Goal: Communication & Community: Answer question/provide support

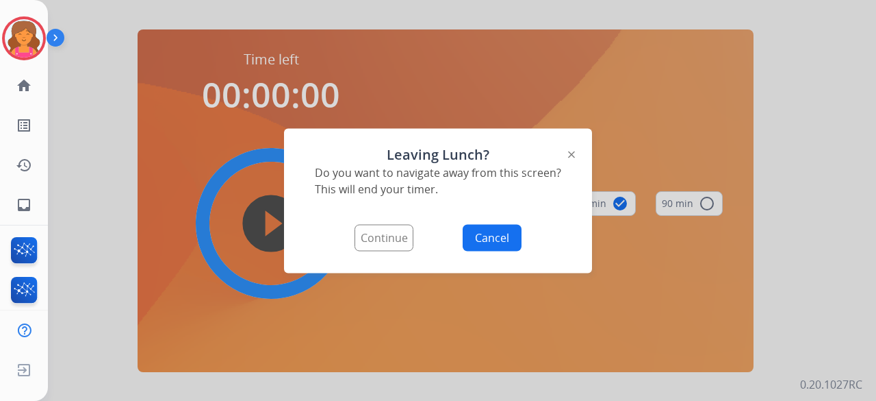
click at [144, 51] on div at bounding box center [438, 200] width 876 height 401
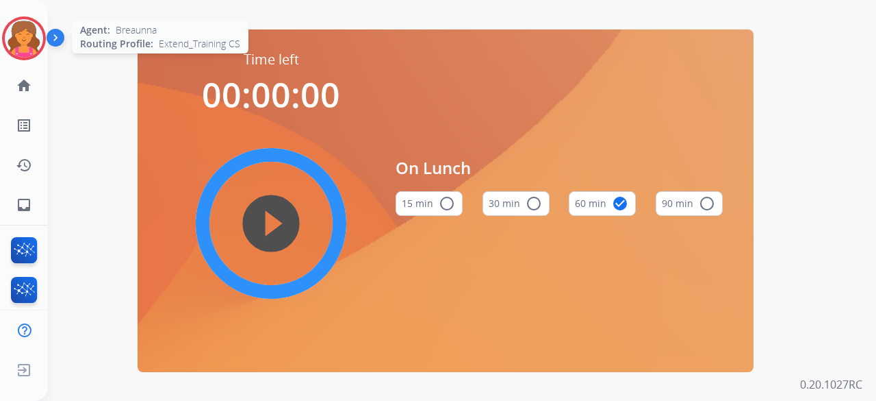
click at [25, 51] on img at bounding box center [24, 38] width 38 height 38
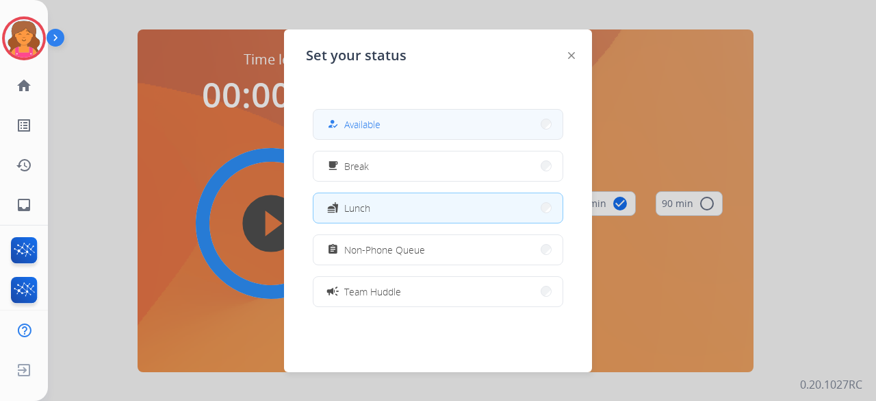
click at [504, 118] on button "how_to_reg Available" at bounding box center [438, 124] width 249 height 29
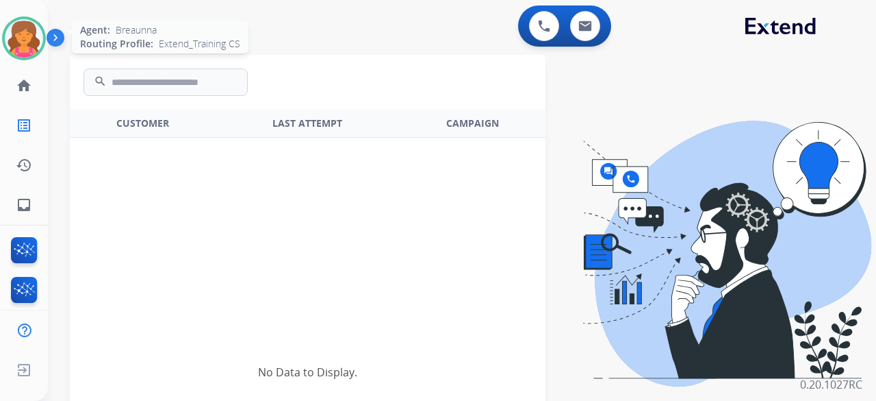
click at [40, 26] on div at bounding box center [24, 38] width 44 height 44
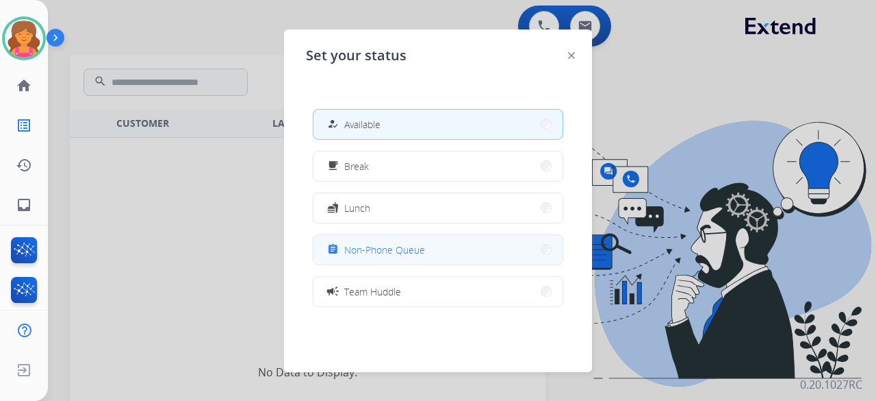
click at [432, 240] on button "assignment Non-Phone Queue" at bounding box center [438, 249] width 249 height 29
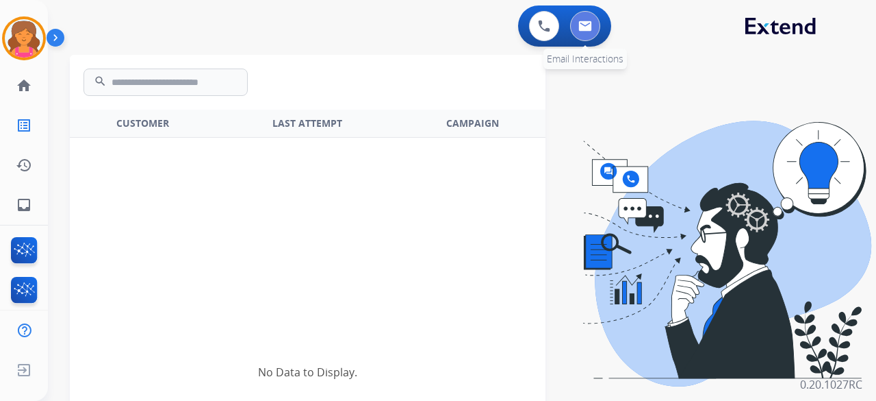
click at [585, 19] on button at bounding box center [585, 26] width 30 height 30
select select "**********"
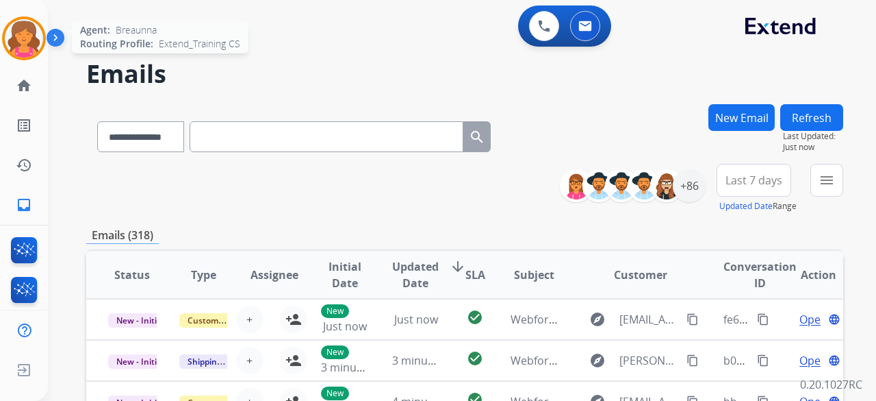
click at [29, 34] on img at bounding box center [24, 38] width 38 height 38
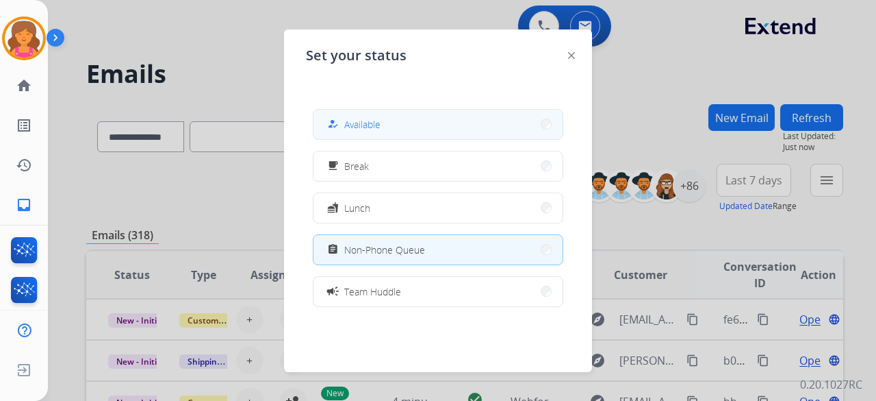
click at [335, 124] on mat-icon "how_to_reg" at bounding box center [333, 124] width 12 height 12
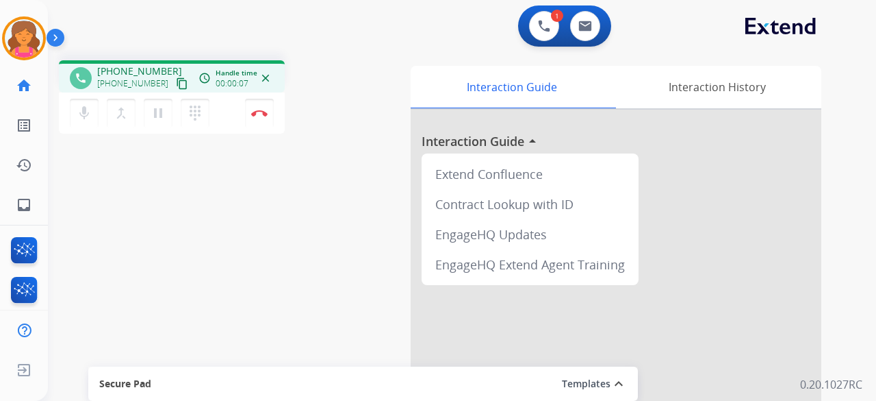
click at [176, 84] on mat-icon "content_copy" at bounding box center [182, 83] width 12 height 12
click at [589, 21] on img at bounding box center [586, 26] width 14 height 11
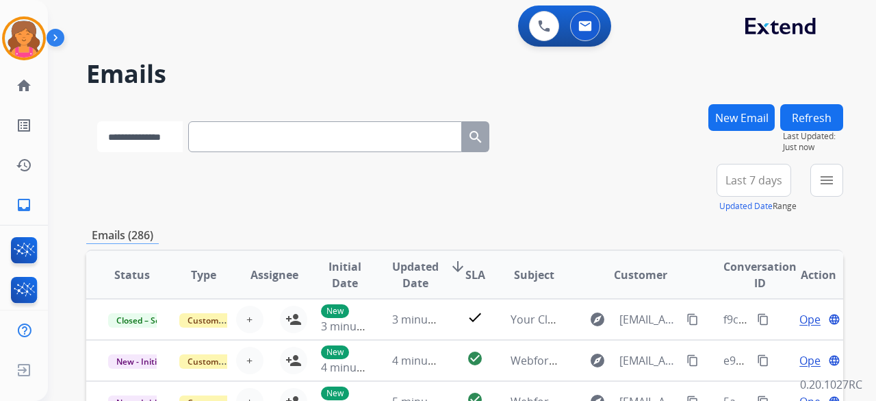
click at [157, 142] on select "**********" at bounding box center [140, 136] width 86 height 31
select select "**********"
click at [97, 121] on select "**********" at bounding box center [140, 136] width 86 height 31
paste input "**********"
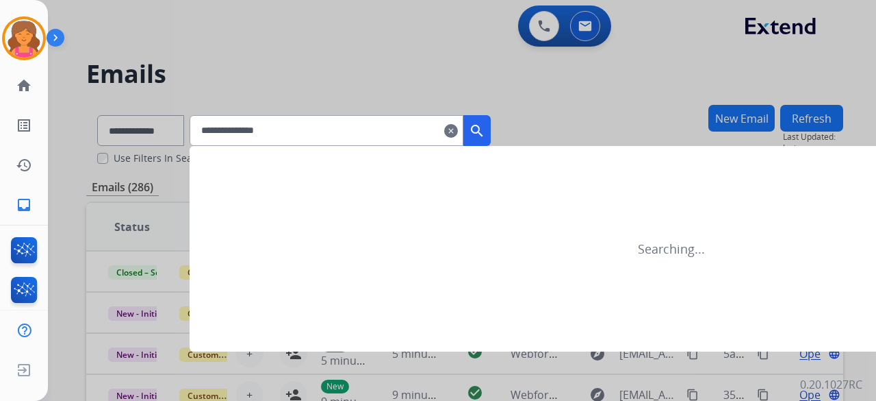
type input "**********"
click at [491, 135] on div "**********" at bounding box center [340, 130] width 301 height 31
click at [485, 129] on mat-icon "search" at bounding box center [477, 131] width 16 height 16
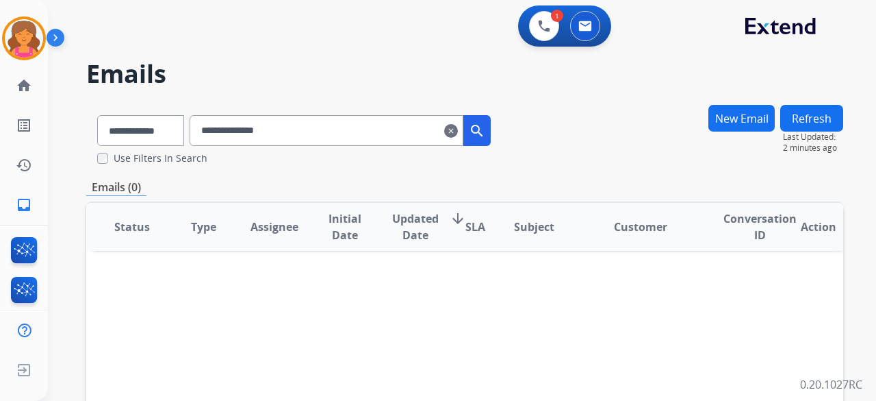
click at [463, 125] on input "**********" at bounding box center [327, 130] width 274 height 31
click at [458, 127] on mat-icon "clear" at bounding box center [451, 131] width 14 height 16
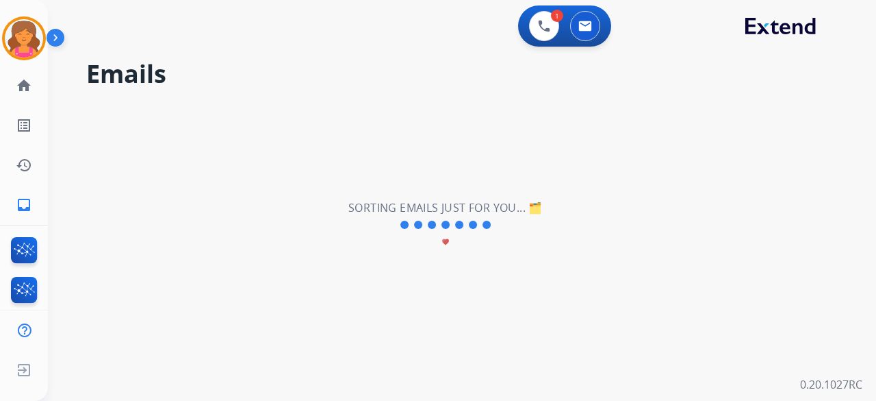
select select "**********"
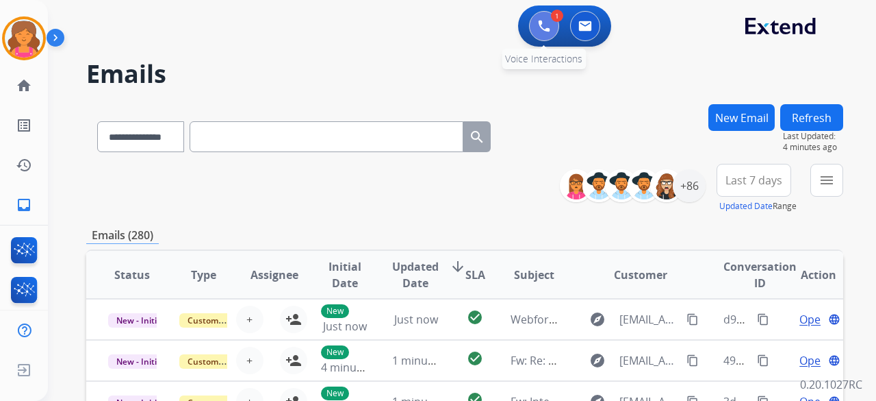
click at [542, 29] on img at bounding box center [544, 26] width 12 height 12
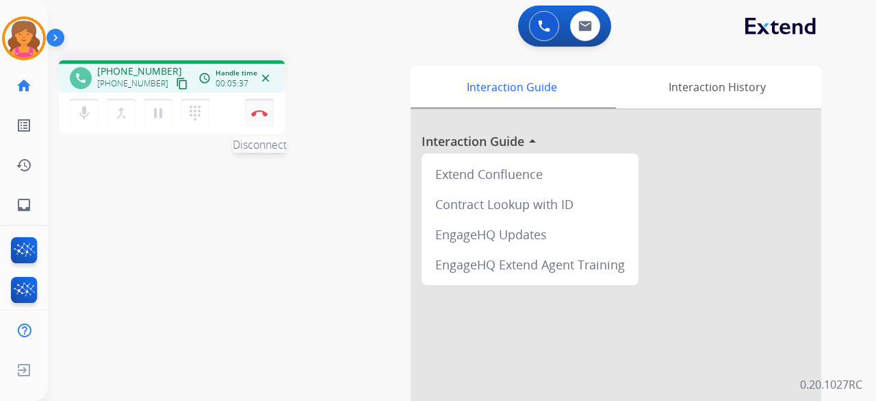
click at [259, 115] on img at bounding box center [259, 113] width 16 height 7
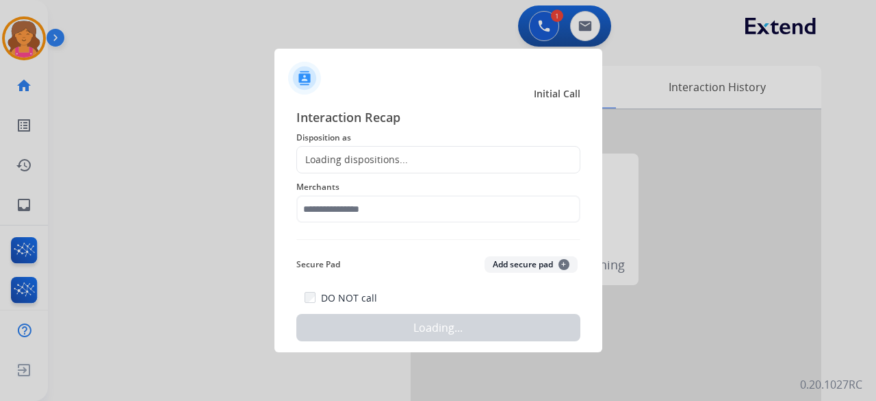
click at [339, 151] on div "Loading dispositions..." at bounding box center [438, 159] width 284 height 27
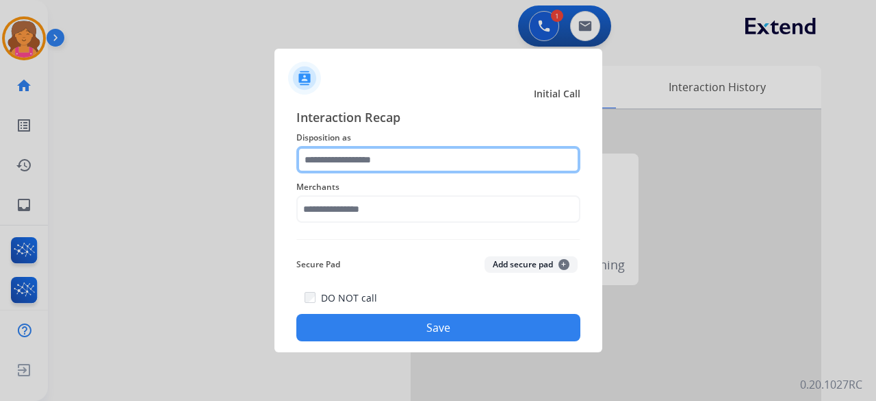
click at [333, 165] on input "text" at bounding box center [438, 159] width 284 height 27
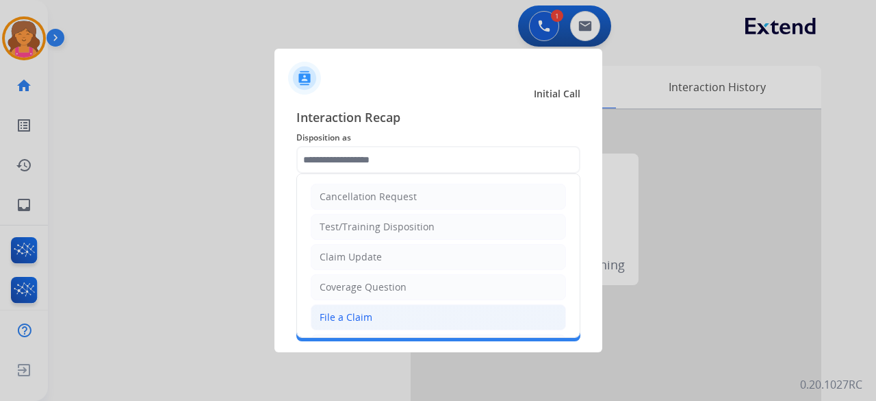
click at [350, 317] on div "File a Claim" at bounding box center [346, 317] width 53 height 14
type input "**********"
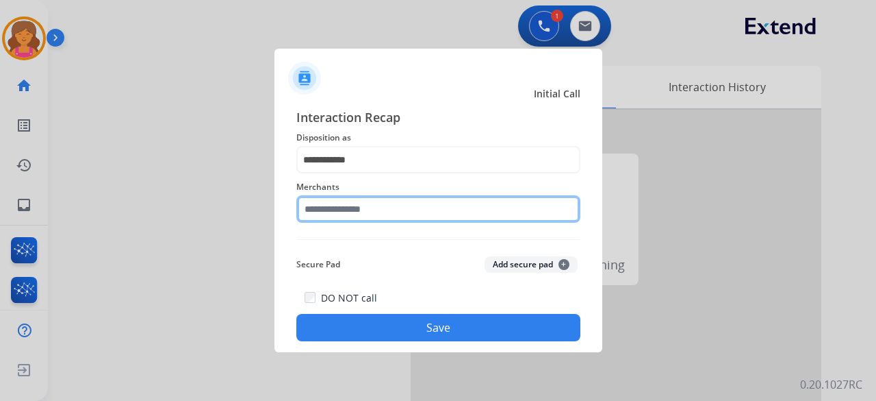
click at [353, 221] on div "Merchants" at bounding box center [438, 200] width 284 height 55
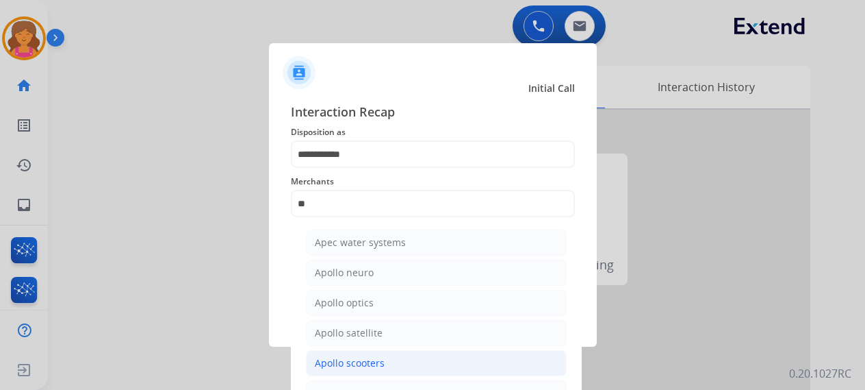
click at [361, 353] on li "Apollo scooters" at bounding box center [436, 363] width 261 height 26
type input "**********"
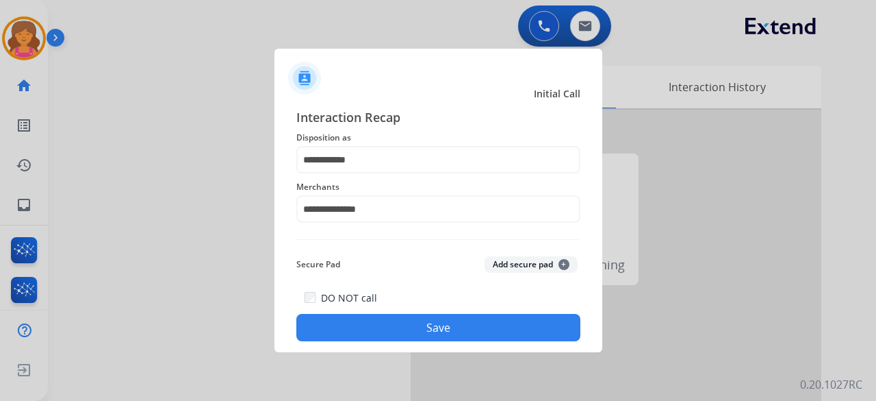
click at [357, 318] on button "Save" at bounding box center [438, 327] width 284 height 27
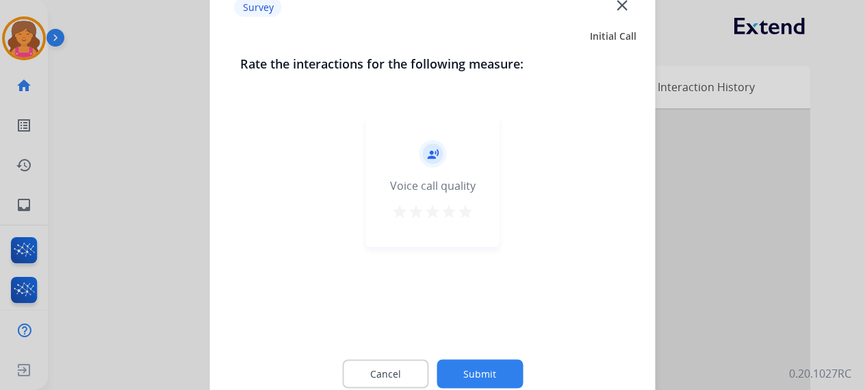
click at [466, 212] on mat-icon "star" at bounding box center [465, 211] width 16 height 16
click at [479, 366] on button "Submit" at bounding box center [480, 373] width 86 height 29
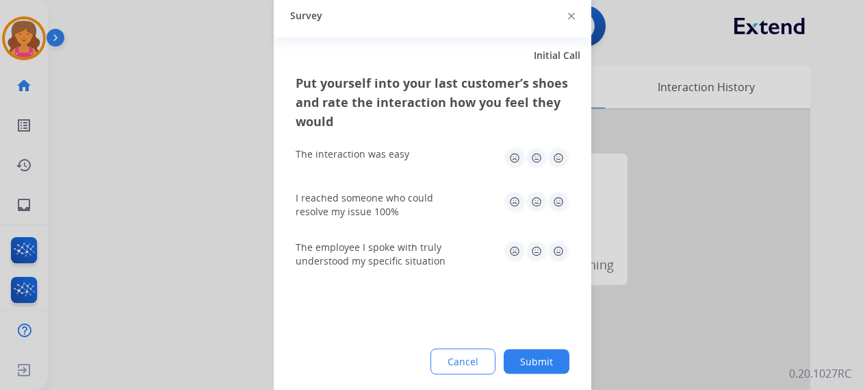
click at [555, 158] on img at bounding box center [559, 158] width 22 height 22
click at [559, 201] on img at bounding box center [559, 201] width 22 height 22
click at [560, 255] on img at bounding box center [559, 251] width 22 height 22
click at [552, 359] on button "Submit" at bounding box center [537, 360] width 66 height 25
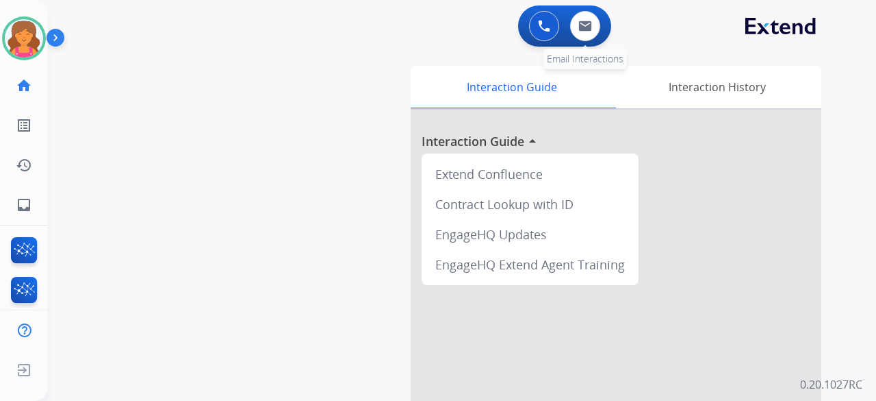
click at [600, 29] on div "0 Email Interactions" at bounding box center [585, 26] width 41 height 30
click at [594, 27] on button at bounding box center [585, 26] width 30 height 30
select select "**********"
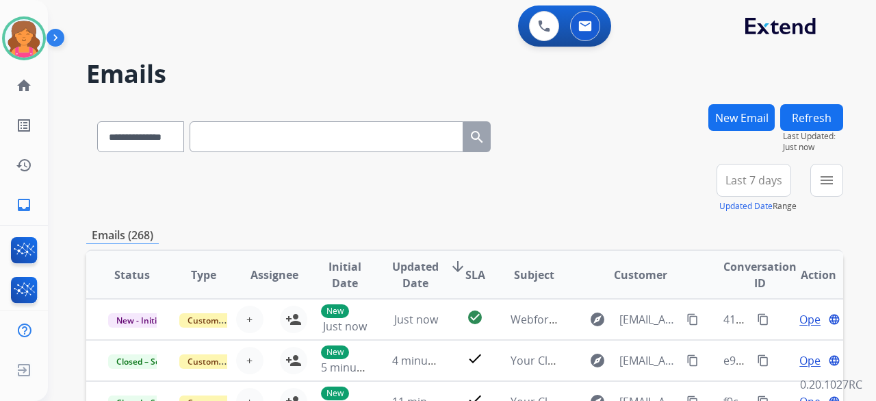
click at [731, 182] on span "Last 7 days" at bounding box center [754, 179] width 57 height 5
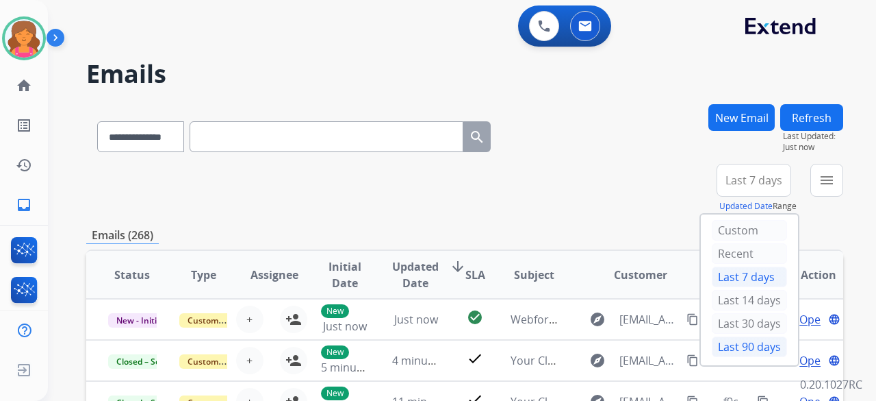
click at [739, 344] on div "Last 90 days" at bounding box center [749, 346] width 75 height 21
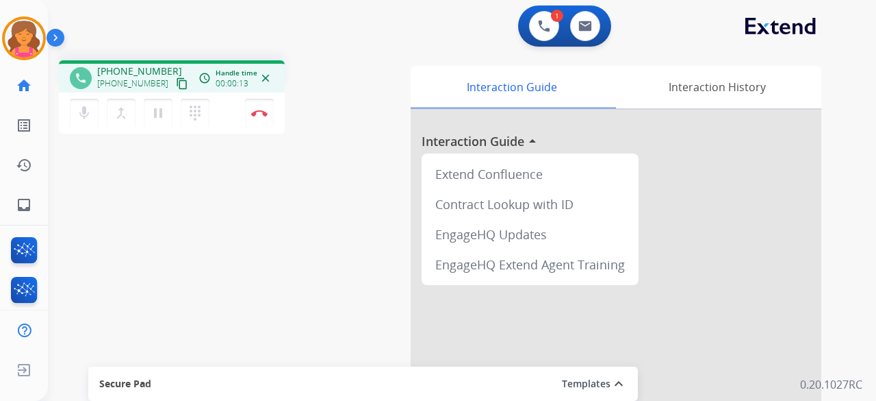
click at [176, 84] on mat-icon "content_copy" at bounding box center [182, 83] width 12 height 12
click at [260, 112] on img at bounding box center [259, 113] width 16 height 7
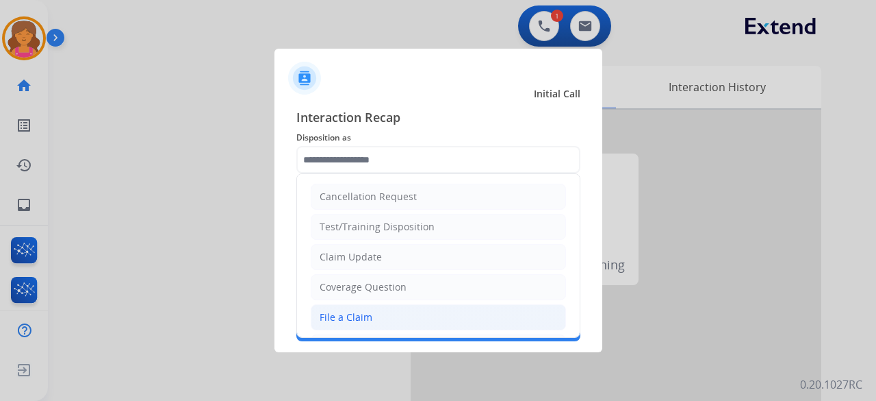
click at [365, 315] on div "File a Claim" at bounding box center [346, 317] width 53 height 14
type input "**********"
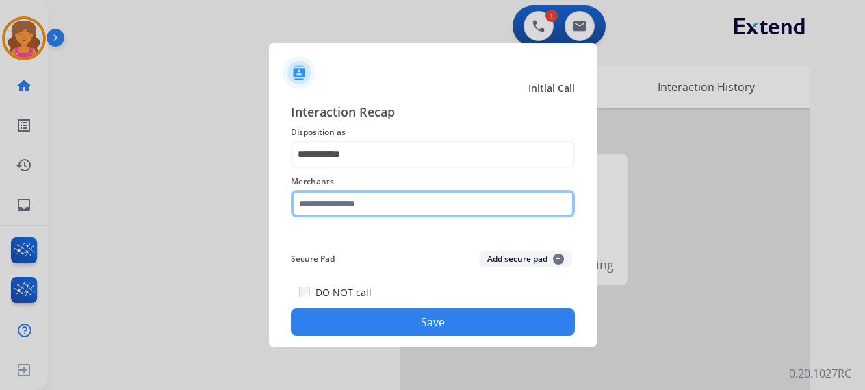
click at [355, 203] on input "text" at bounding box center [433, 203] width 284 height 27
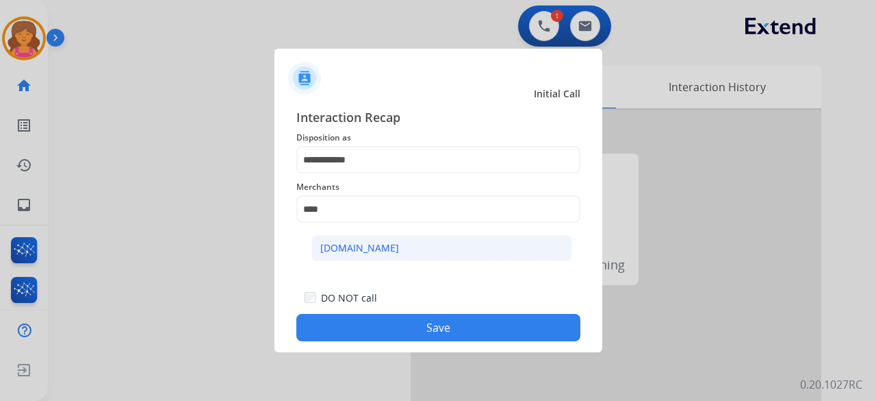
click at [388, 257] on li "[DOMAIN_NAME]" at bounding box center [442, 248] width 261 height 26
type input "**********"
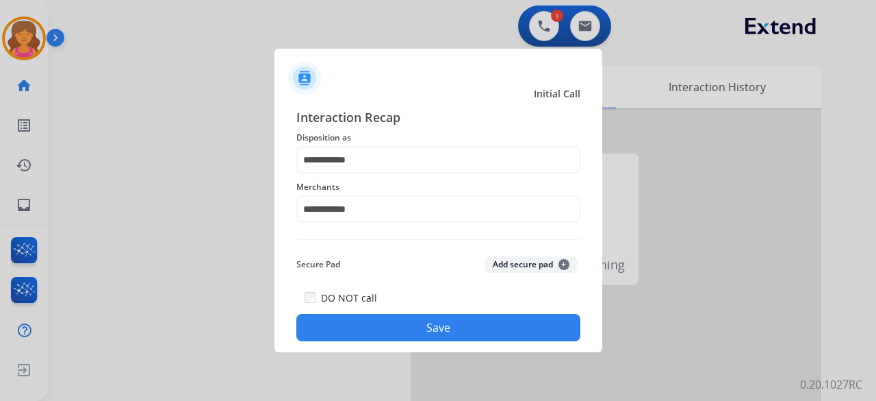
click at [403, 335] on button "Save" at bounding box center [438, 327] width 284 height 27
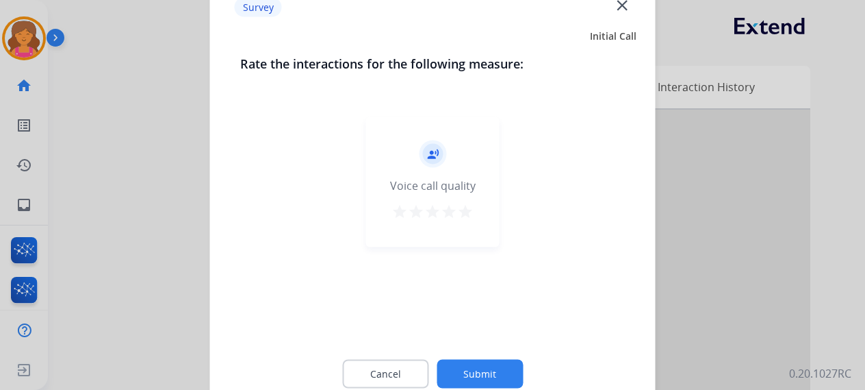
click at [466, 209] on mat-icon "star" at bounding box center [465, 211] width 16 height 16
click at [475, 370] on button "Submit" at bounding box center [480, 373] width 86 height 29
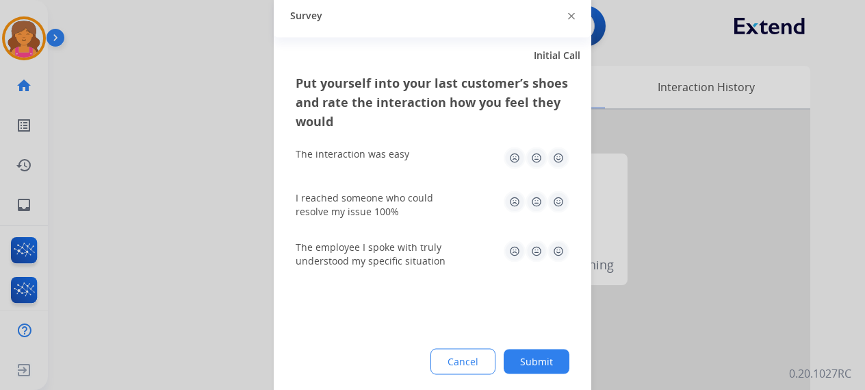
click at [561, 160] on img at bounding box center [559, 158] width 22 height 22
click at [559, 205] on img at bounding box center [559, 201] width 22 height 22
click at [564, 249] on img at bounding box center [559, 251] width 22 height 22
click at [542, 357] on button "Submit" at bounding box center [537, 360] width 66 height 25
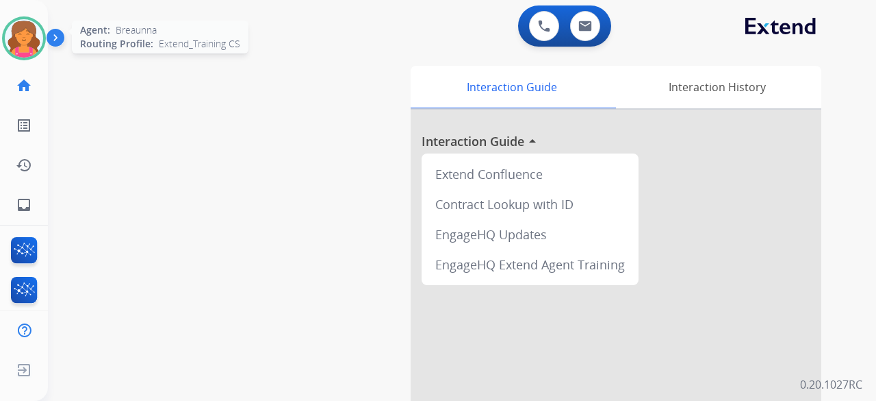
click at [26, 36] on img at bounding box center [24, 38] width 38 height 38
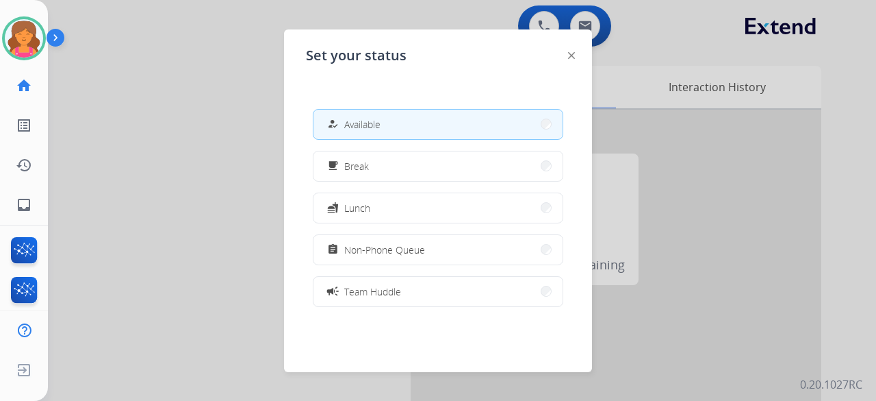
click at [192, 216] on div at bounding box center [438, 200] width 876 height 401
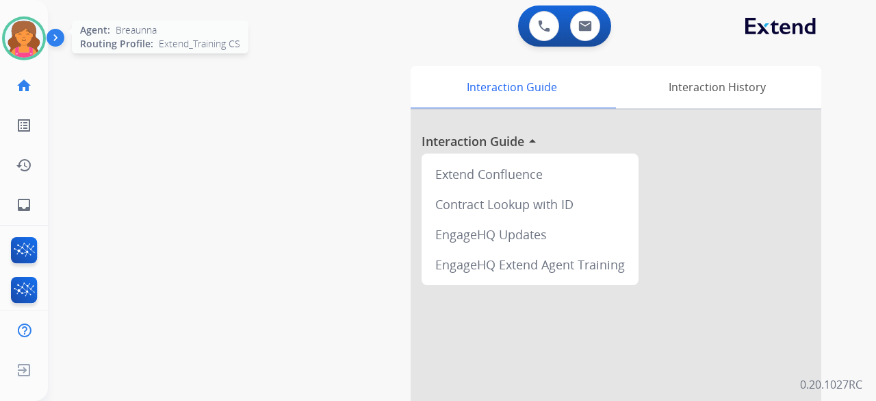
click at [21, 38] on img at bounding box center [24, 38] width 38 height 38
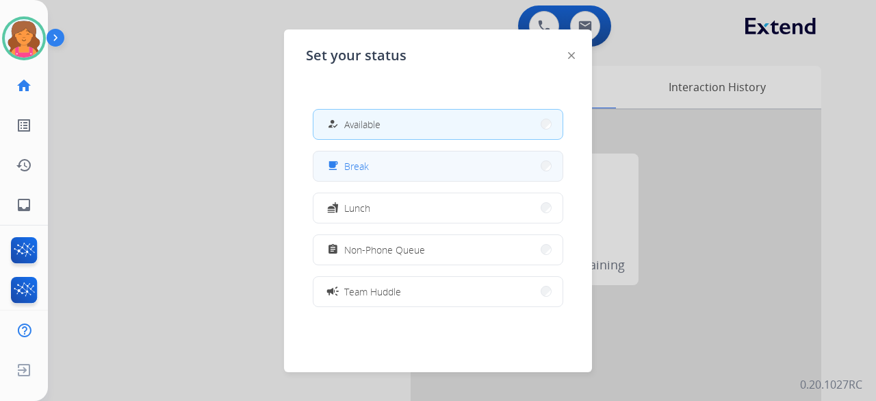
click at [482, 176] on button "free_breakfast Break" at bounding box center [438, 165] width 249 height 29
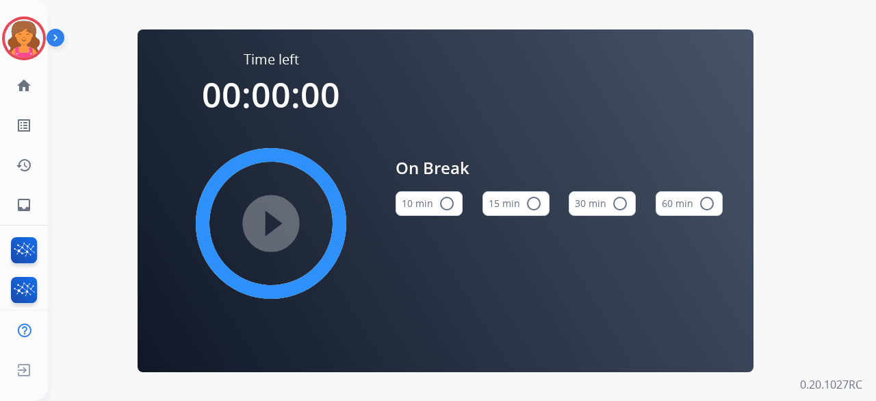
click at [494, 201] on button "15 min radio_button_unchecked" at bounding box center [516, 203] width 67 height 25
click at [277, 227] on mat-icon "play_circle_filled" at bounding box center [271, 223] width 16 height 16
click at [144, 179] on div "Time left 00:00:00 play_circle_filled On Break 10 min radio_button_unchecked 15…" at bounding box center [446, 200] width 616 height 342
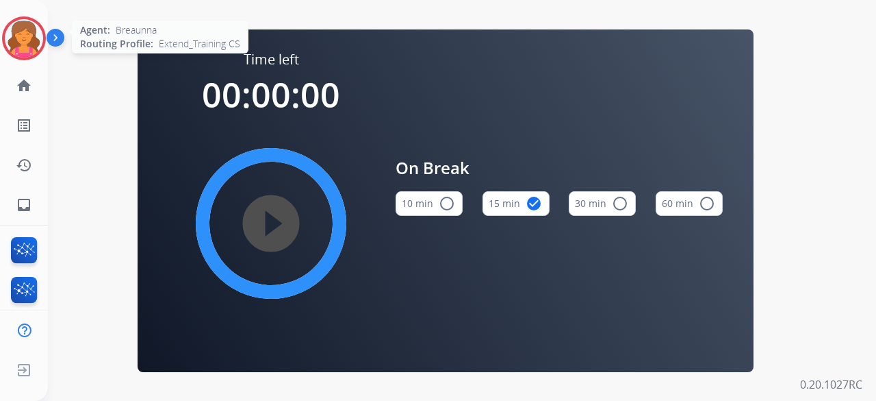
click at [31, 30] on img at bounding box center [24, 38] width 38 height 38
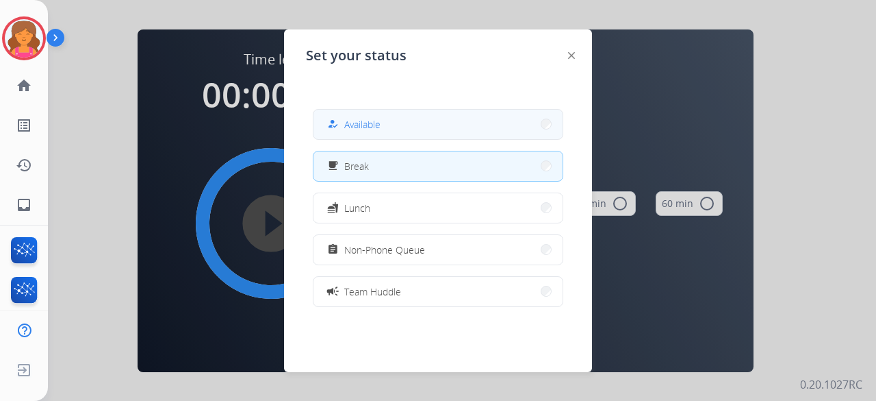
click at [393, 114] on button "how_to_reg Available" at bounding box center [438, 124] width 249 height 29
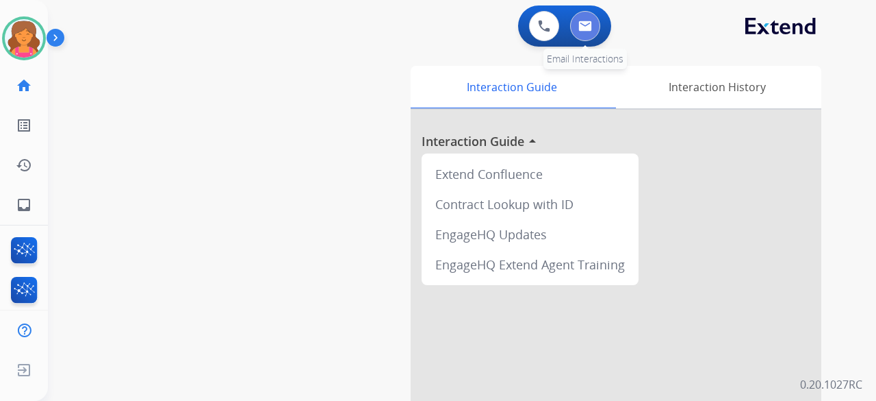
click at [593, 32] on button at bounding box center [585, 26] width 30 height 30
select select "**********"
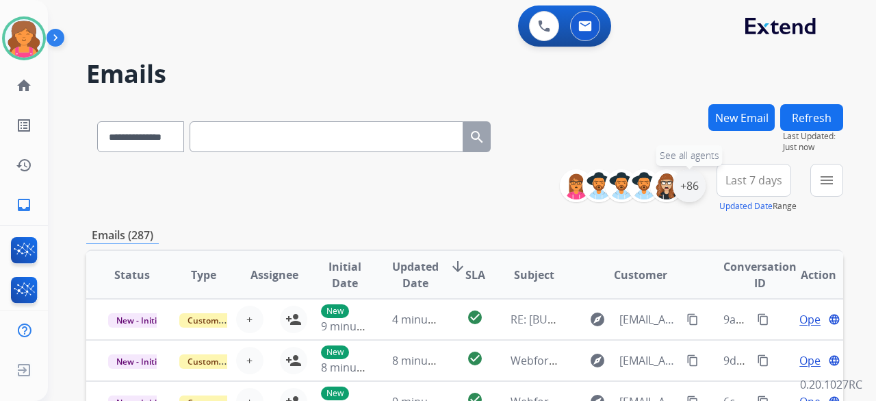
click at [686, 190] on div "+86" at bounding box center [689, 185] width 33 height 33
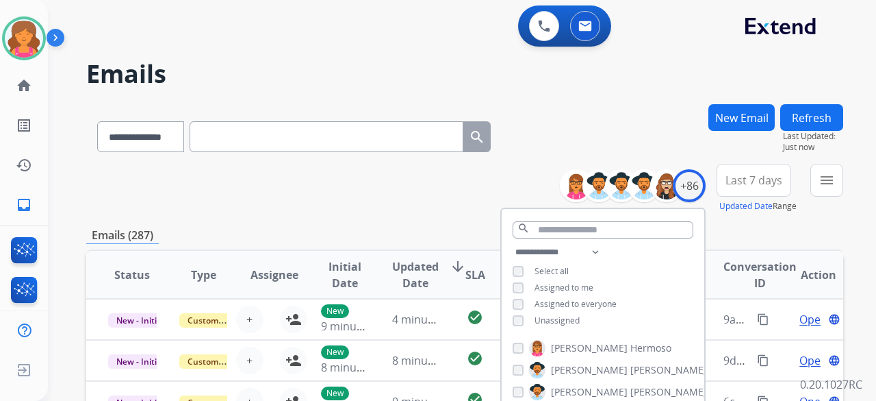
drag, startPoint x: 758, startPoint y: 190, endPoint x: 763, endPoint y: 209, distance: 19.1
click at [759, 191] on button "Last 7 days" at bounding box center [754, 180] width 75 height 33
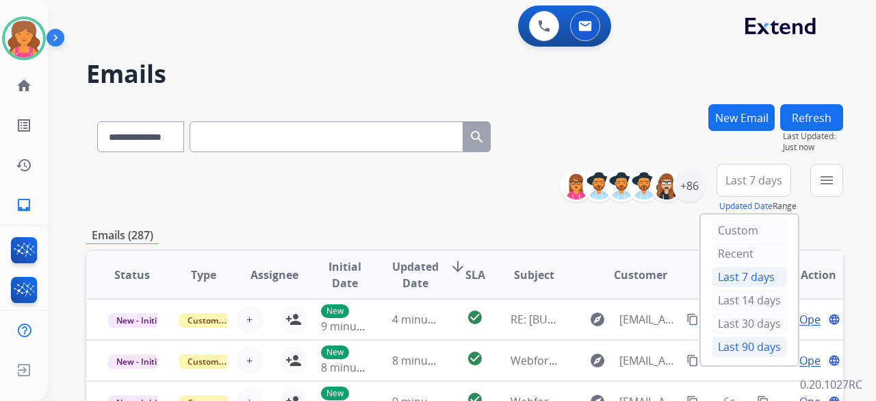
click at [760, 344] on div "Last 90 days" at bounding box center [749, 346] width 75 height 21
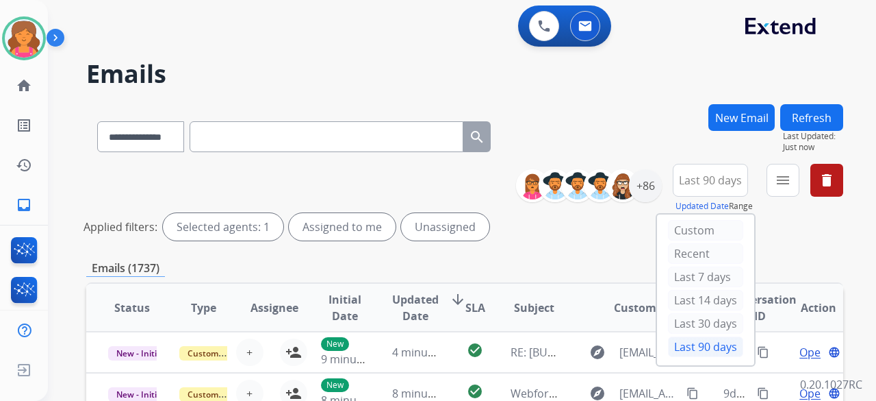
click at [797, 175] on button "menu" at bounding box center [783, 180] width 33 height 33
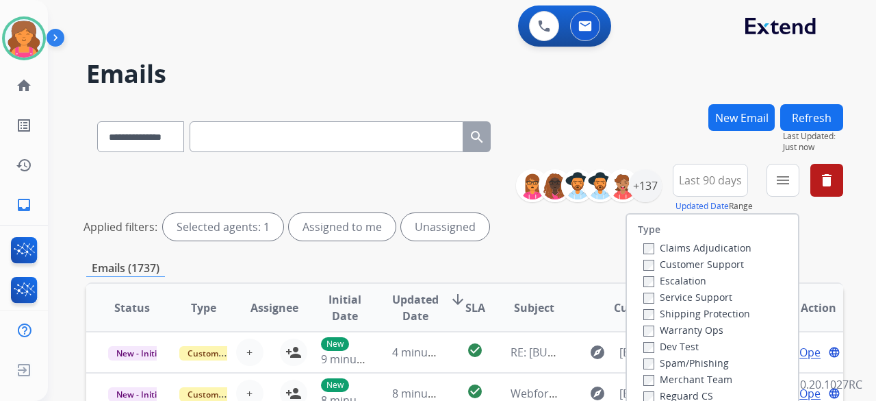
click at [687, 264] on label "Customer Support" at bounding box center [694, 263] width 101 height 13
click at [678, 316] on label "Shipping Protection" at bounding box center [697, 313] width 107 height 13
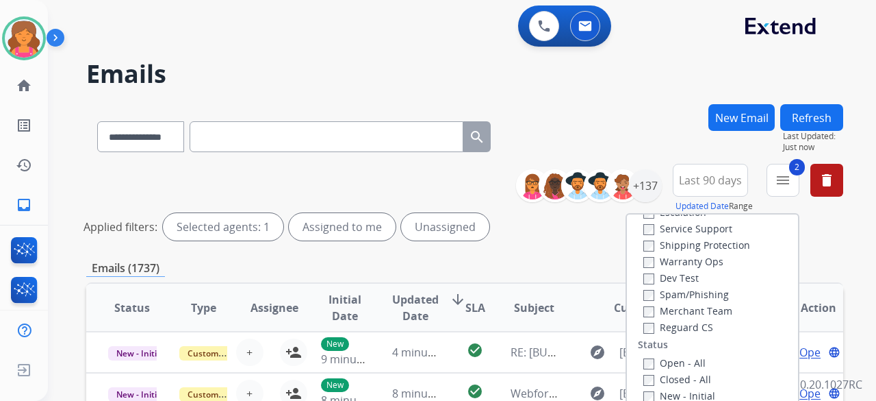
click at [644, 333] on div "Reguard CS" at bounding box center [698, 326] width 108 height 16
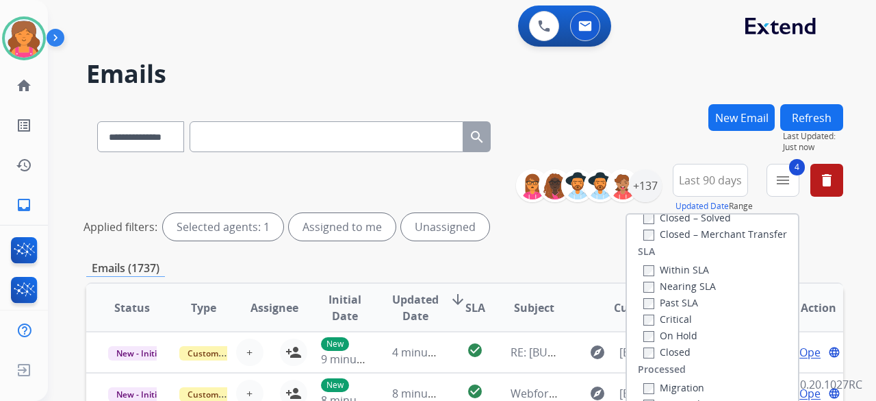
scroll to position [137, 0]
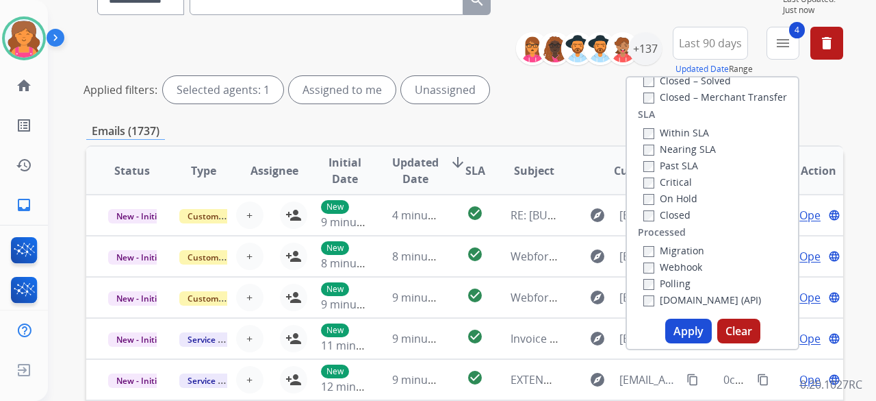
click at [681, 330] on button "Apply" at bounding box center [688, 330] width 47 height 25
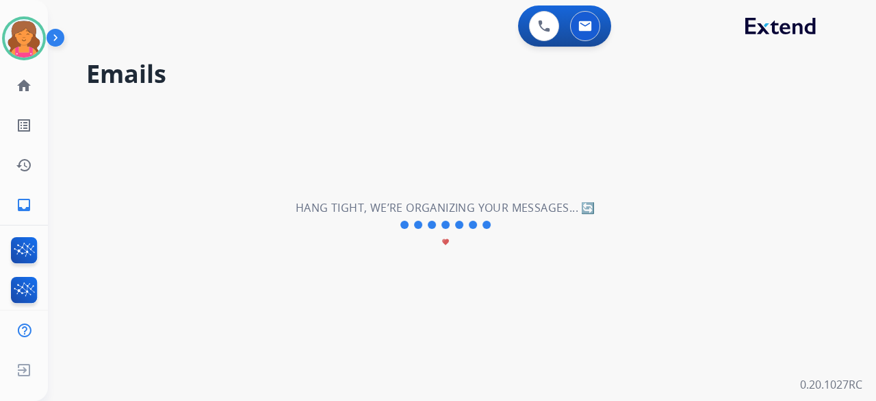
scroll to position [0, 0]
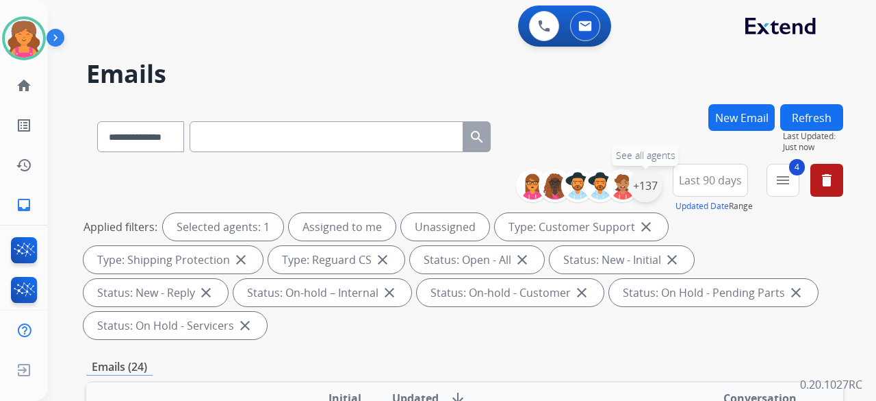
click at [648, 185] on div "+137" at bounding box center [645, 185] width 33 height 33
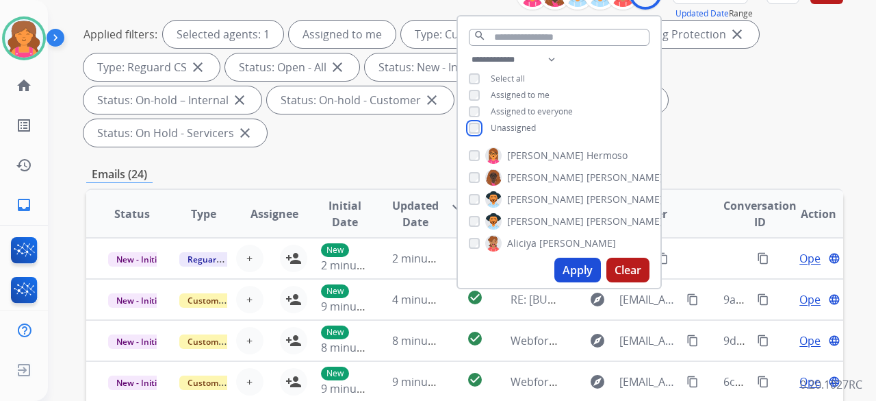
scroll to position [205, 0]
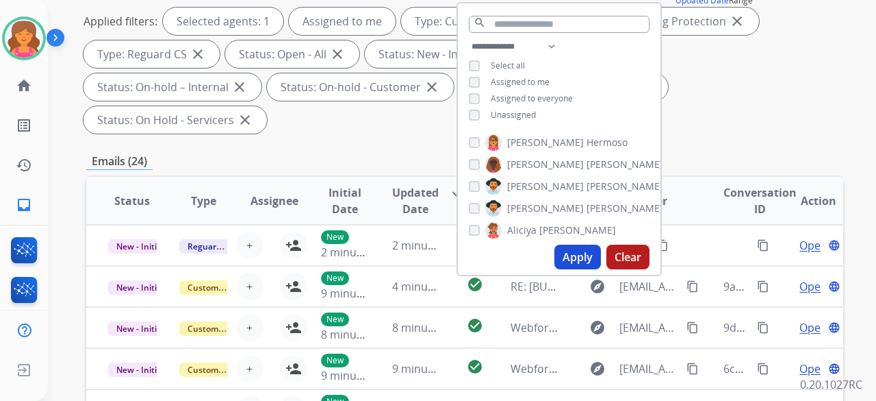
click at [593, 257] on button "Apply" at bounding box center [578, 256] width 47 height 25
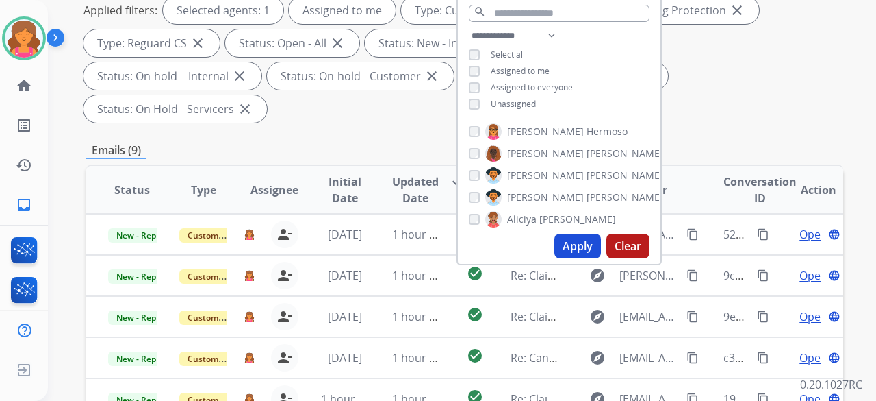
scroll to position [137, 0]
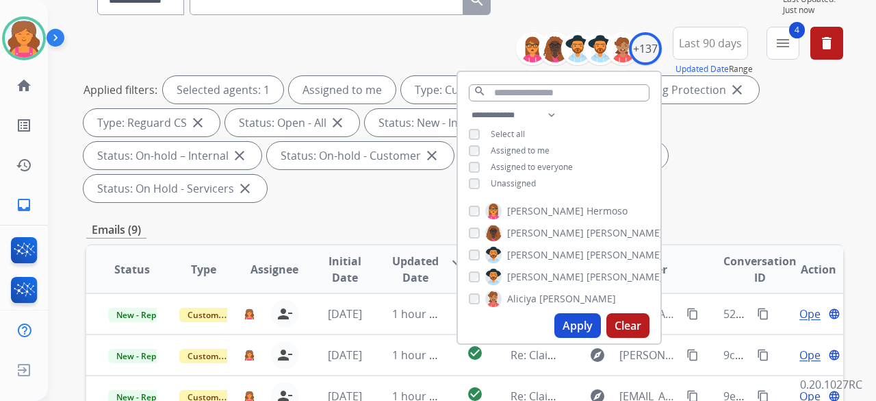
click at [459, 165] on div "Status: On Hold - Pending Parts close" at bounding box center [563, 155] width 209 height 27
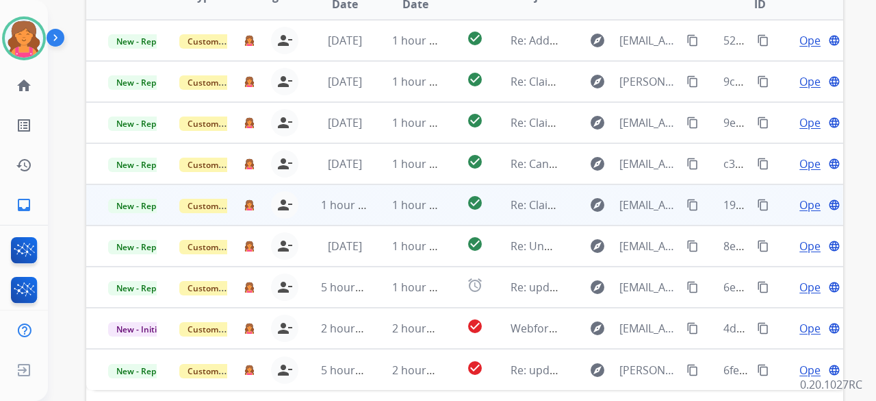
scroll to position [477, 0]
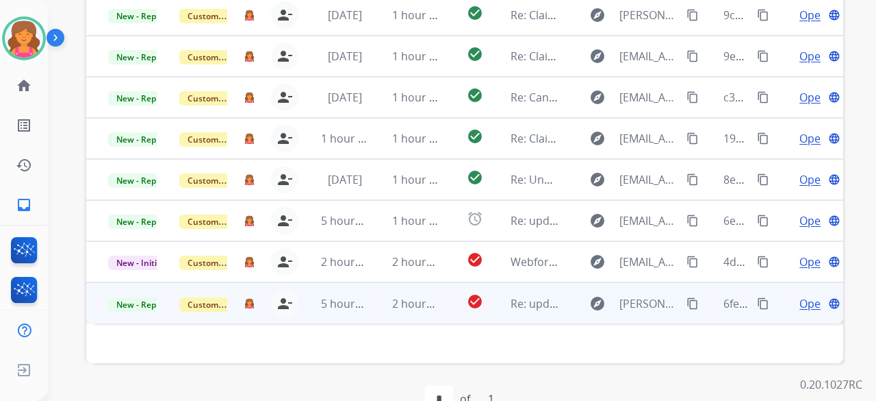
click at [800, 295] on span "Open" at bounding box center [814, 303] width 28 height 16
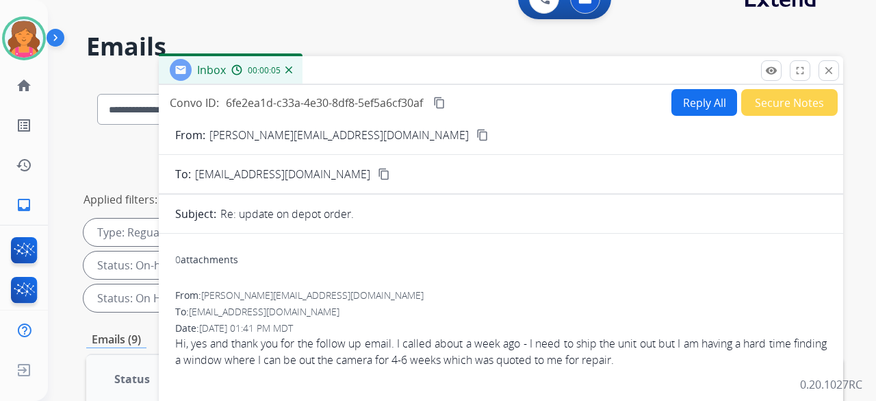
scroll to position [0, 0]
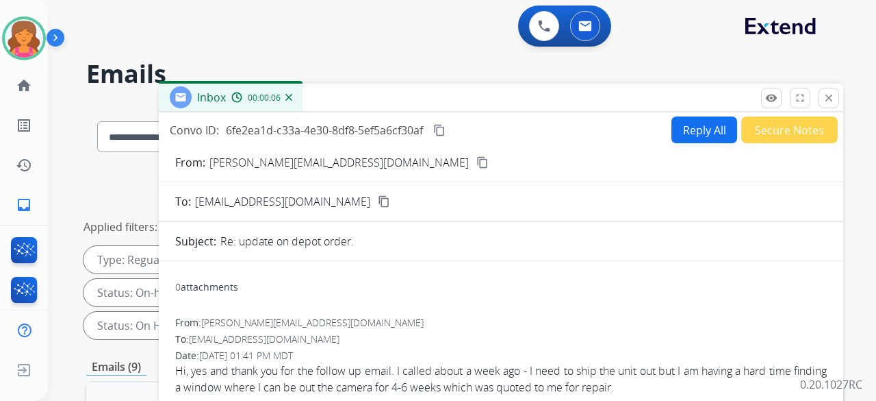
click at [477, 162] on mat-icon "content_copy" at bounding box center [483, 162] width 12 height 12
click at [826, 99] on mat-icon "close" at bounding box center [829, 98] width 12 height 12
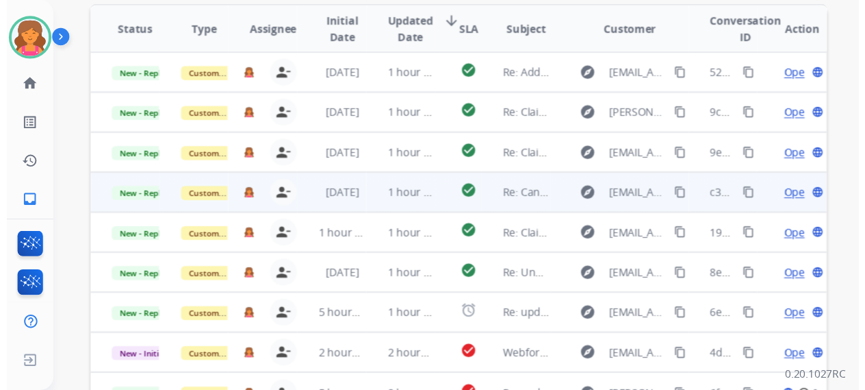
scroll to position [411, 0]
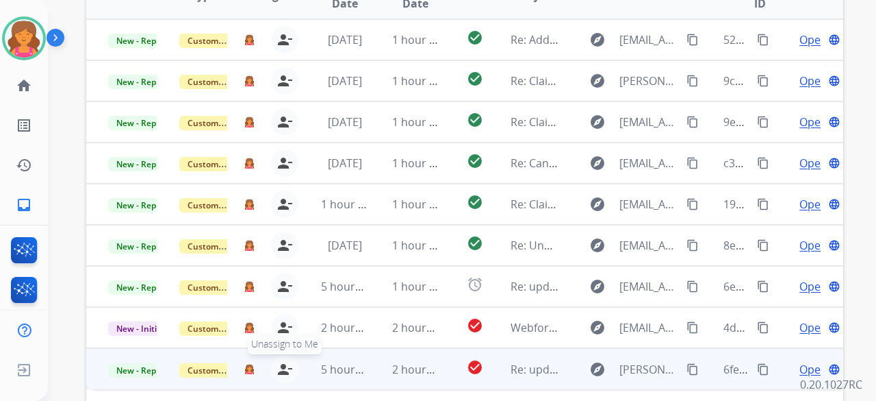
click at [281, 361] on mat-icon "person_remove" at bounding box center [285, 369] width 16 height 16
click at [253, 355] on button "+ Select agent" at bounding box center [249, 368] width 27 height 27
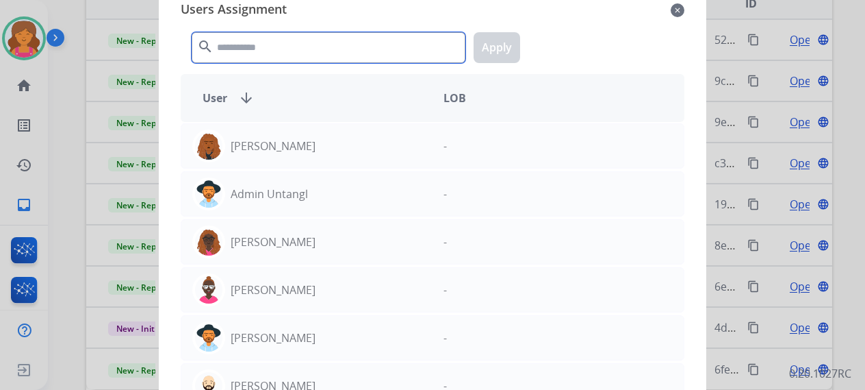
click at [268, 59] on input "text" at bounding box center [329, 47] width 274 height 31
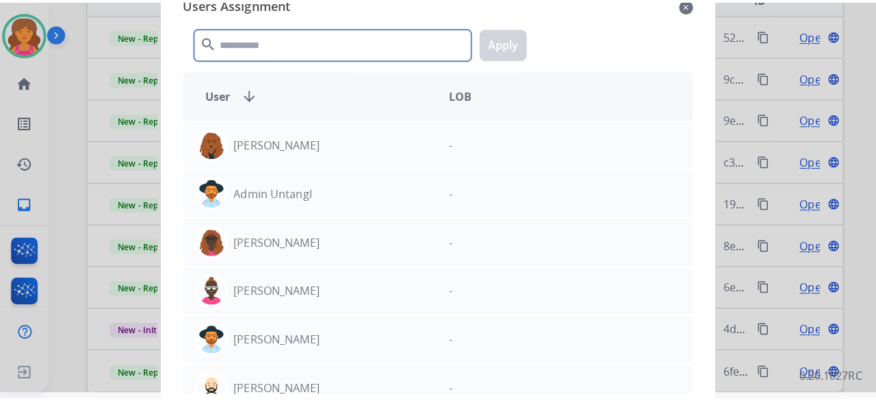
scroll to position [0, 0]
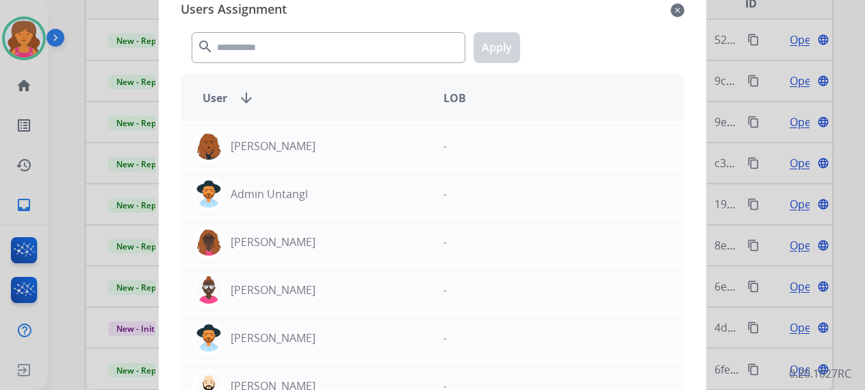
click at [675, 13] on mat-icon "close" at bounding box center [678, 10] width 14 height 16
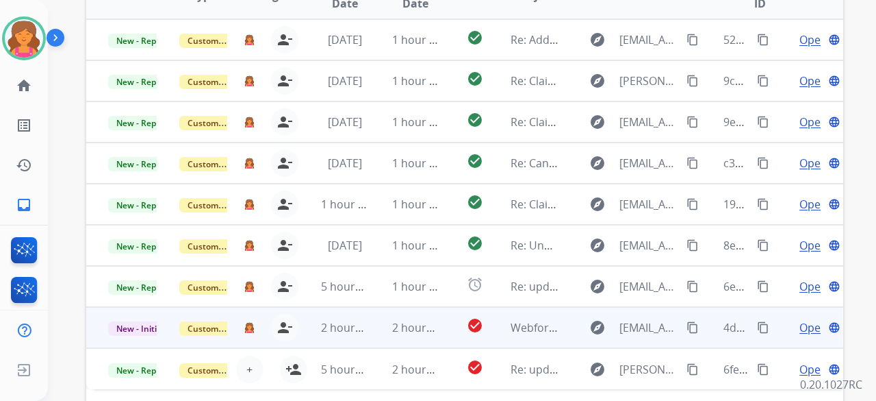
click at [802, 307] on td "Open language" at bounding box center [807, 327] width 71 height 41
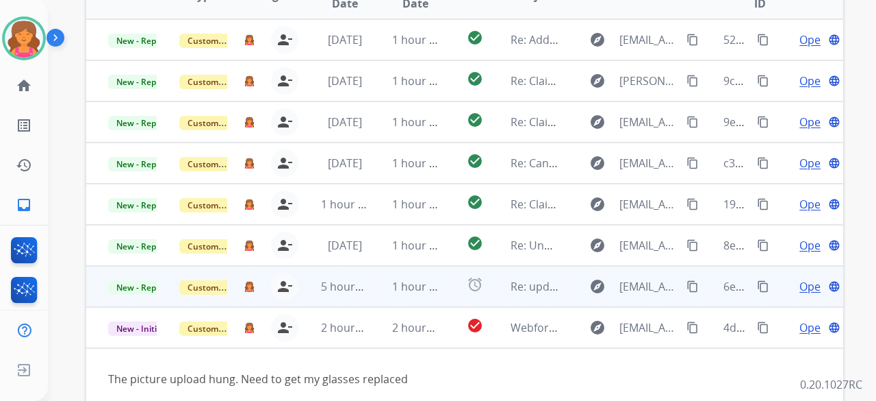
scroll to position [22, 0]
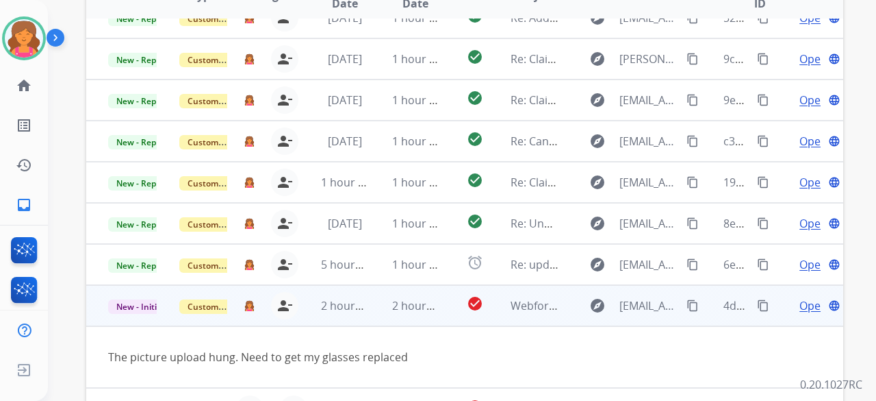
click at [800, 297] on span "Open" at bounding box center [814, 305] width 28 height 16
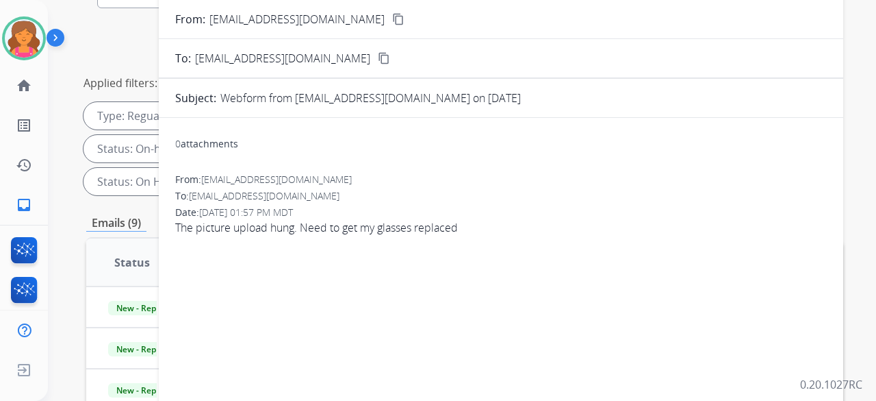
scroll to position [68, 0]
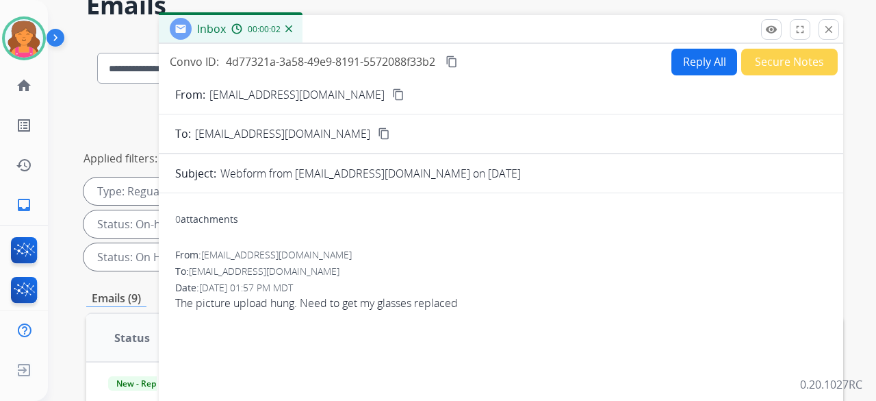
click at [392, 95] on mat-icon "content_copy" at bounding box center [398, 94] width 12 height 12
click at [673, 65] on button "Reply All" at bounding box center [705, 62] width 66 height 27
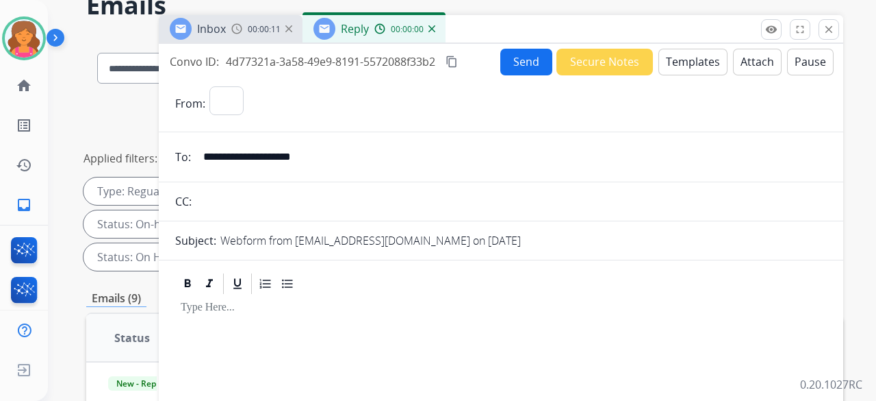
select select "**********"
click at [673, 65] on button "Templates" at bounding box center [693, 62] width 69 height 27
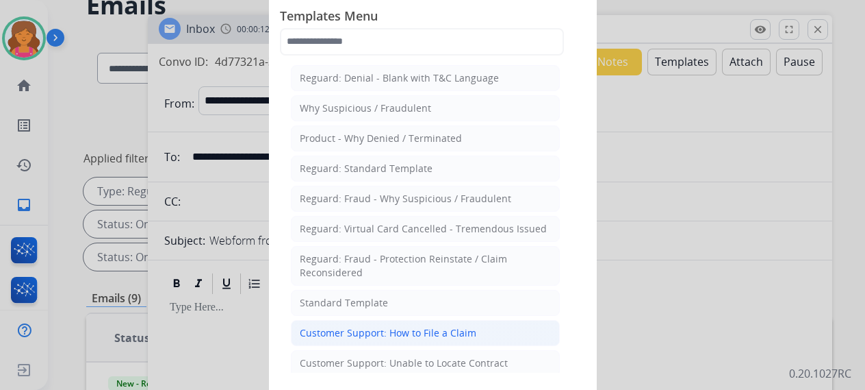
click at [376, 320] on li "Customer Support: How to File a Claim" at bounding box center [425, 333] width 269 height 26
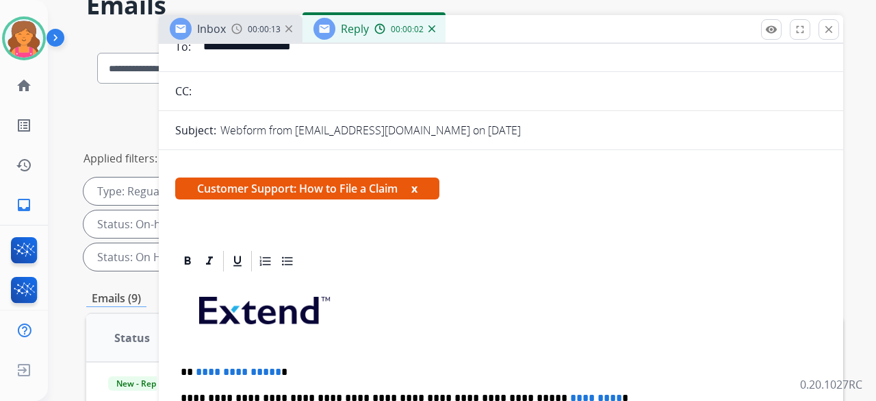
scroll to position [205, 0]
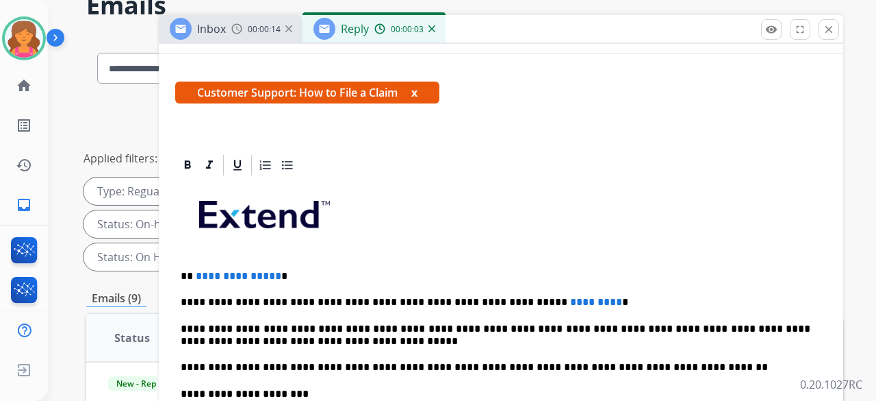
click at [271, 270] on span "**********" at bounding box center [239, 275] width 86 height 10
click at [554, 301] on p "**********" at bounding box center [496, 302] width 630 height 12
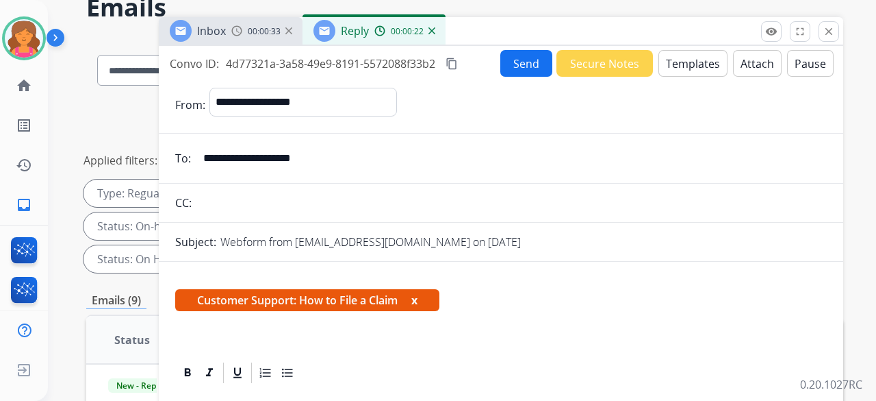
scroll to position [0, 0]
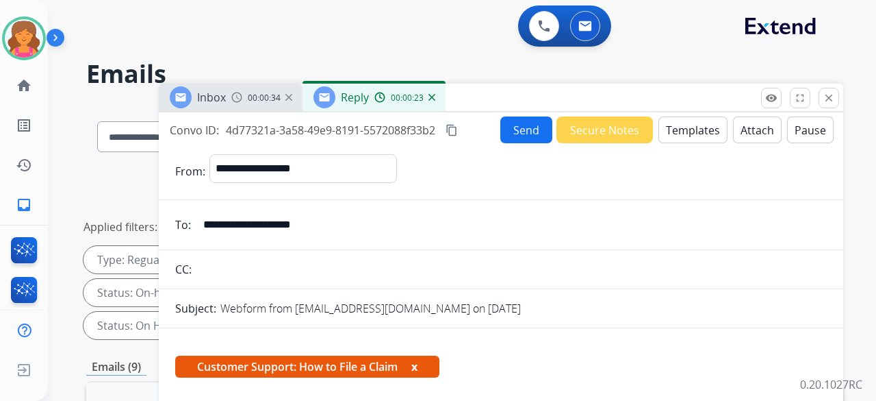
click at [530, 127] on button "Send" at bounding box center [526, 129] width 52 height 27
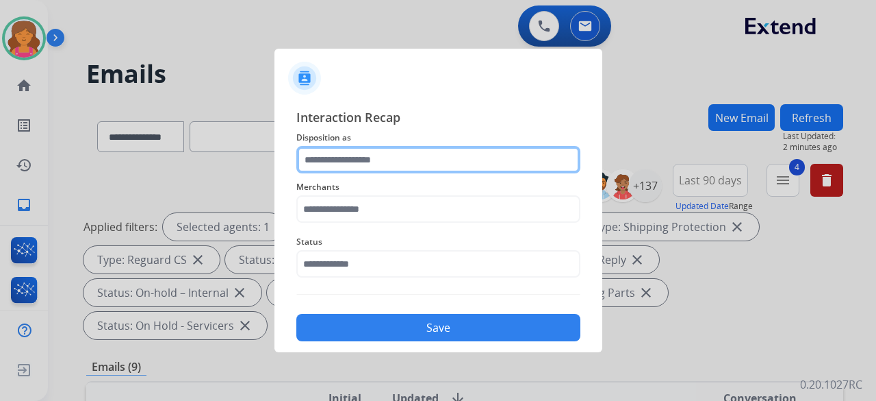
click at [400, 159] on input "text" at bounding box center [438, 159] width 284 height 27
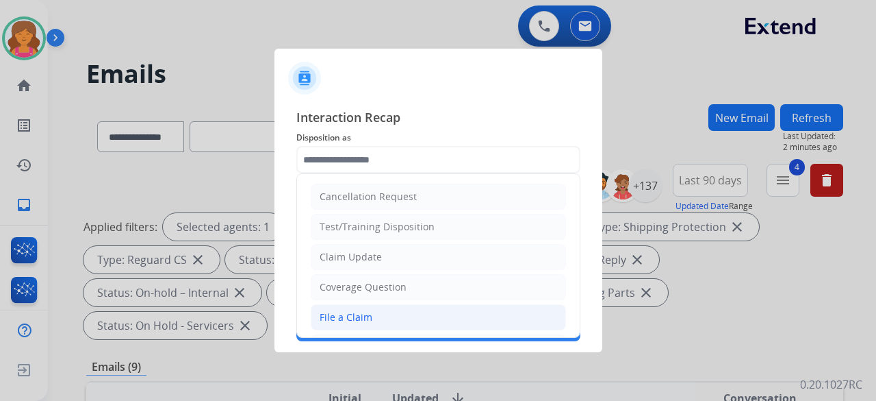
click at [385, 307] on li "File a Claim" at bounding box center [438, 317] width 255 height 26
type input "**********"
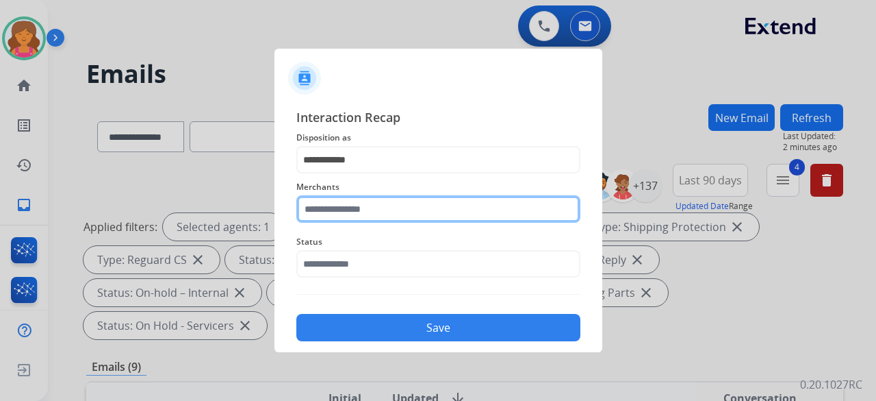
click at [394, 205] on input "text" at bounding box center [438, 208] width 284 height 27
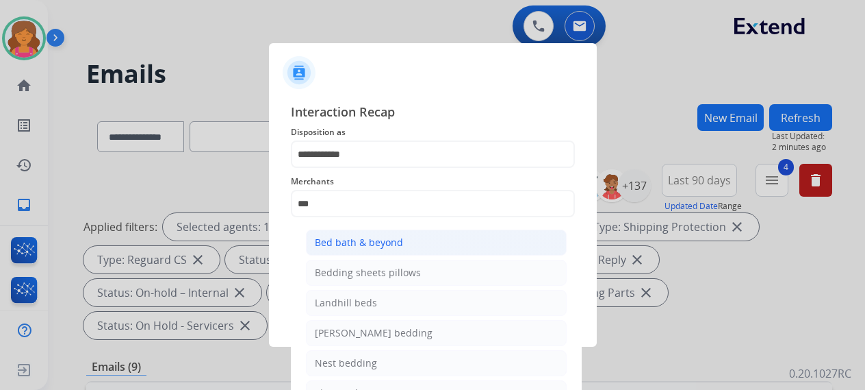
click at [376, 240] on div "Bed bath & beyond" at bounding box center [359, 243] width 88 height 14
type input "**********"
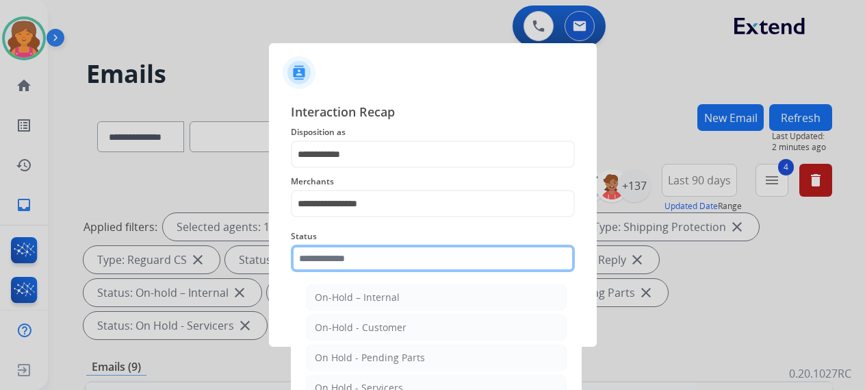
click at [363, 264] on input "text" at bounding box center [433, 257] width 284 height 27
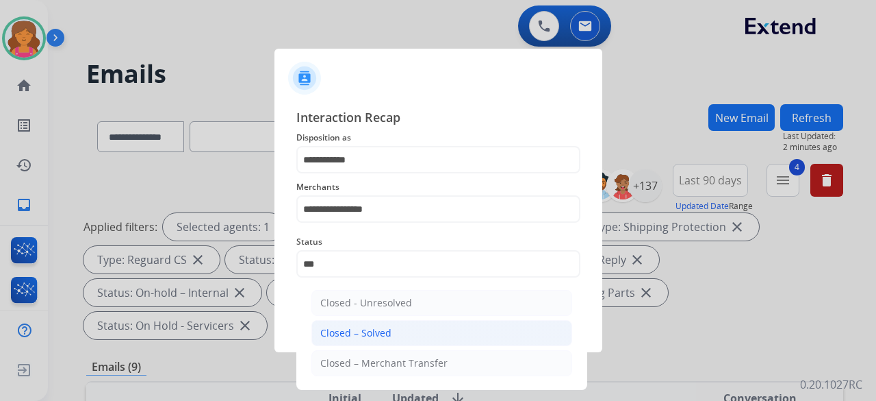
click at [376, 326] on div "Closed – Solved" at bounding box center [355, 333] width 71 height 14
type input "**********"
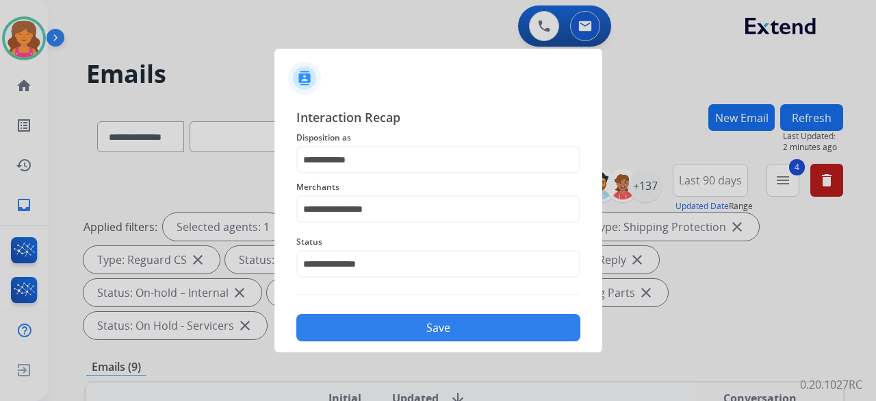
click at [377, 323] on button "Save" at bounding box center [438, 327] width 284 height 27
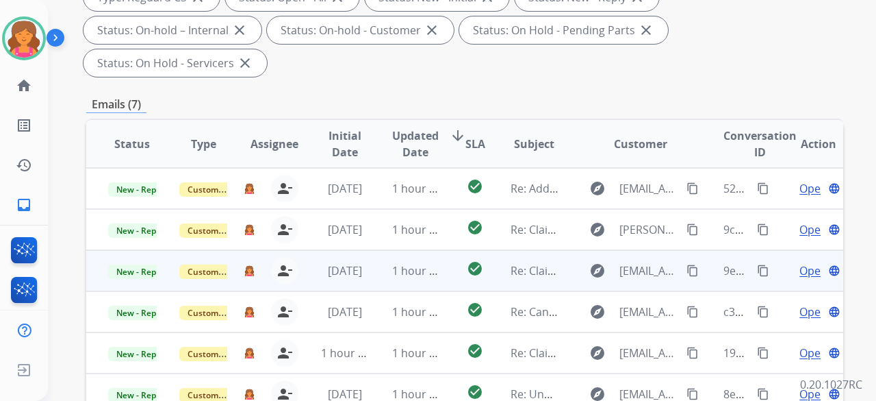
scroll to position [411, 0]
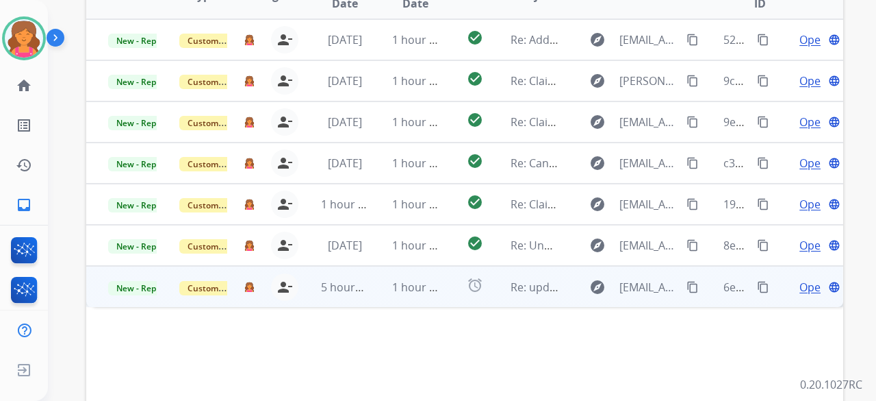
click at [802, 279] on span "Open" at bounding box center [814, 287] width 28 height 16
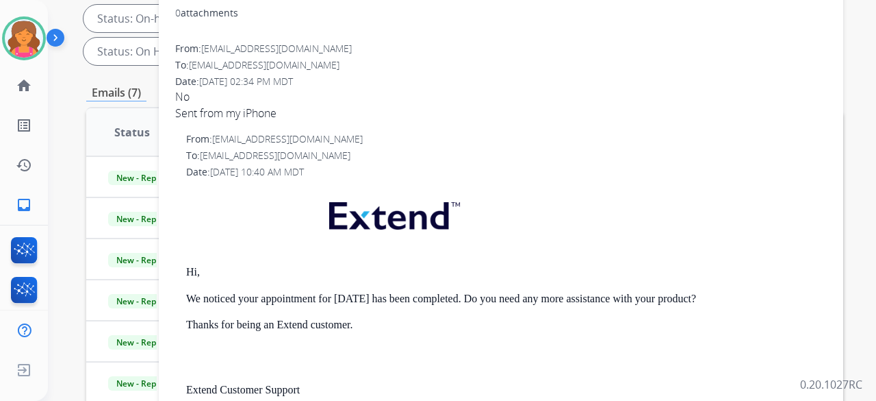
scroll to position [137, 0]
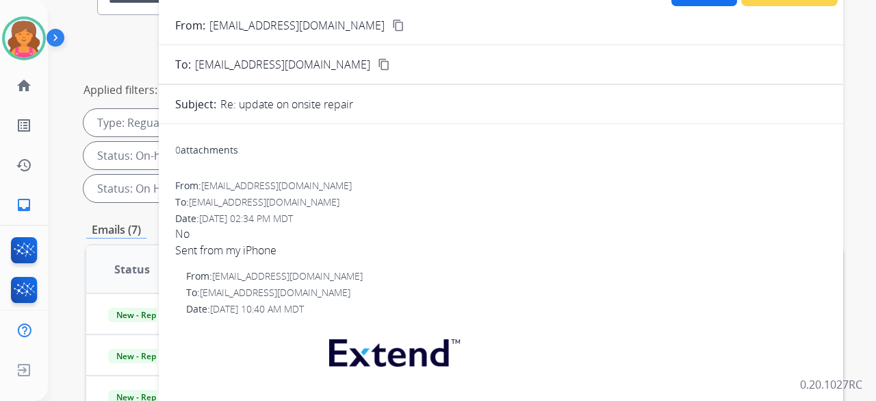
click at [392, 23] on mat-icon "content_copy" at bounding box center [398, 25] width 12 height 12
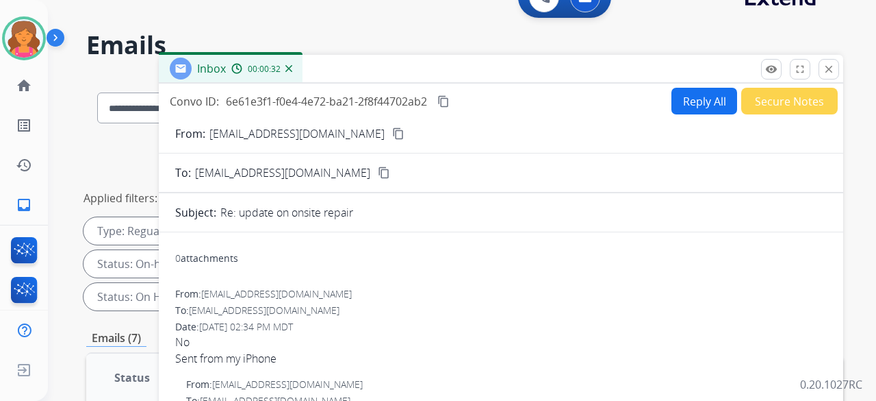
scroll to position [0, 0]
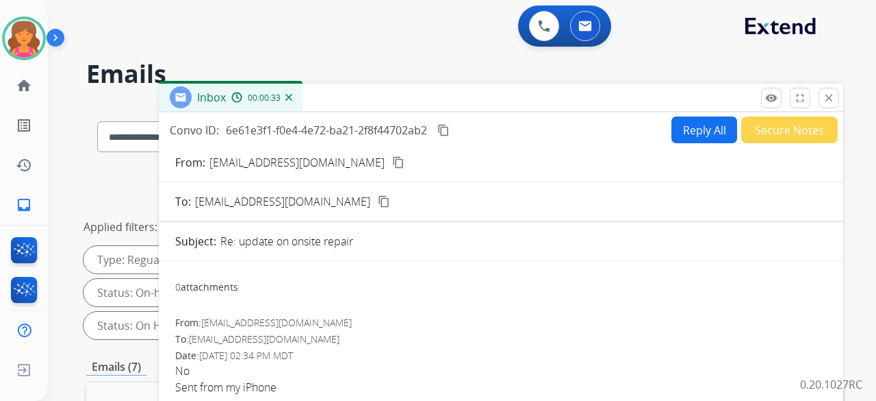
click at [392, 166] on mat-icon "content_copy" at bounding box center [398, 162] width 12 height 12
click at [442, 127] on mat-icon "content_copy" at bounding box center [443, 130] width 12 height 12
click at [774, 123] on button "Secure Notes" at bounding box center [789, 129] width 97 height 27
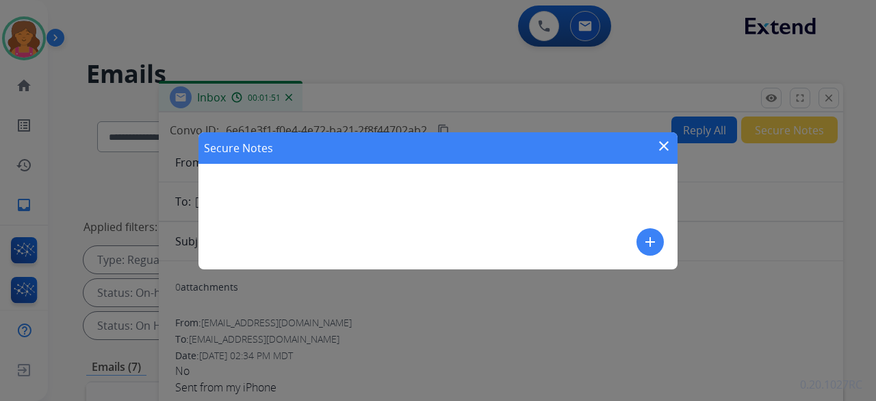
click at [647, 237] on mat-icon "add" at bounding box center [650, 241] width 16 height 16
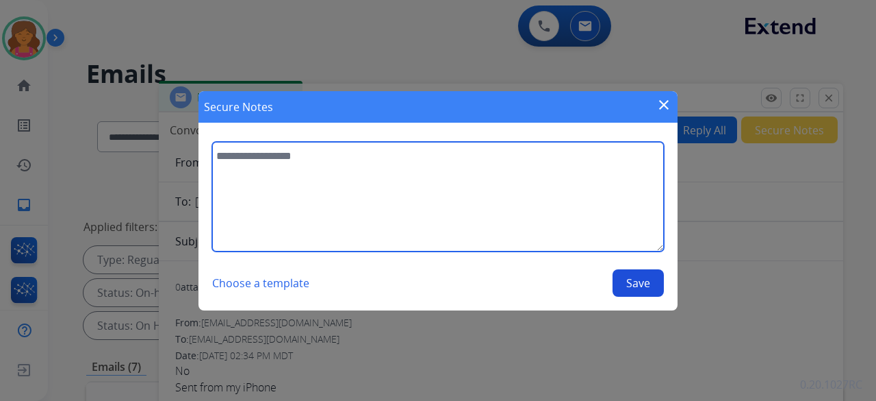
click at [561, 230] on textarea at bounding box center [438, 197] width 452 height 110
type textarea "**********"
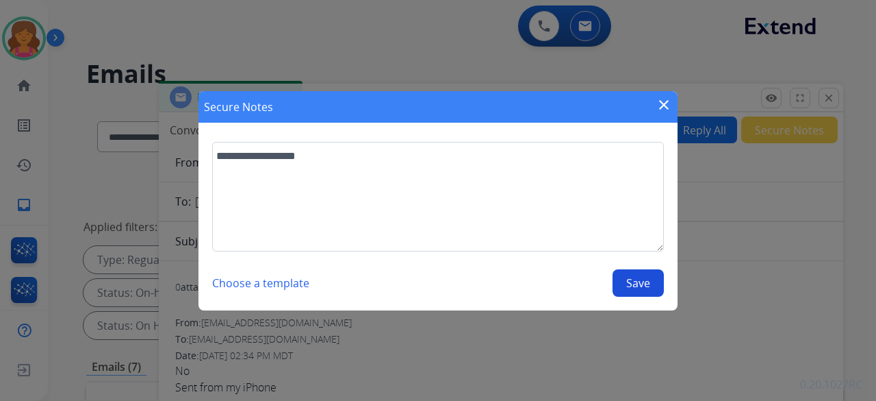
click at [642, 283] on button "Save" at bounding box center [638, 282] width 51 height 27
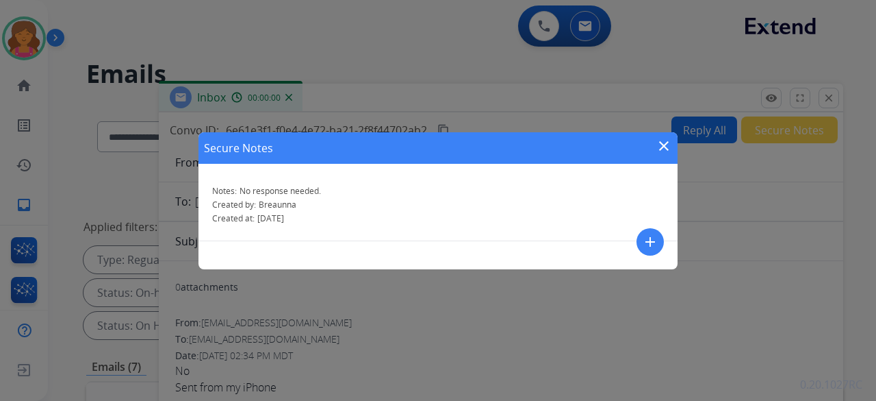
click at [828, 96] on div "Secure Notes close Notes: No response needed. Created by: Breaunna Created at: …" at bounding box center [438, 200] width 876 height 401
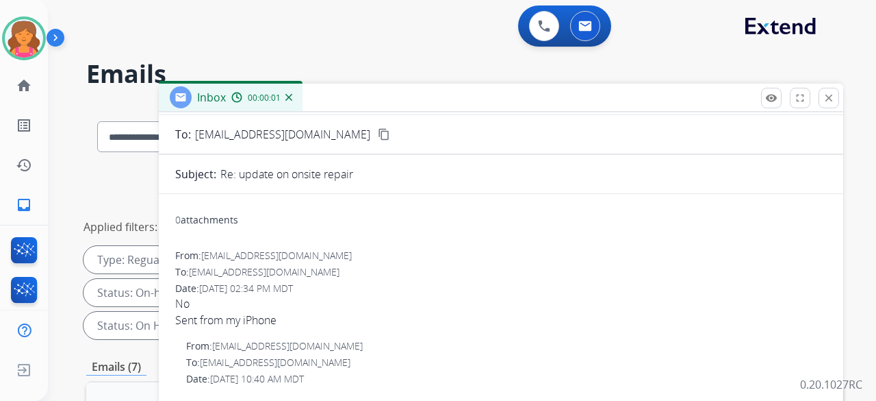
scroll to position [19, 0]
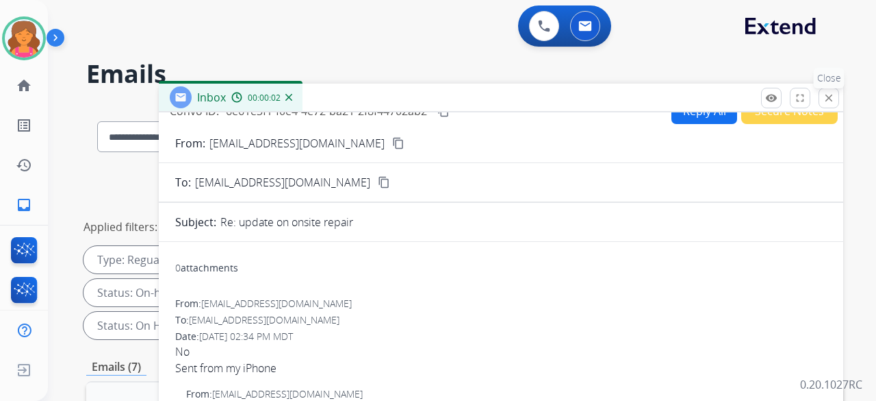
click at [826, 98] on mat-icon "close" at bounding box center [829, 98] width 12 height 12
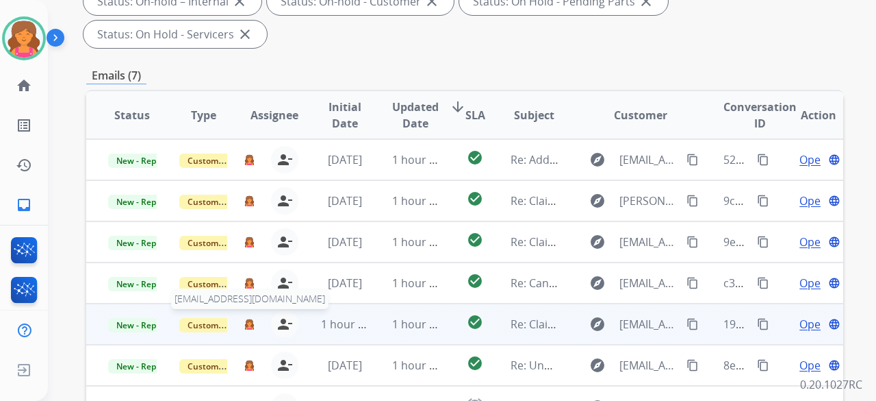
scroll to position [342, 0]
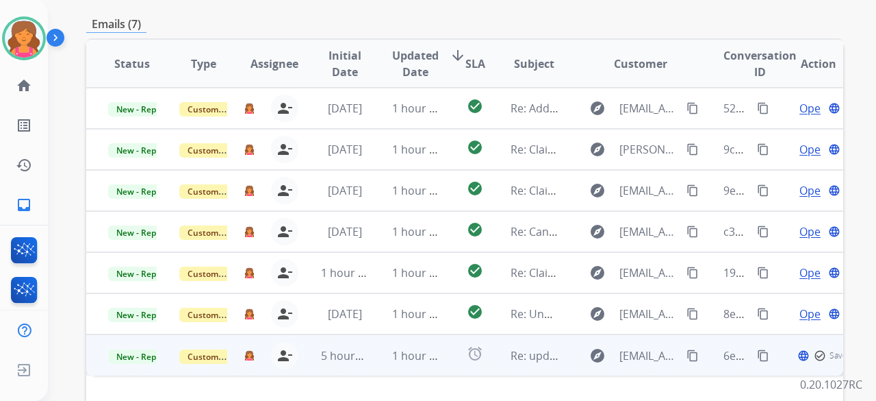
click at [164, 334] on td "Customer Support" at bounding box center [192, 354] width 71 height 41
click at [149, 348] on span "New - Reply" at bounding box center [139, 355] width 62 height 14
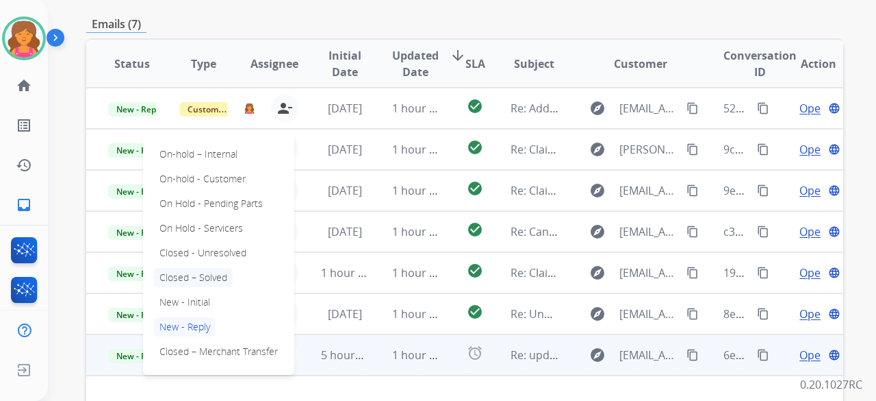
click at [175, 268] on p "Closed – Solved" at bounding box center [193, 277] width 79 height 19
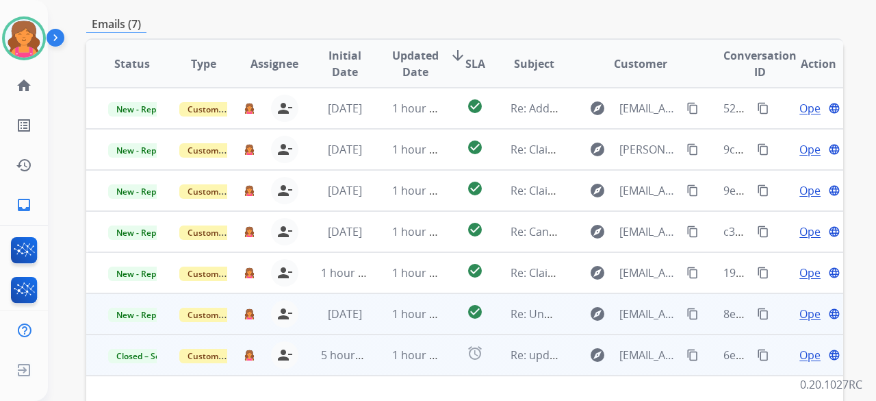
click at [801, 305] on span "Open" at bounding box center [814, 313] width 28 height 16
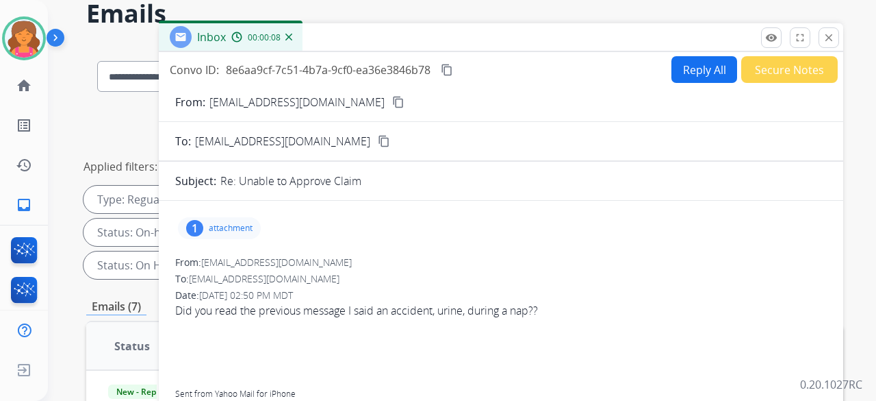
scroll to position [0, 0]
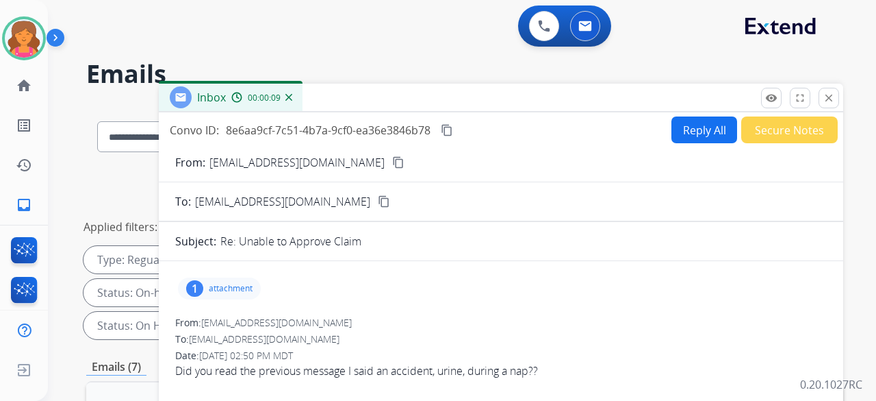
click at [672, 127] on button "Reply All" at bounding box center [705, 129] width 66 height 27
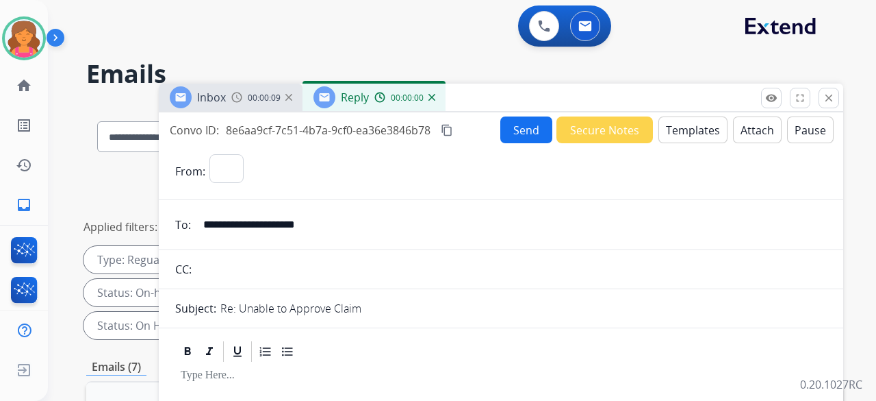
select select "**********"
click at [671, 131] on button "Templates" at bounding box center [693, 129] width 69 height 27
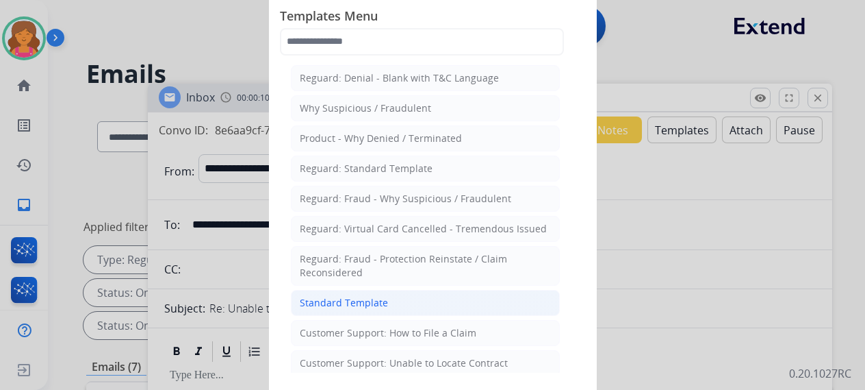
click at [375, 290] on li "Standard Template" at bounding box center [425, 303] width 269 height 26
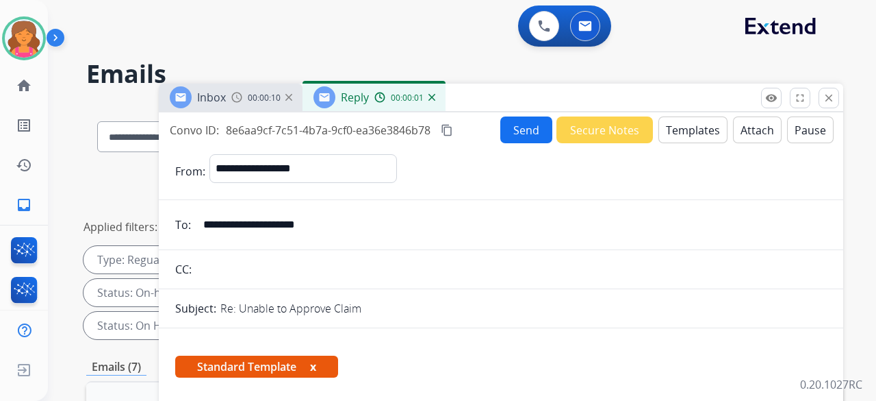
scroll to position [342, 0]
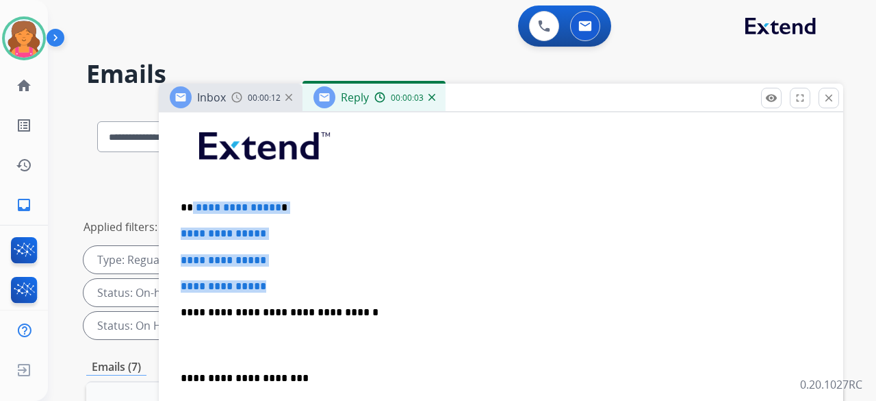
drag, startPoint x: 279, startPoint y: 277, endPoint x: 192, endPoint y: 199, distance: 117.3
click at [192, 199] on div "**********" at bounding box center [501, 344] width 652 height 471
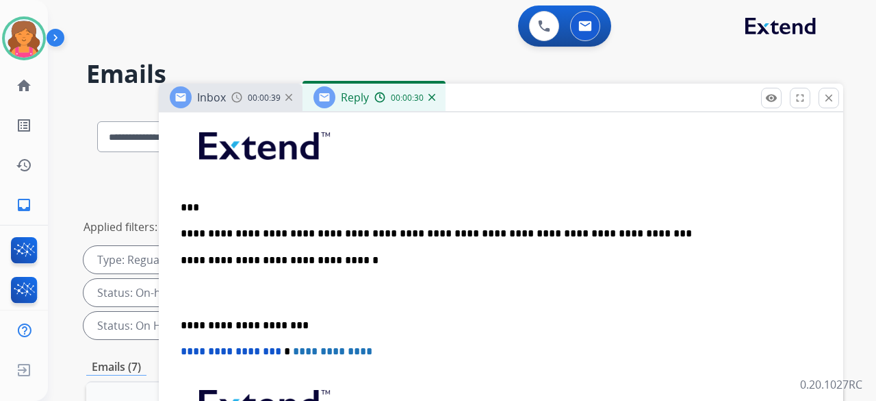
click at [494, 230] on p "**********" at bounding box center [496, 233] width 630 height 12
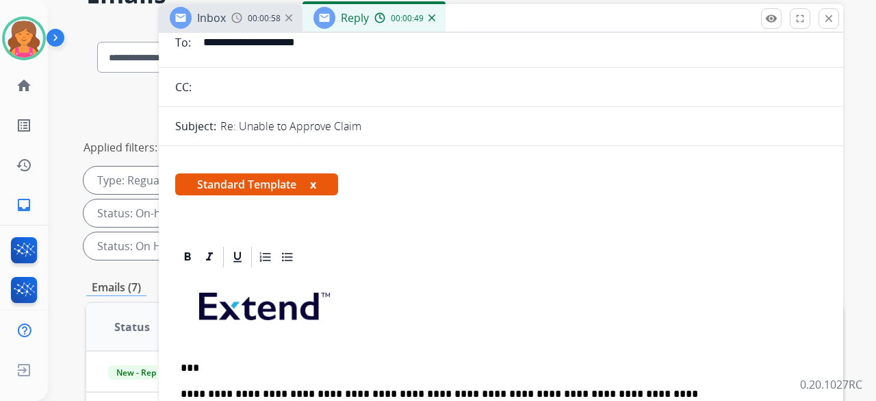
scroll to position [0, 0]
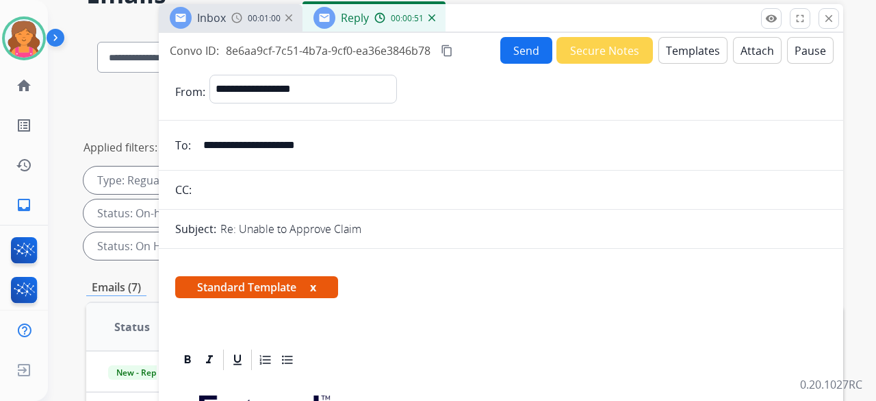
click at [525, 53] on button "Send" at bounding box center [526, 50] width 52 height 27
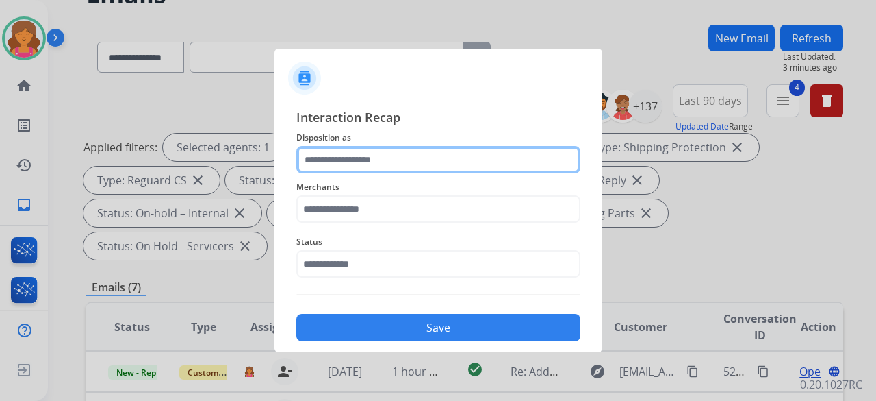
click at [371, 162] on input "text" at bounding box center [438, 159] width 284 height 27
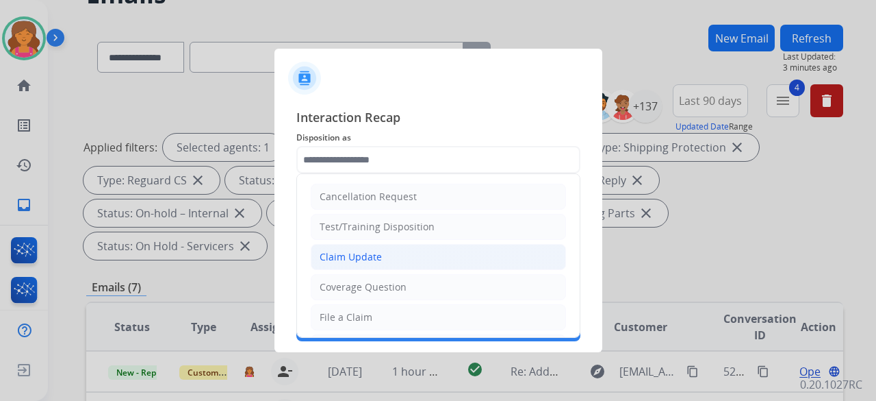
click at [355, 250] on div "Claim Update" at bounding box center [351, 257] width 62 height 14
type input "**********"
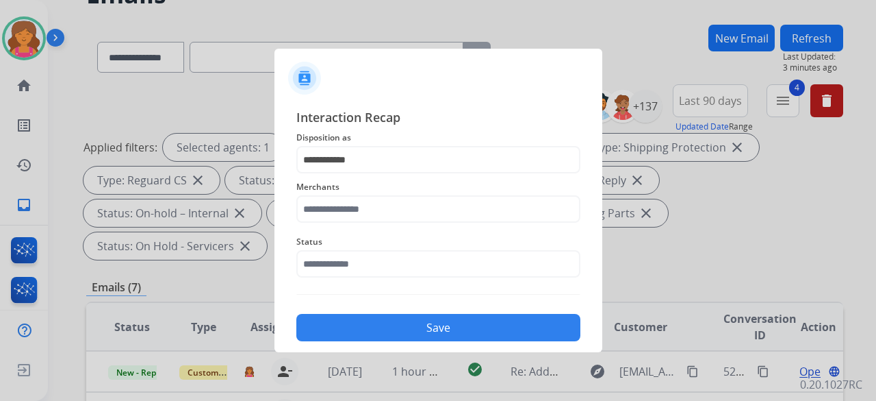
click at [371, 223] on div "Merchants" at bounding box center [438, 200] width 284 height 55
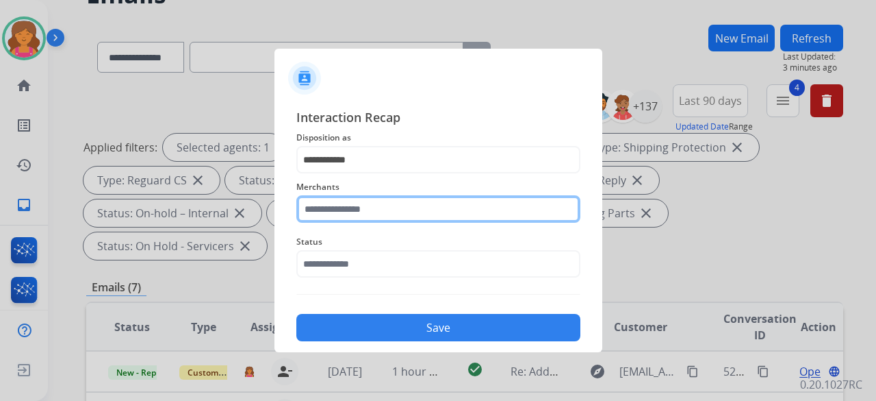
click at [372, 218] on div "Merchants" at bounding box center [438, 200] width 284 height 55
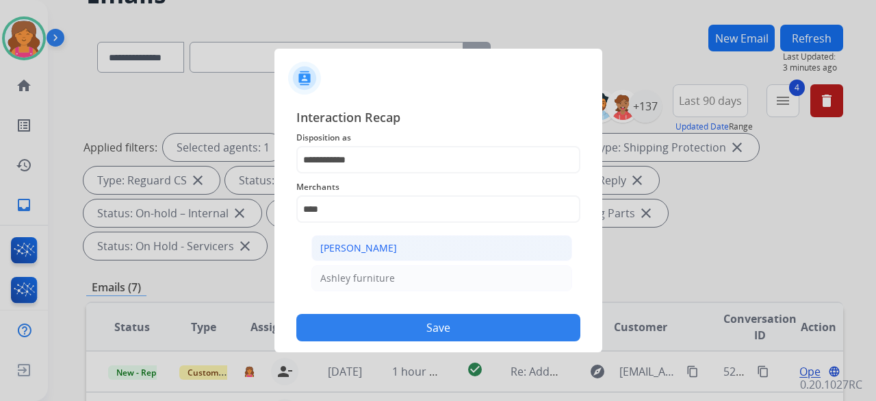
click at [364, 243] on div "[PERSON_NAME]" at bounding box center [358, 248] width 77 height 14
type input "**********"
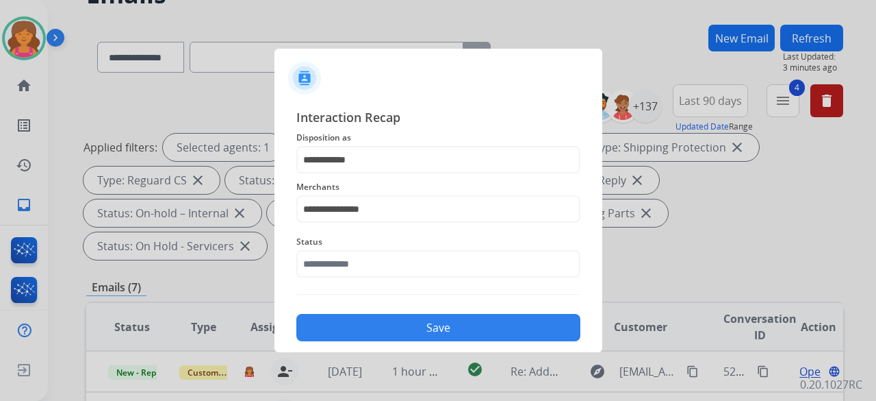
click at [364, 242] on span "Status" at bounding box center [438, 241] width 284 height 16
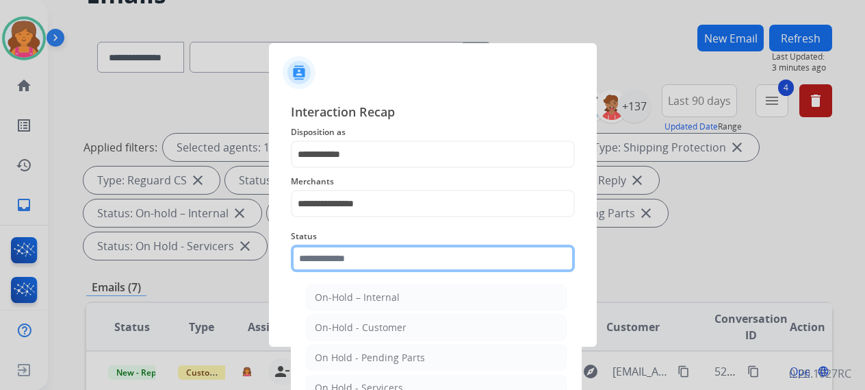
click at [361, 251] on input "text" at bounding box center [433, 257] width 284 height 27
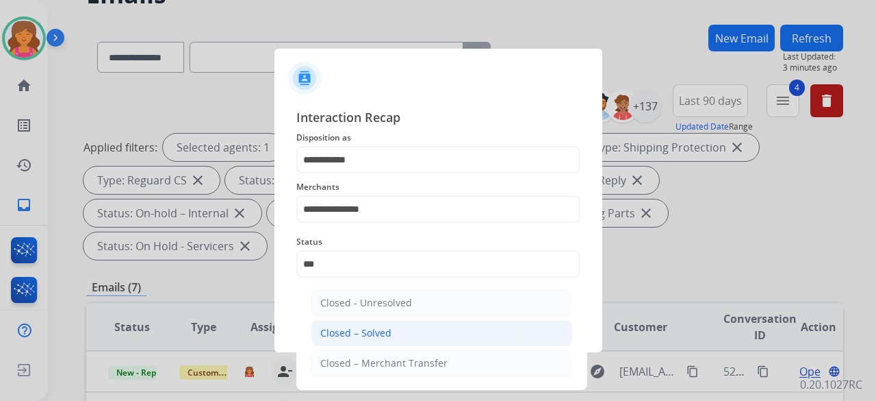
click at [355, 331] on div "Closed – Solved" at bounding box center [355, 333] width 71 height 14
type input "**********"
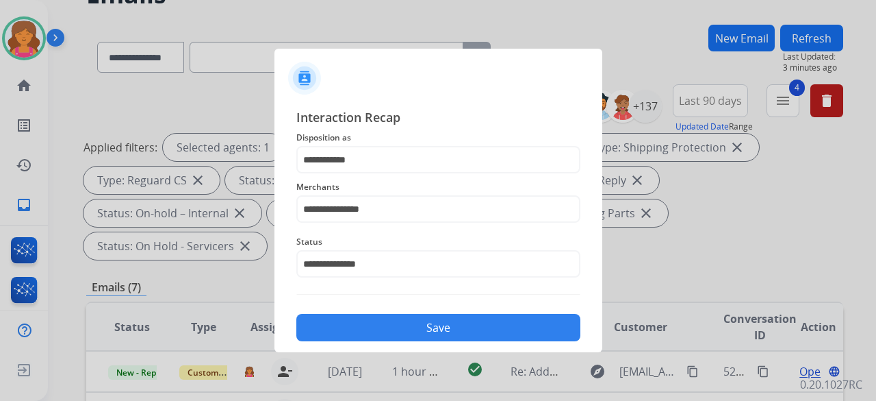
click at [356, 331] on button "Save" at bounding box center [438, 327] width 284 height 27
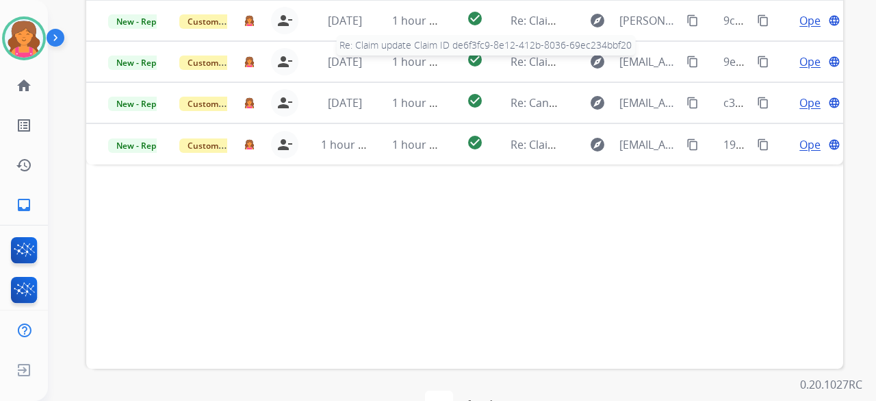
scroll to position [477, 0]
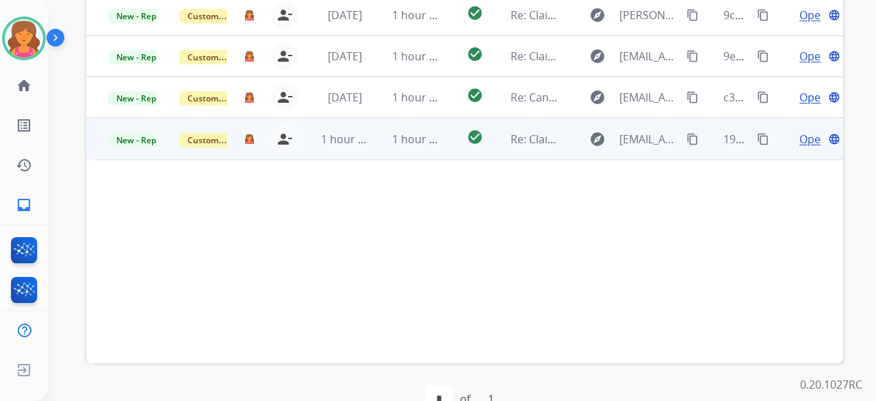
click at [800, 131] on span "Open" at bounding box center [814, 139] width 28 height 16
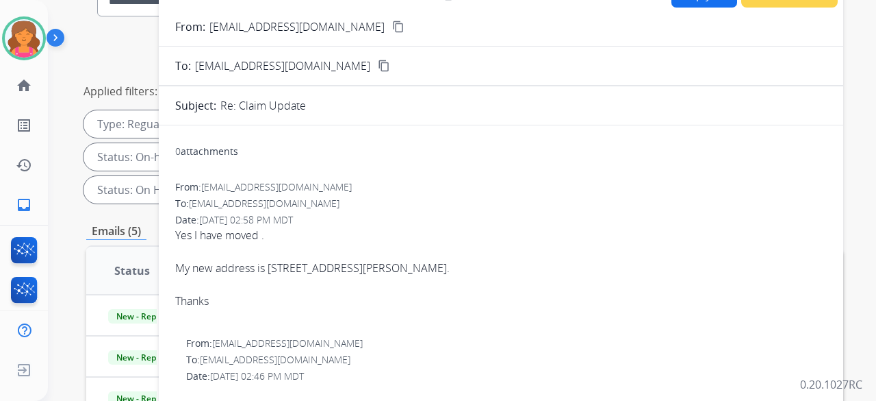
scroll to position [134, 0]
click at [392, 24] on mat-icon "content_copy" at bounding box center [398, 28] width 12 height 12
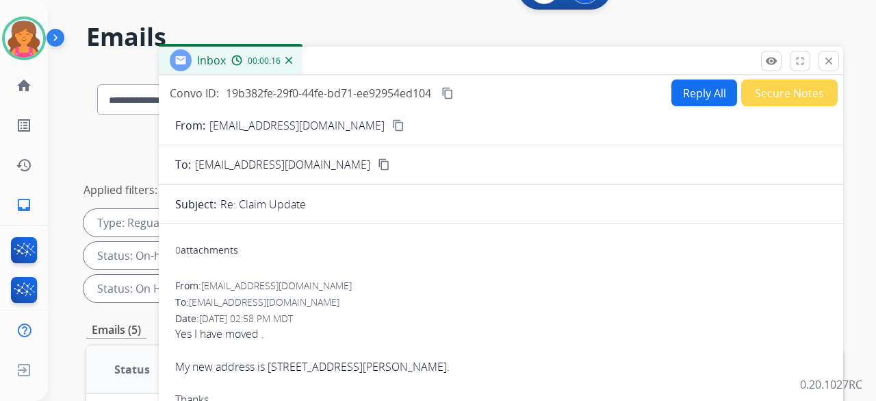
scroll to position [0, 0]
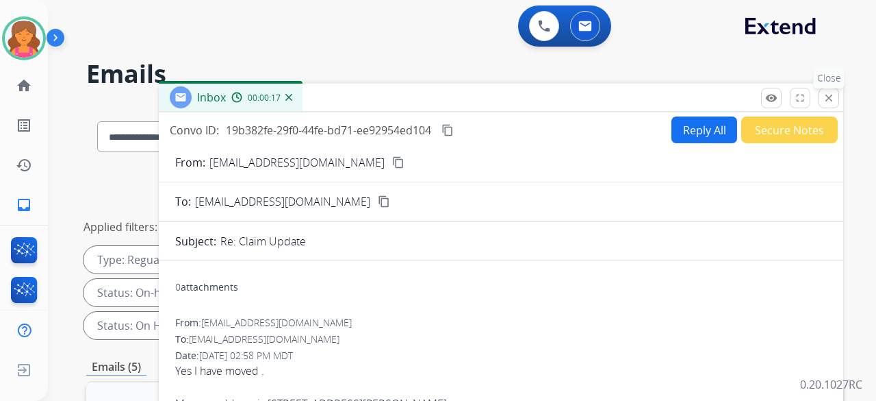
click at [823, 98] on button "close Close" at bounding box center [829, 98] width 21 height 21
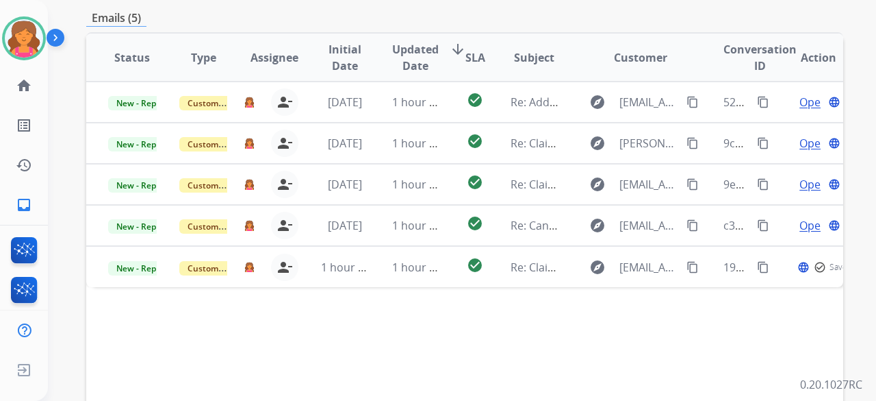
scroll to position [411, 0]
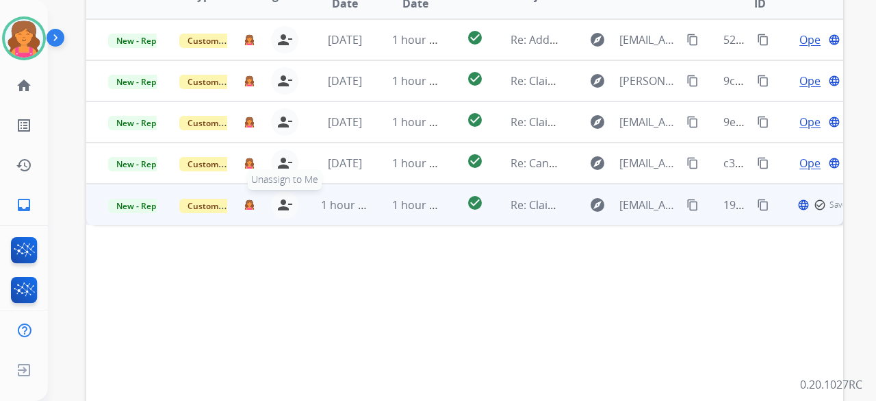
click at [284, 196] on mat-icon "person_remove" at bounding box center [285, 204] width 16 height 16
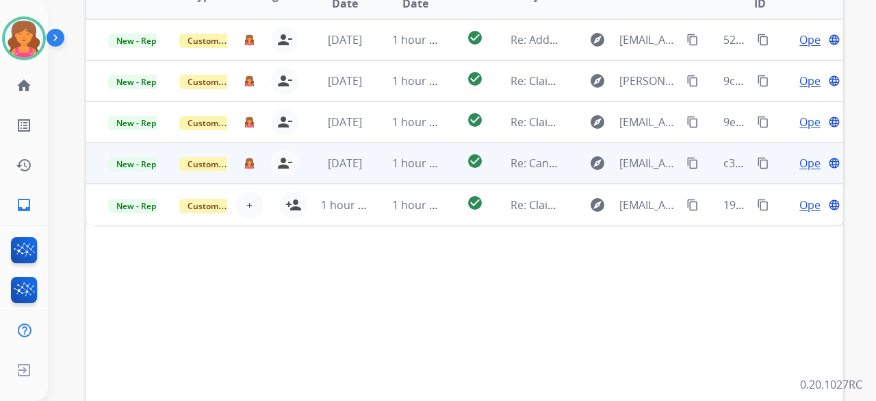
click at [805, 155] on span "Open" at bounding box center [814, 163] width 28 height 16
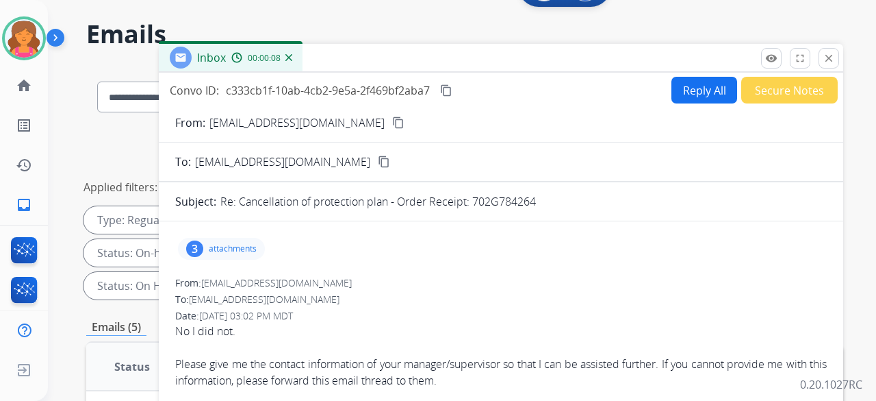
scroll to position [0, 0]
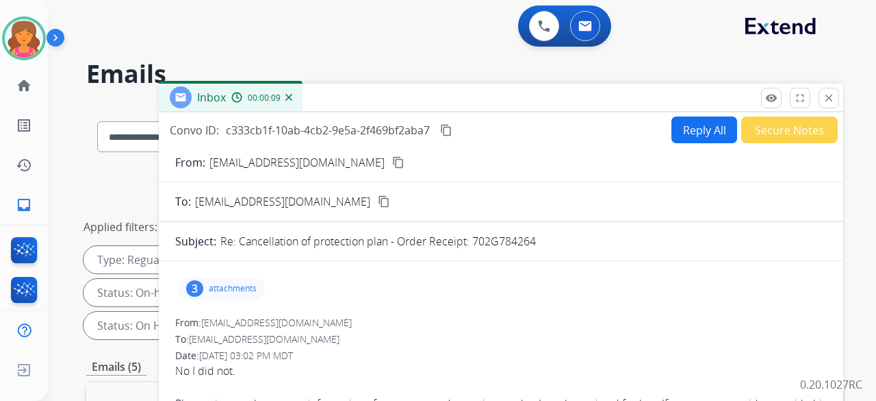
click at [681, 129] on button "Reply All" at bounding box center [705, 129] width 66 height 27
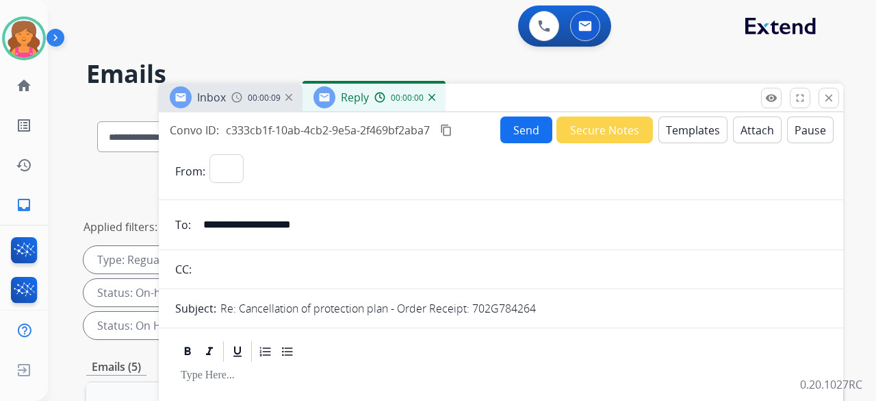
select select "**********"
click at [681, 129] on button "Templates" at bounding box center [693, 129] width 69 height 27
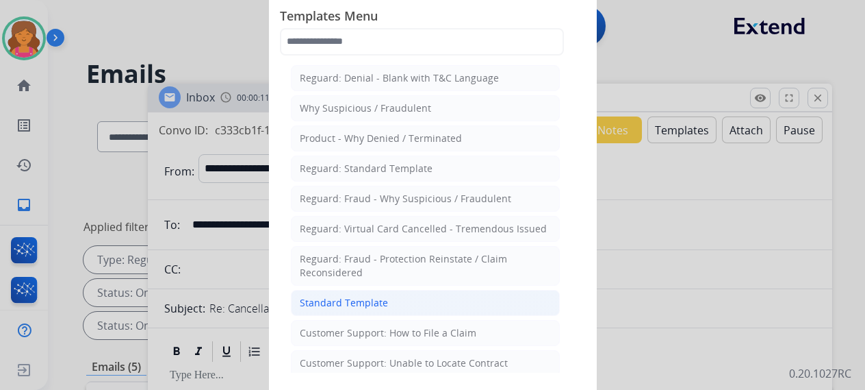
click at [367, 296] on div "Standard Template" at bounding box center [344, 303] width 88 height 14
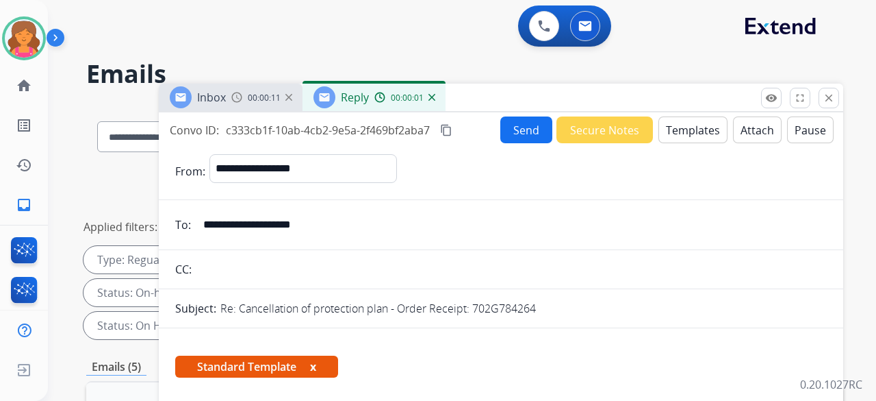
scroll to position [342, 0]
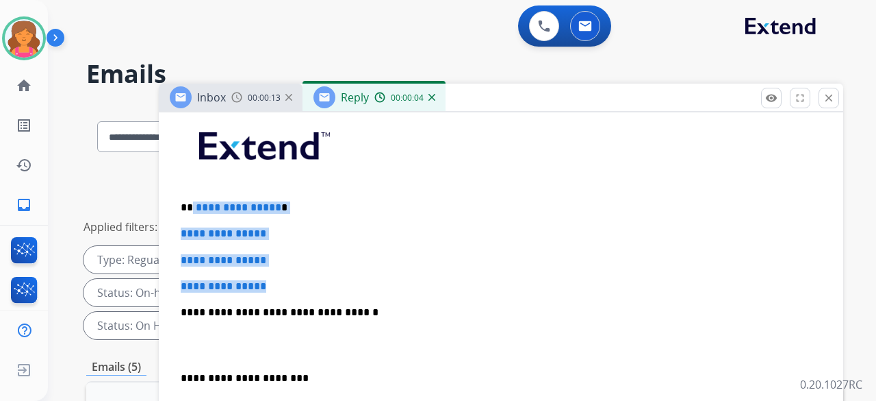
drag, startPoint x: 281, startPoint y: 269, endPoint x: 192, endPoint y: 197, distance: 114.4
click at [192, 197] on div "**********" at bounding box center [501, 344] width 652 height 471
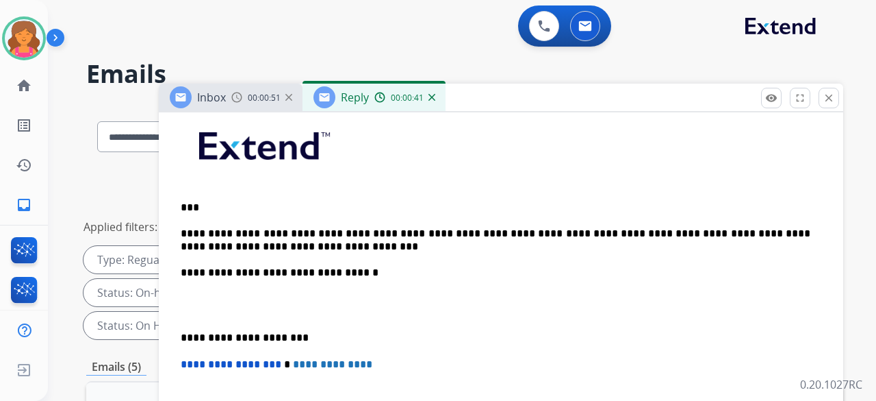
click at [738, 234] on p "**********" at bounding box center [496, 239] width 630 height 25
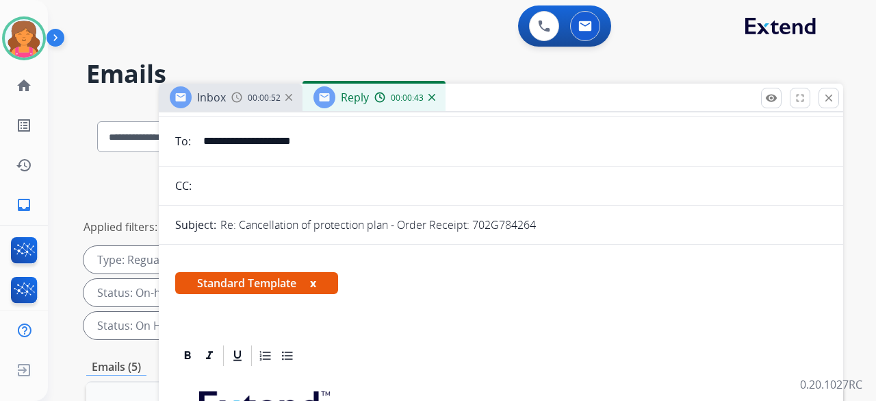
scroll to position [0, 0]
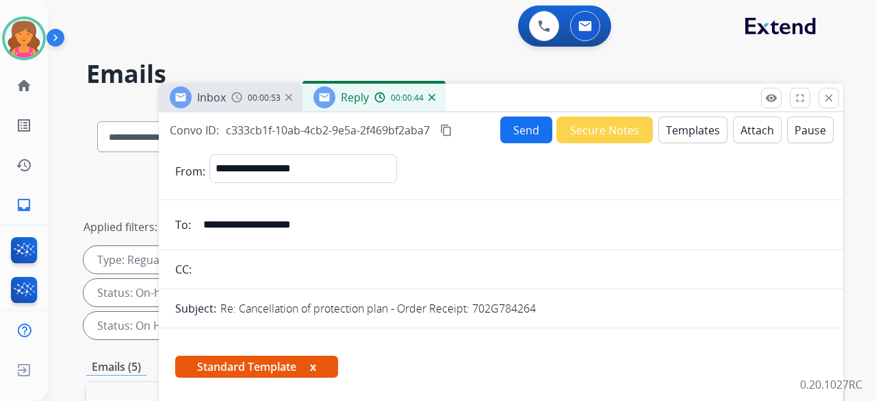
click at [514, 136] on button "Send" at bounding box center [526, 129] width 52 height 27
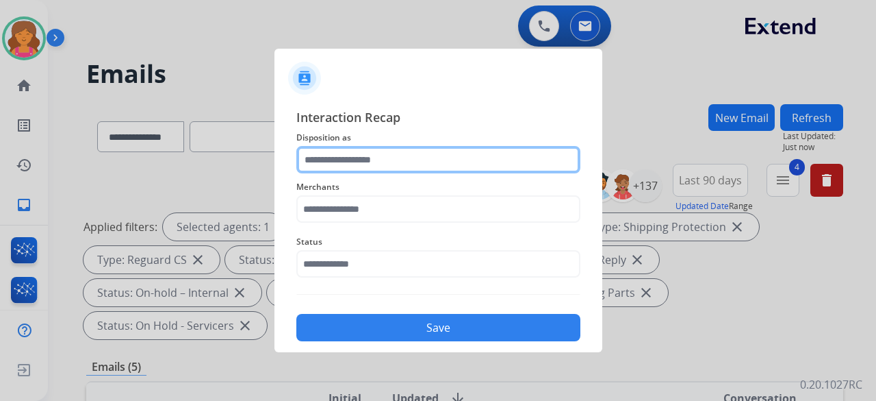
click at [420, 157] on input "text" at bounding box center [438, 159] width 284 height 27
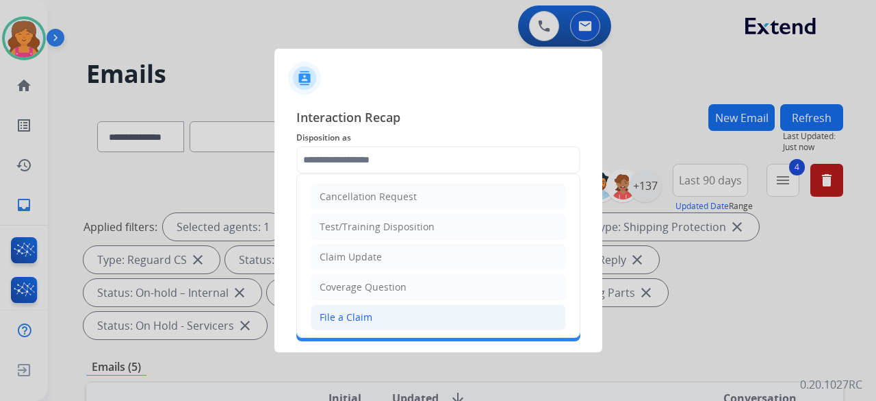
drag, startPoint x: 338, startPoint y: 312, endPoint x: 333, endPoint y: 293, distance: 19.3
click at [338, 312] on div "File a Claim" at bounding box center [346, 317] width 53 height 14
type input "**********"
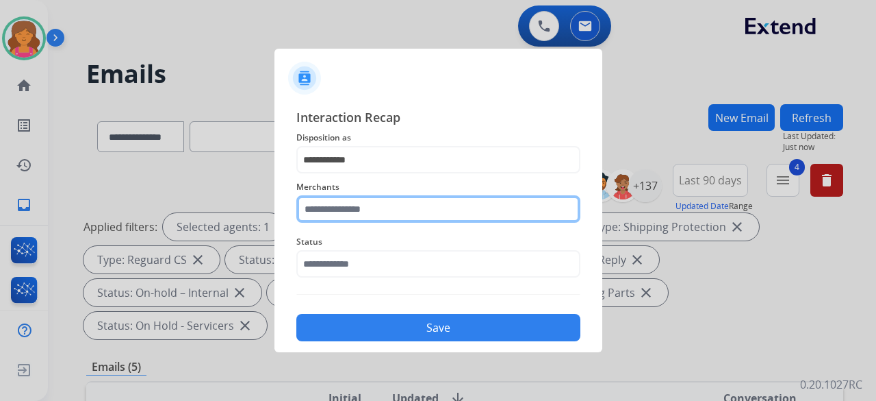
click at [340, 214] on input "text" at bounding box center [438, 208] width 284 height 27
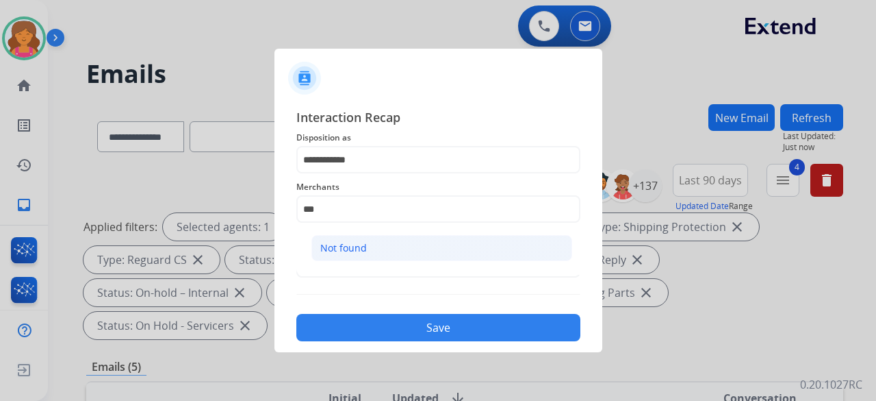
click at [346, 243] on div "Not found" at bounding box center [343, 248] width 47 height 14
type input "*********"
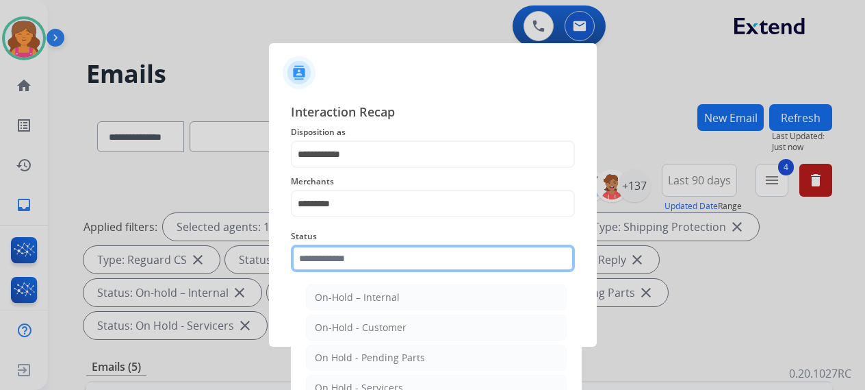
click at [346, 268] on input "text" at bounding box center [433, 257] width 284 height 27
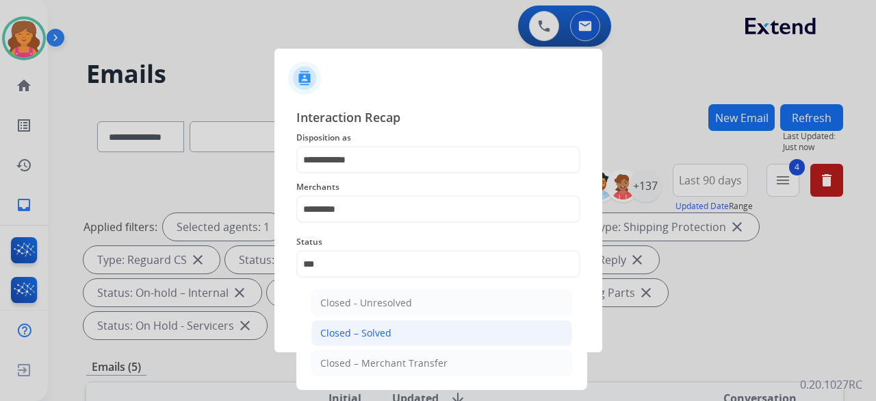
click at [347, 333] on div "Closed – Solved" at bounding box center [355, 333] width 71 height 14
type input "**********"
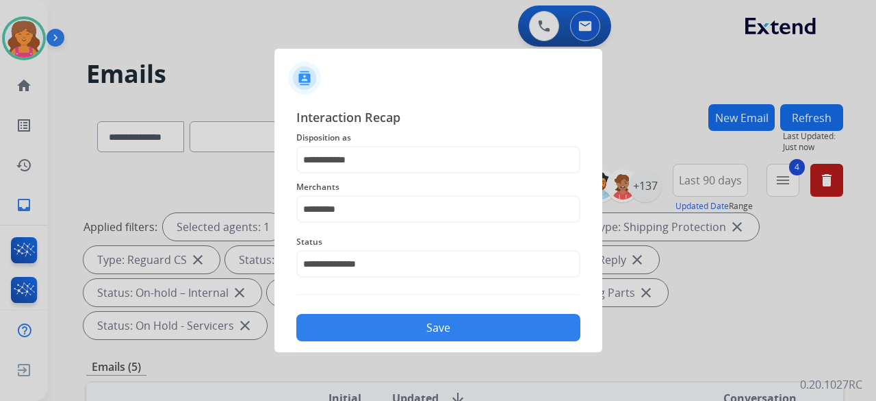
click at [347, 333] on button "Save" at bounding box center [438, 327] width 284 height 27
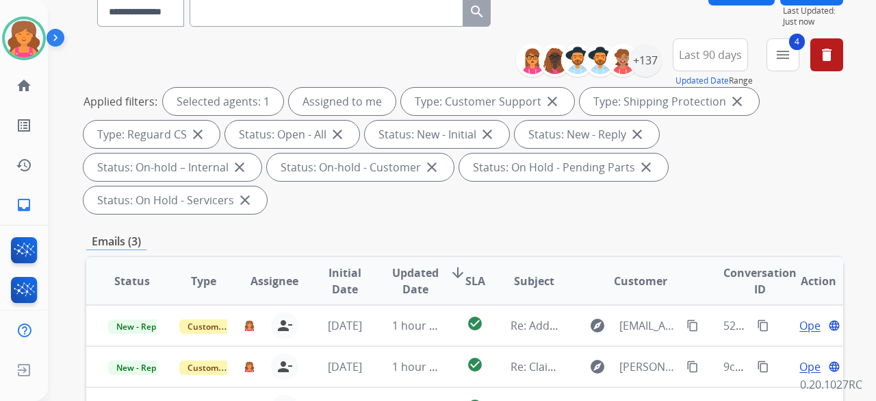
scroll to position [205, 0]
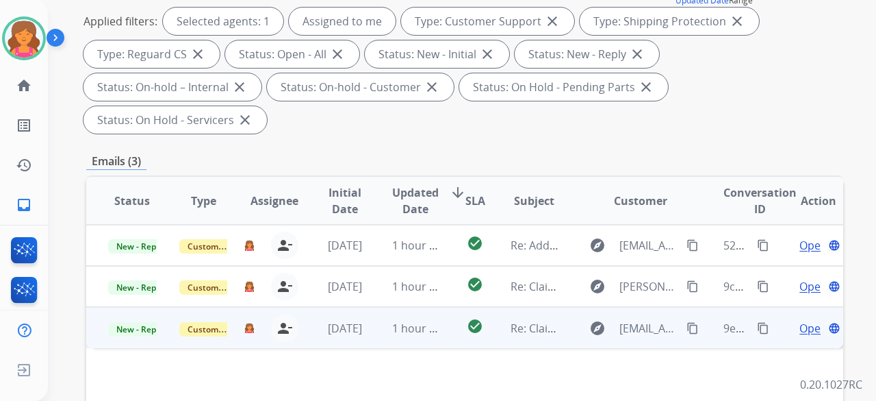
click at [800, 320] on span "Open" at bounding box center [814, 328] width 28 height 16
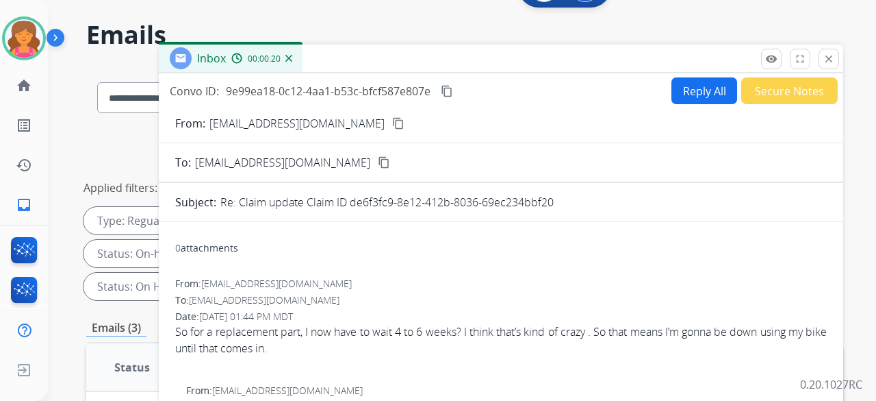
scroll to position [0, 0]
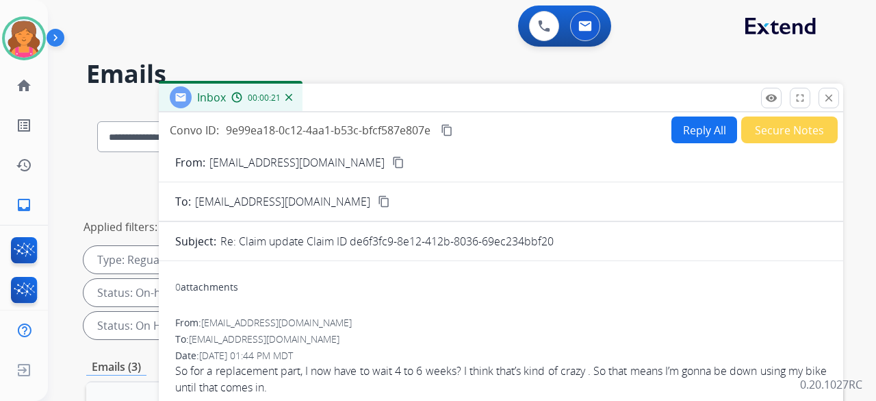
click at [693, 126] on button "Reply All" at bounding box center [705, 129] width 66 height 27
select select "**********"
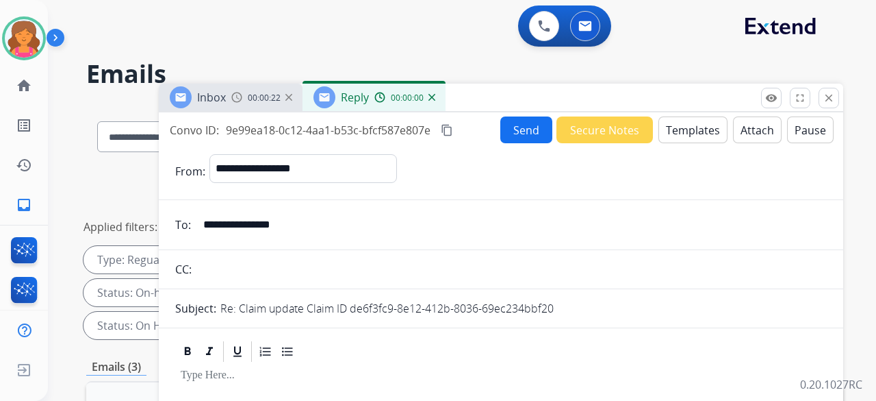
click at [689, 129] on button "Templates" at bounding box center [693, 129] width 69 height 27
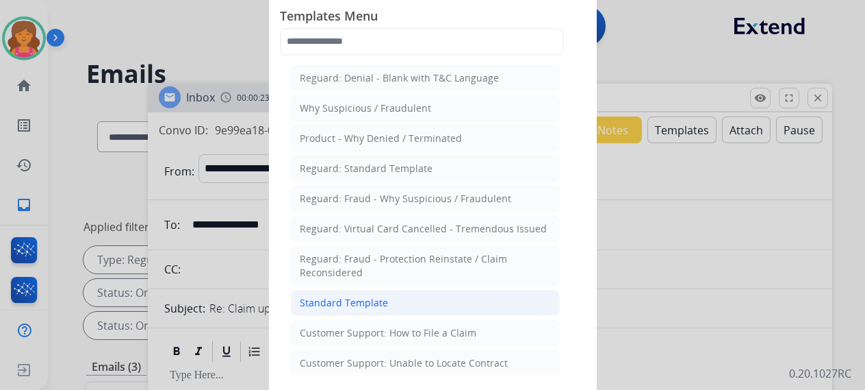
click at [375, 296] on div "Standard Template" at bounding box center [344, 303] width 88 height 14
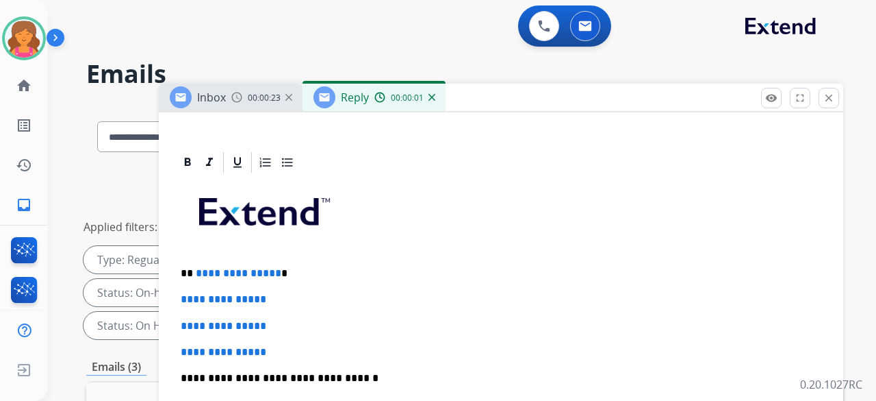
scroll to position [342, 0]
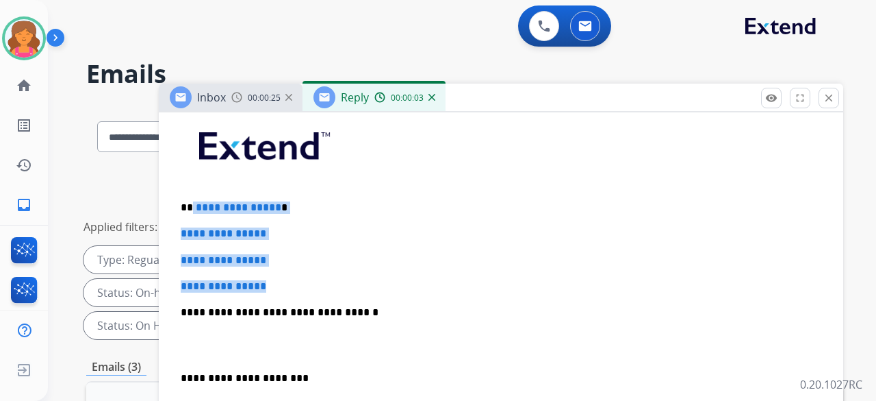
drag, startPoint x: 281, startPoint y: 283, endPoint x: 190, endPoint y: 199, distance: 124.5
click at [190, 199] on div "**********" at bounding box center [501, 344] width 652 height 471
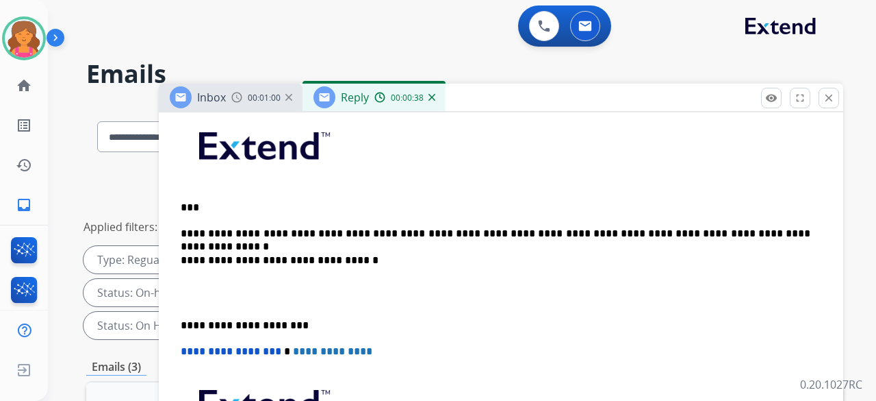
click at [560, 231] on p "**********" at bounding box center [496, 233] width 630 height 12
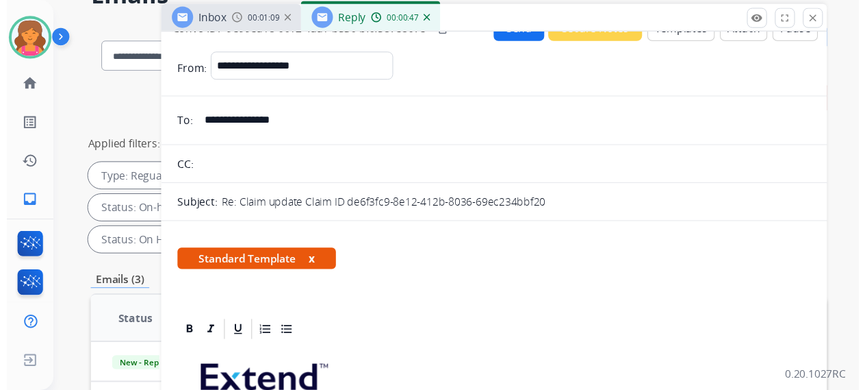
scroll to position [0, 0]
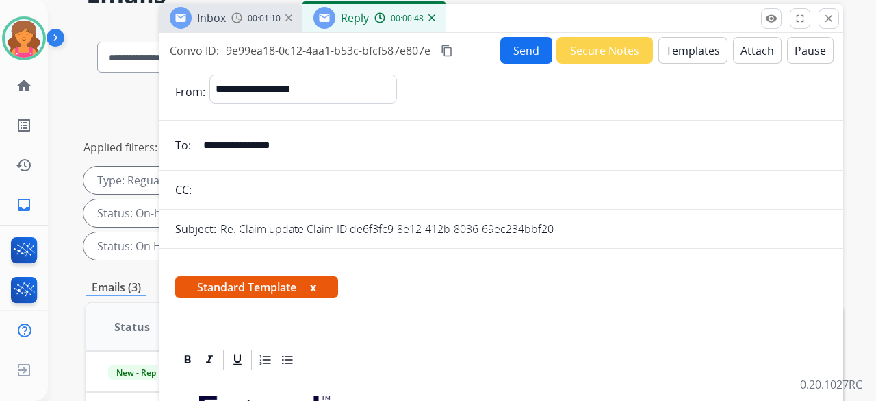
click at [518, 53] on button "Send" at bounding box center [526, 50] width 52 height 27
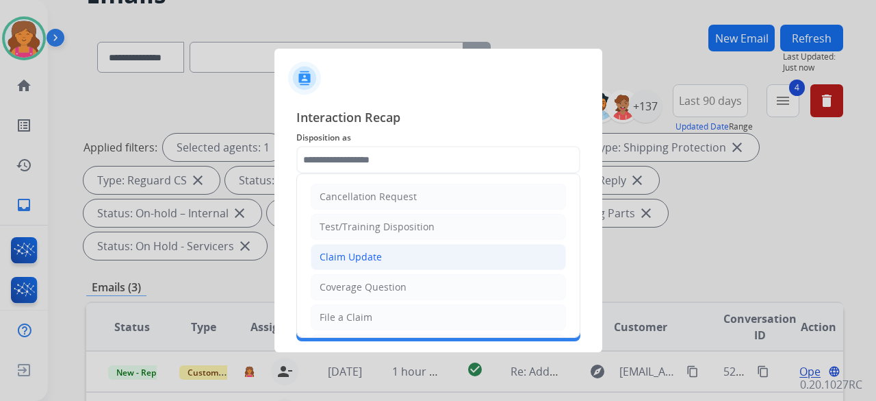
click at [363, 261] on div "Claim Update" at bounding box center [351, 257] width 62 height 14
type input "**********"
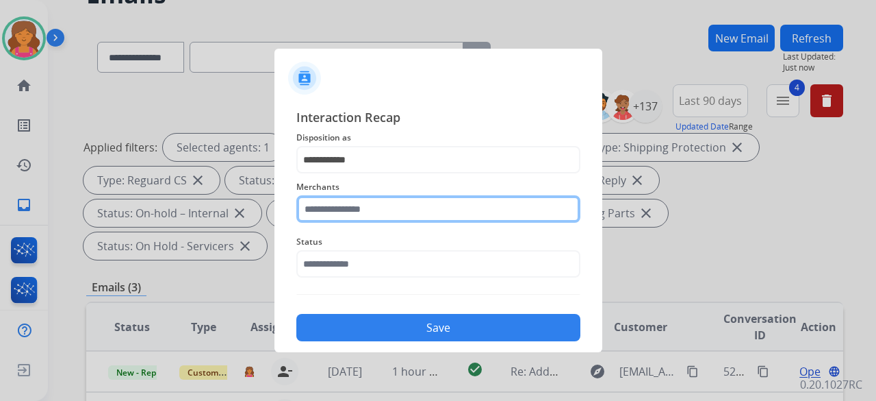
click at [361, 207] on input "text" at bounding box center [438, 208] width 284 height 27
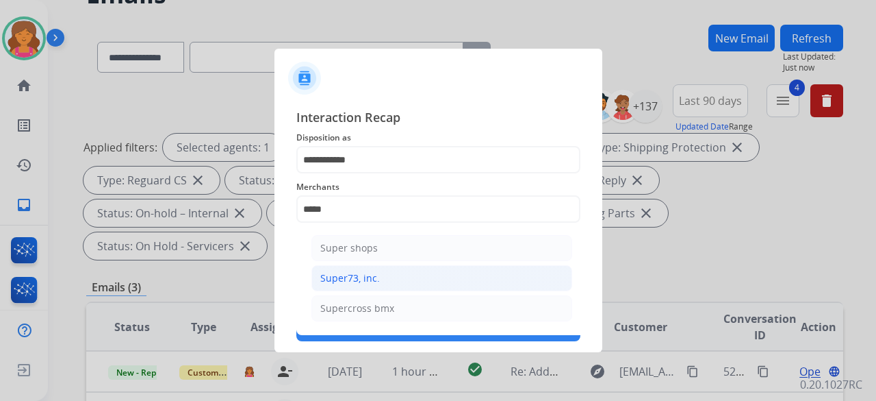
click at [356, 275] on div "Super73, inc." at bounding box center [350, 278] width 60 height 14
type input "**********"
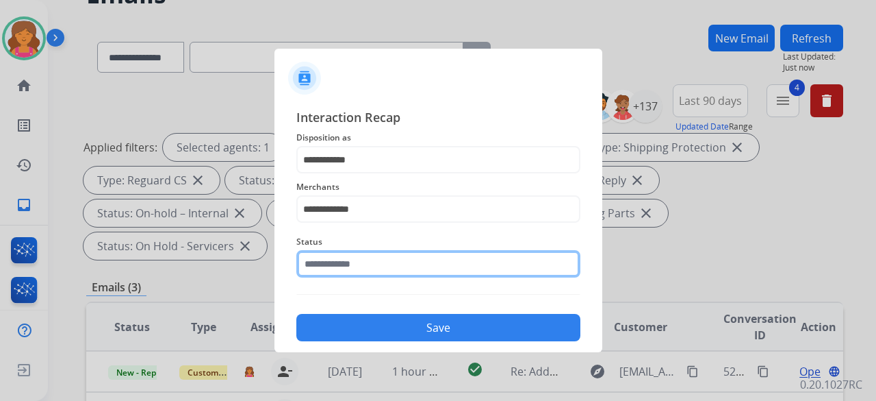
click at [352, 267] on input "text" at bounding box center [438, 263] width 284 height 27
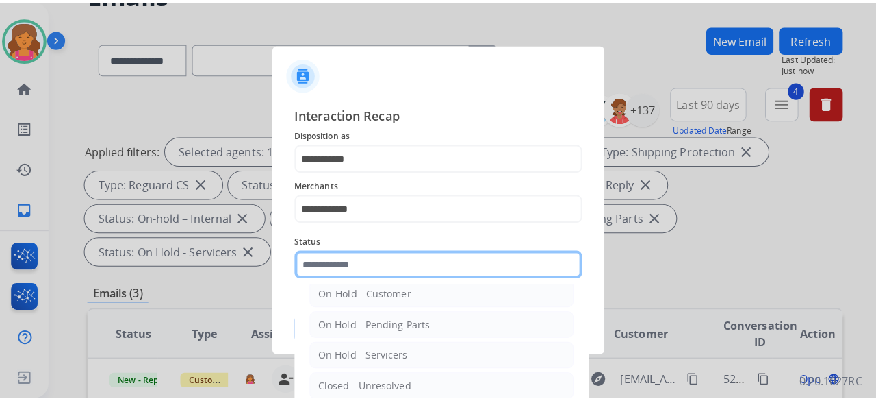
scroll to position [68, 0]
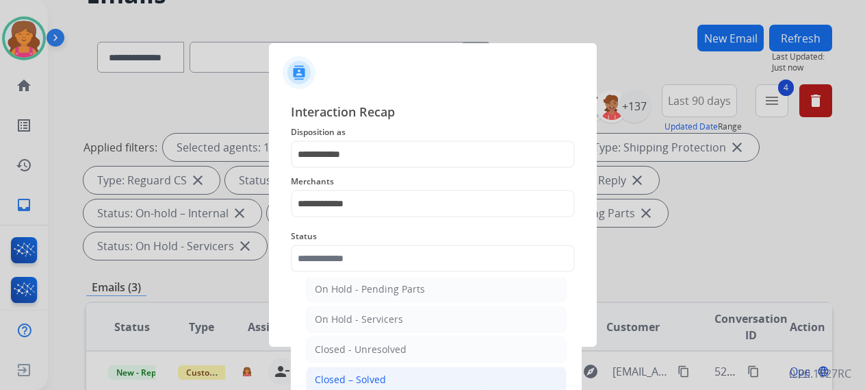
click at [375, 368] on li "Closed – Solved" at bounding box center [436, 379] width 261 height 26
type input "**********"
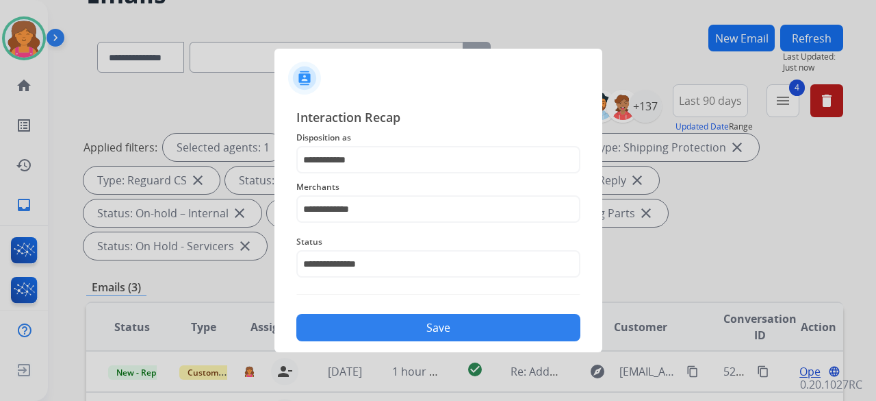
click at [371, 346] on div "**********" at bounding box center [439, 224] width 328 height 255
click at [366, 329] on button "Save" at bounding box center [438, 327] width 284 height 27
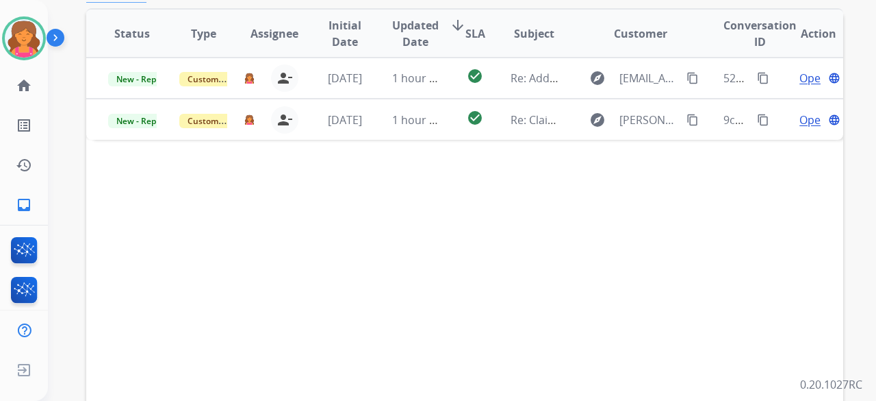
scroll to position [342, 0]
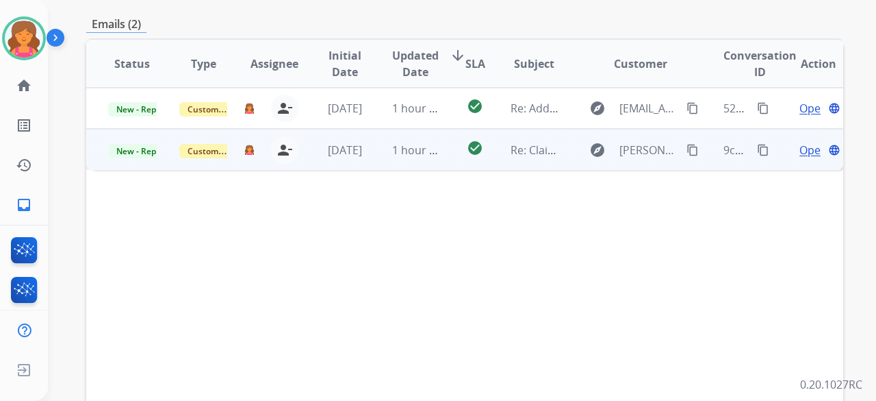
click at [807, 142] on span "Open" at bounding box center [814, 150] width 28 height 16
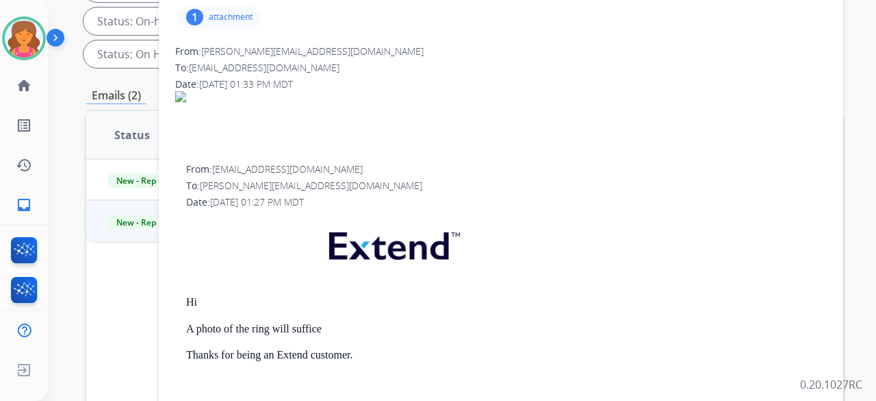
scroll to position [205, 0]
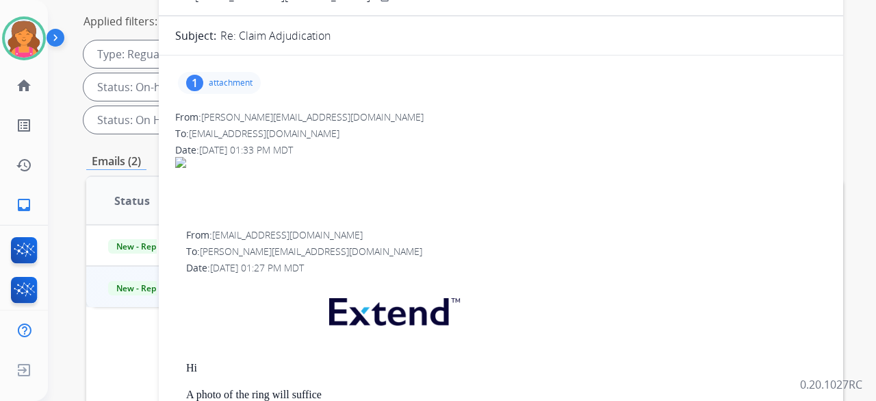
click at [249, 83] on p "attachment" at bounding box center [231, 82] width 44 height 11
click at [426, 209] on span at bounding box center [501, 187] width 652 height 60
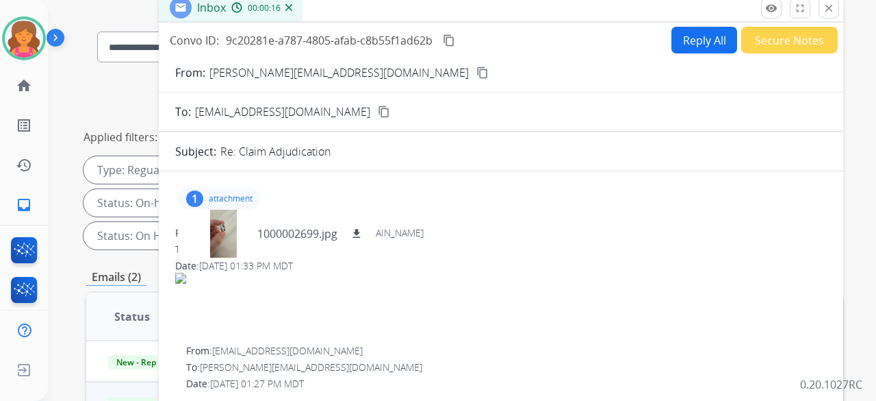
scroll to position [0, 0]
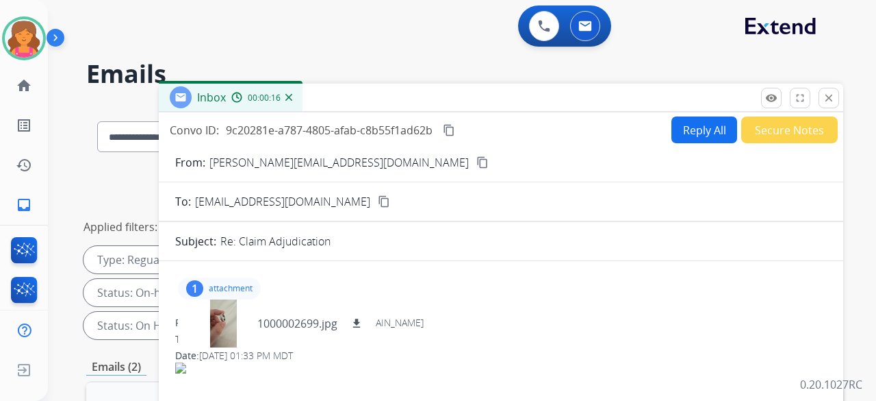
click at [698, 123] on button "Reply All" at bounding box center [705, 129] width 66 height 27
select select "**********"
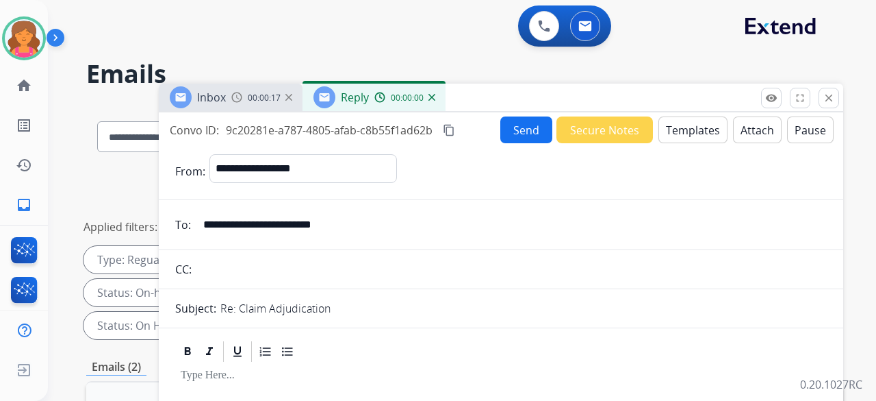
click at [689, 128] on button "Templates" at bounding box center [693, 129] width 69 height 27
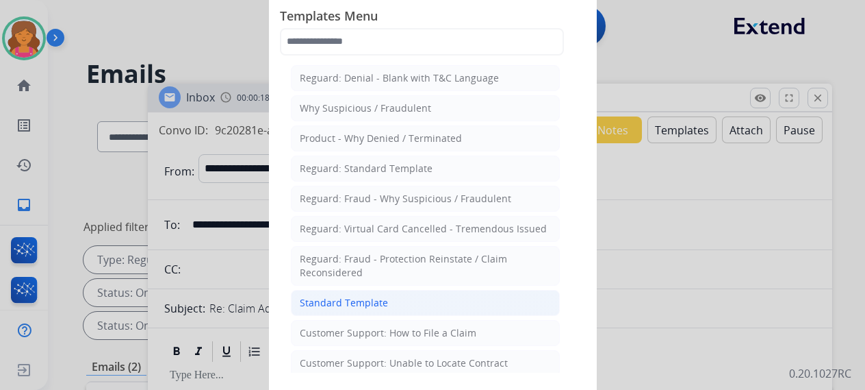
click at [345, 299] on div "Standard Template" at bounding box center [344, 303] width 88 height 14
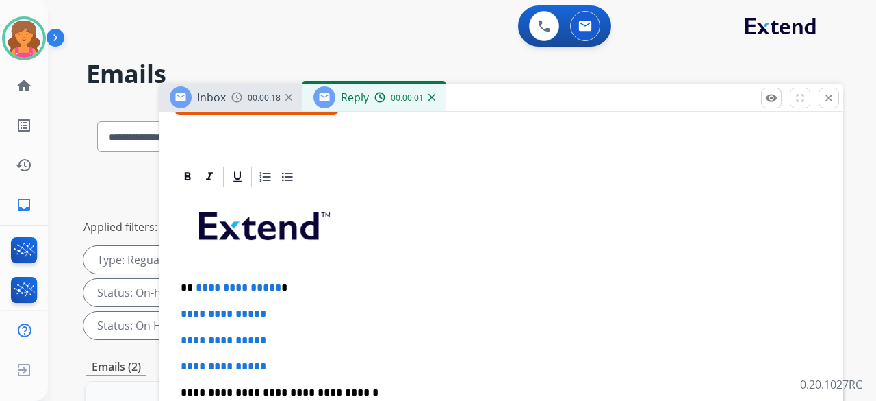
scroll to position [411, 0]
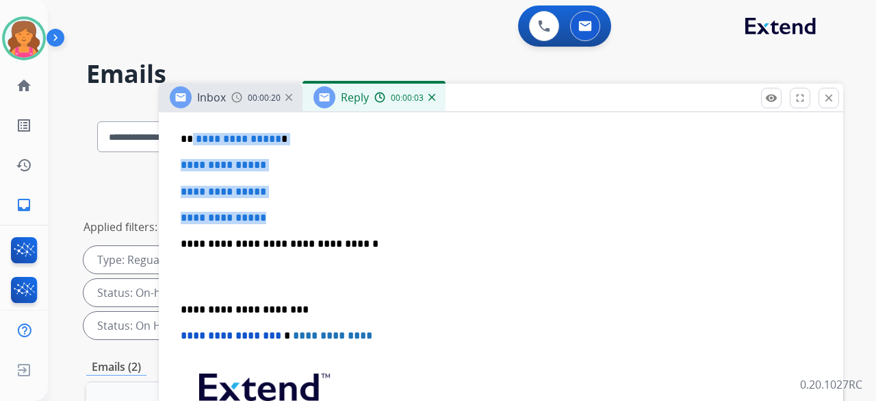
drag, startPoint x: 292, startPoint y: 214, endPoint x: 191, endPoint y: 136, distance: 128.3
click at [191, 136] on div "**********" at bounding box center [501, 275] width 652 height 471
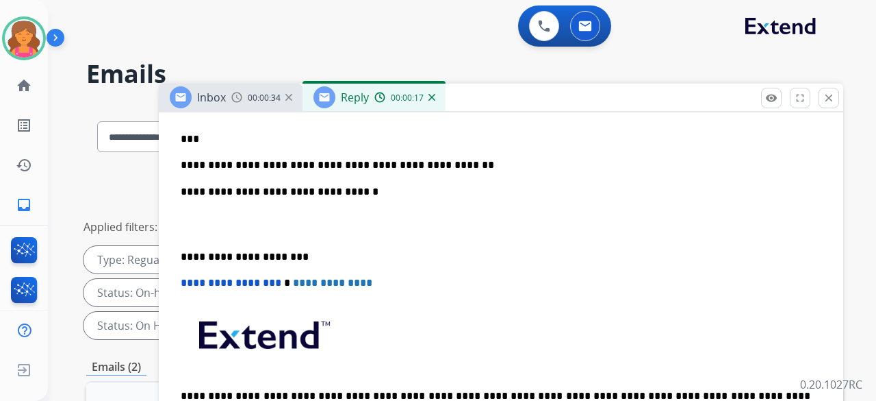
click at [244, 164] on p "**********" at bounding box center [496, 165] width 630 height 12
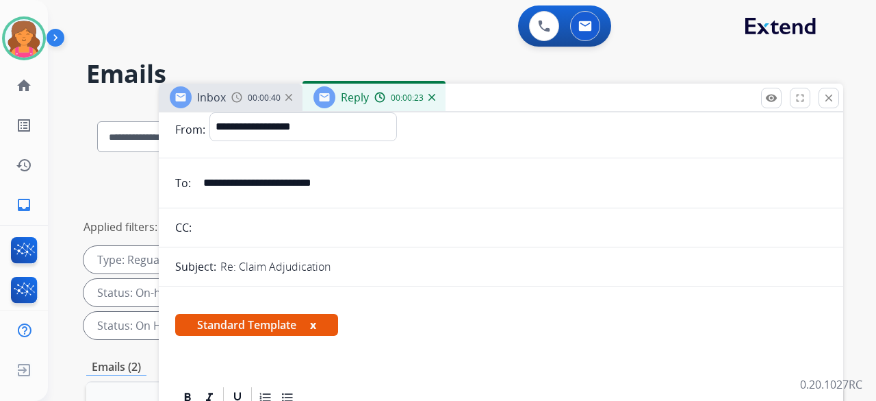
scroll to position [0, 0]
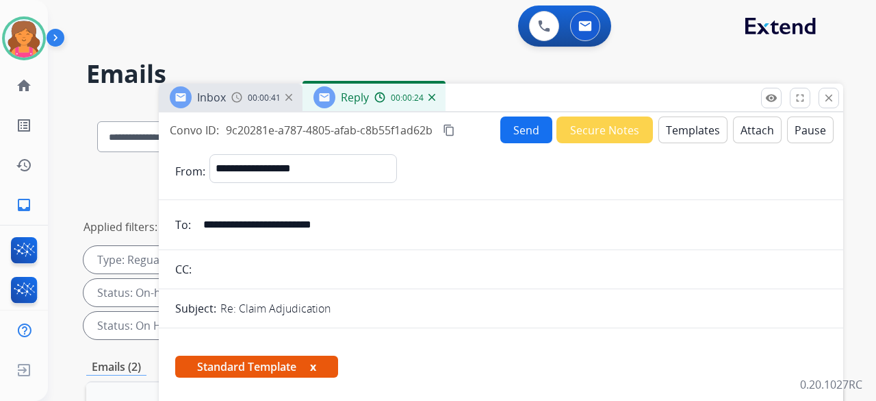
click at [526, 129] on button "Send" at bounding box center [526, 129] width 52 height 27
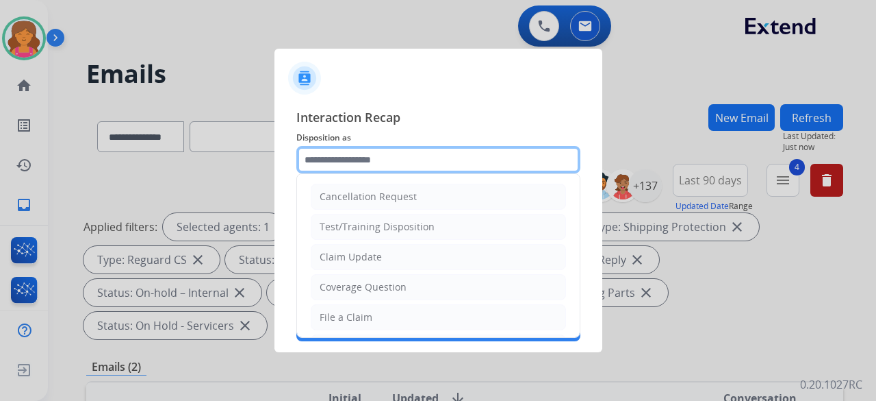
click at [443, 164] on input "text" at bounding box center [438, 159] width 284 height 27
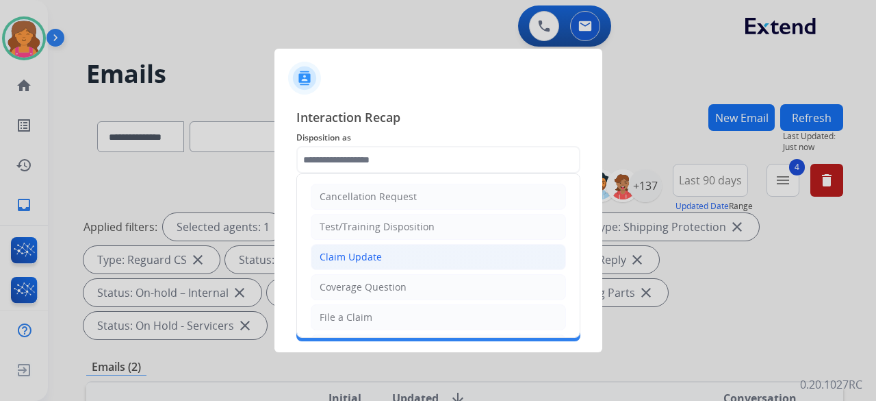
click at [366, 259] on div "Claim Update" at bounding box center [351, 257] width 62 height 14
type input "**********"
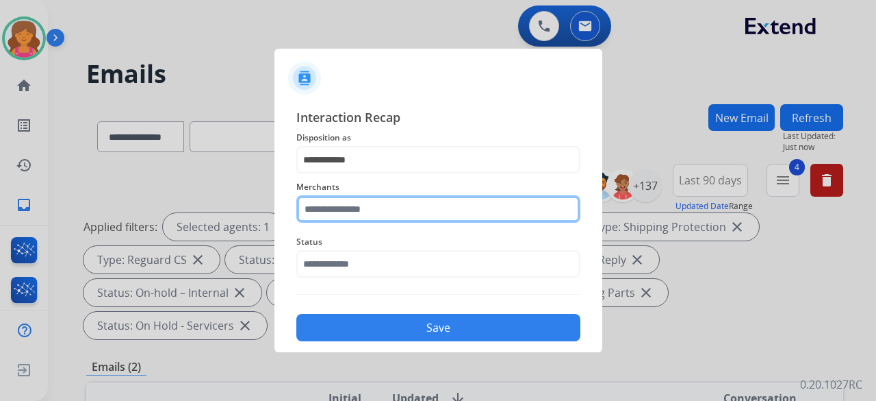
click at [366, 212] on input "text" at bounding box center [438, 208] width 284 height 27
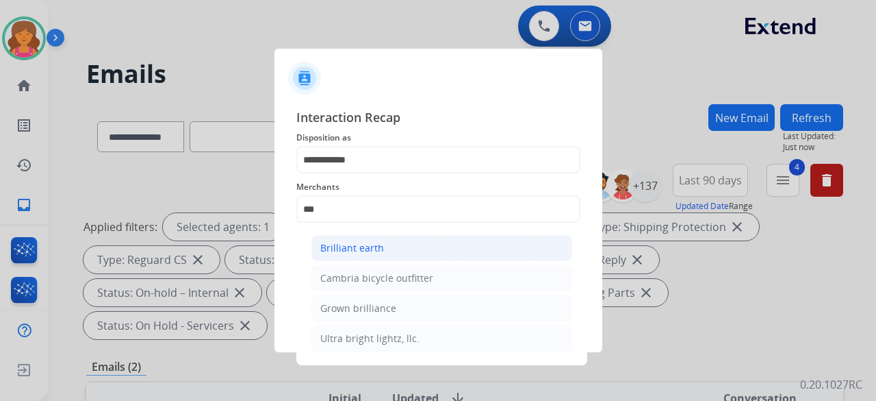
click at [362, 244] on div "Brilliant earth" at bounding box center [352, 248] width 64 height 14
type input "**********"
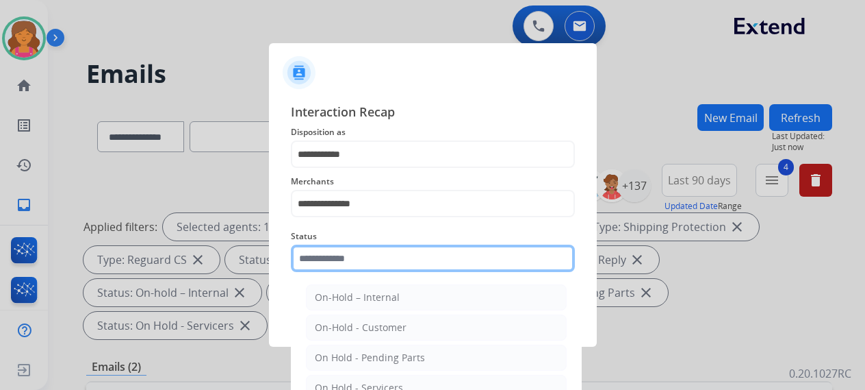
click at [359, 260] on input "text" at bounding box center [433, 257] width 284 height 27
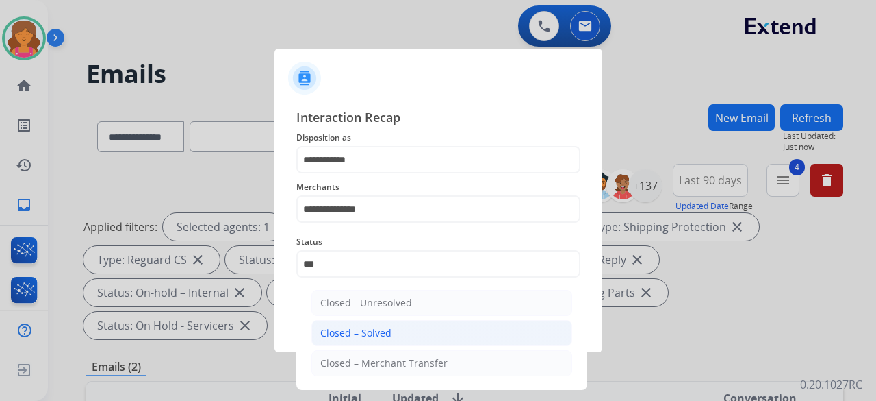
click at [377, 332] on div "Closed – Solved" at bounding box center [355, 333] width 71 height 14
type input "**********"
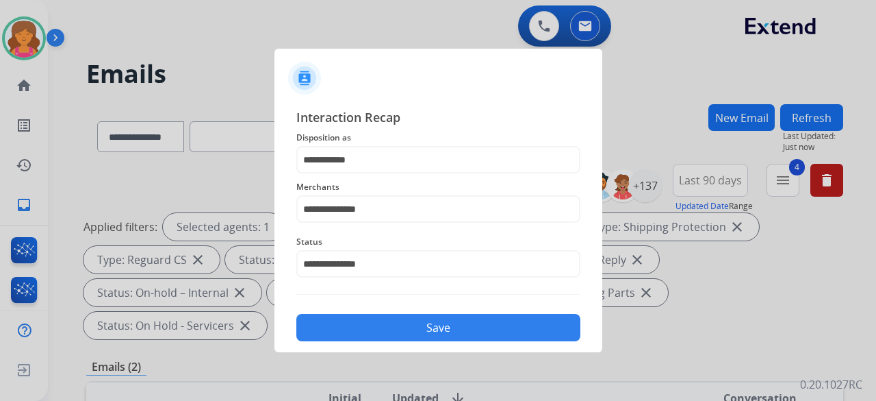
click at [377, 331] on button "Save" at bounding box center [438, 327] width 284 height 27
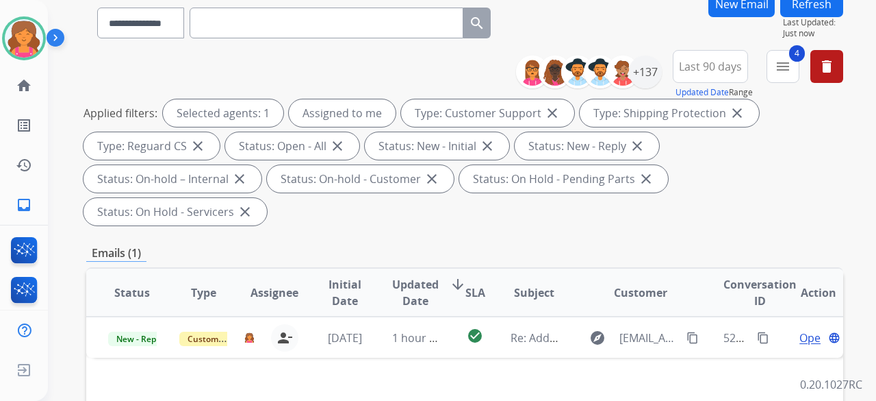
scroll to position [274, 0]
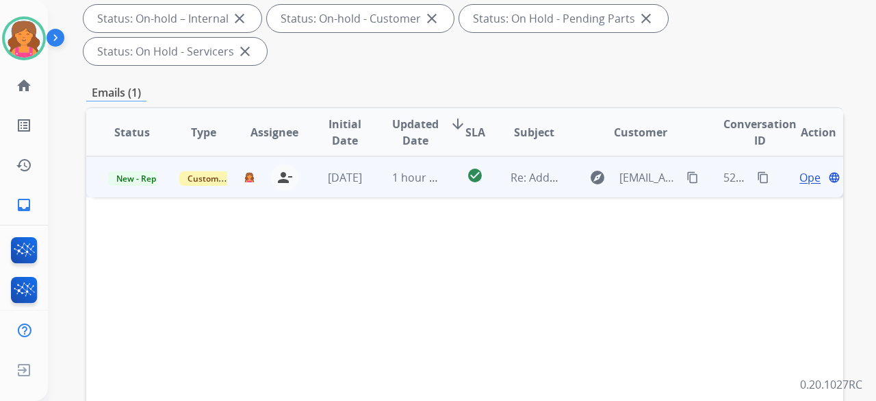
click at [800, 169] on span "Open" at bounding box center [814, 177] width 28 height 16
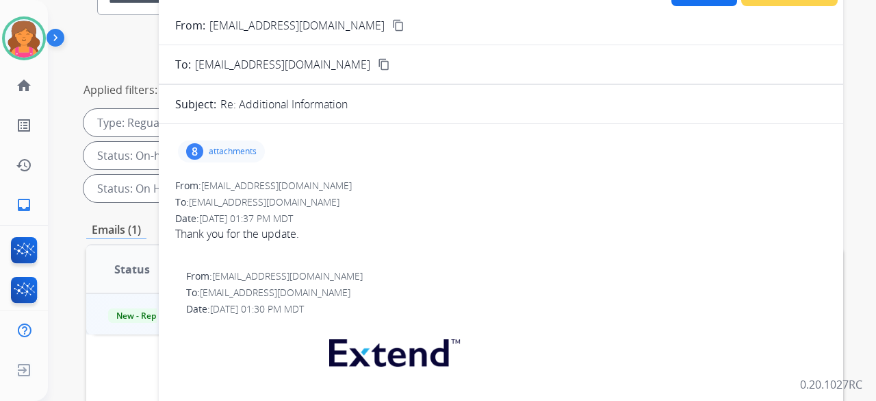
scroll to position [0, 0]
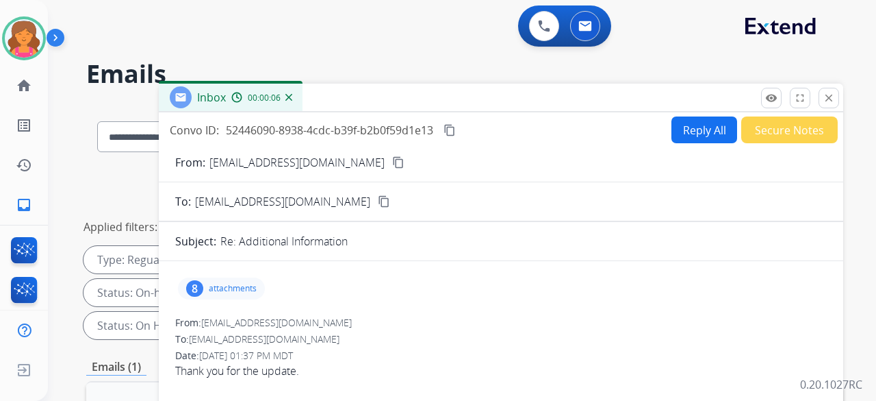
click at [765, 136] on button "Secure Notes" at bounding box center [789, 129] width 97 height 27
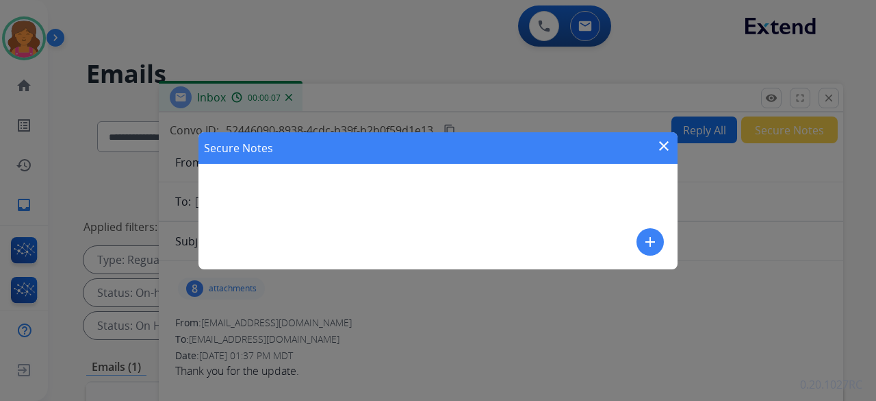
click at [613, 171] on div "Secure Notes close add" at bounding box center [438, 200] width 479 height 137
click at [640, 228] on div "Secure Notes close add" at bounding box center [438, 200] width 479 height 137
click at [647, 238] on mat-icon "add" at bounding box center [650, 241] width 16 height 16
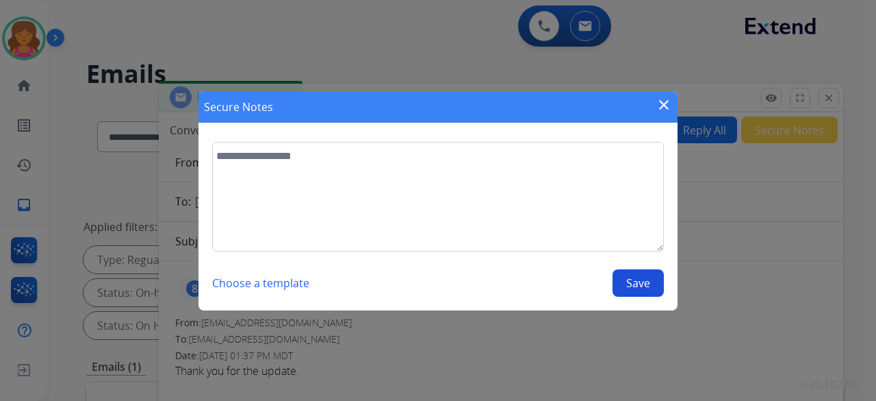
click at [512, 216] on textarea at bounding box center [438, 197] width 452 height 110
type textarea "**********"
click at [632, 283] on button "Save" at bounding box center [638, 282] width 51 height 27
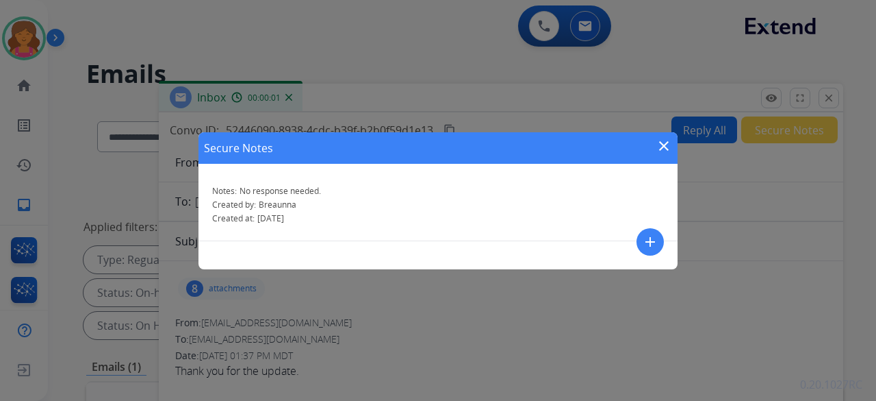
click at [668, 144] on mat-icon "close" at bounding box center [664, 146] width 16 height 16
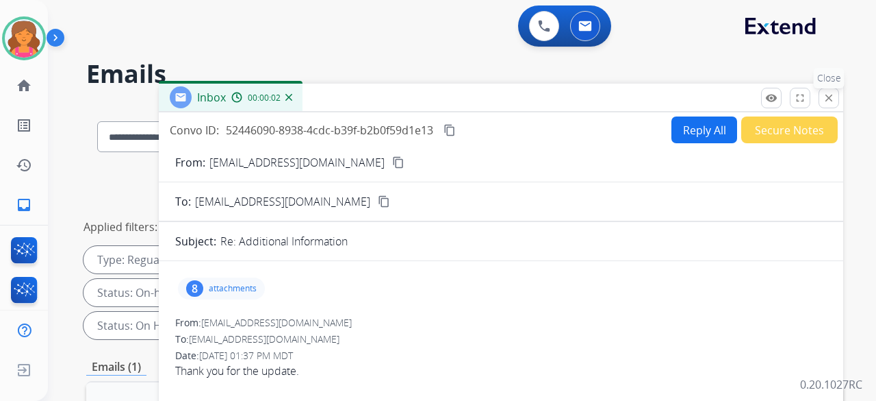
click at [826, 92] on mat-icon "close" at bounding box center [829, 98] width 12 height 12
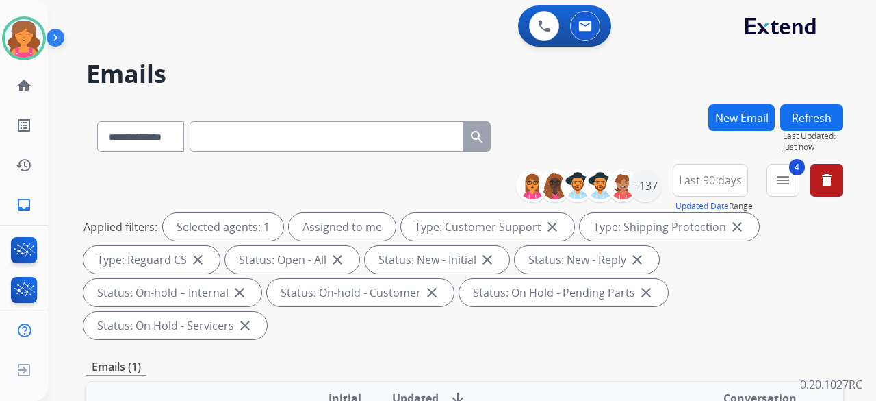
scroll to position [137, 0]
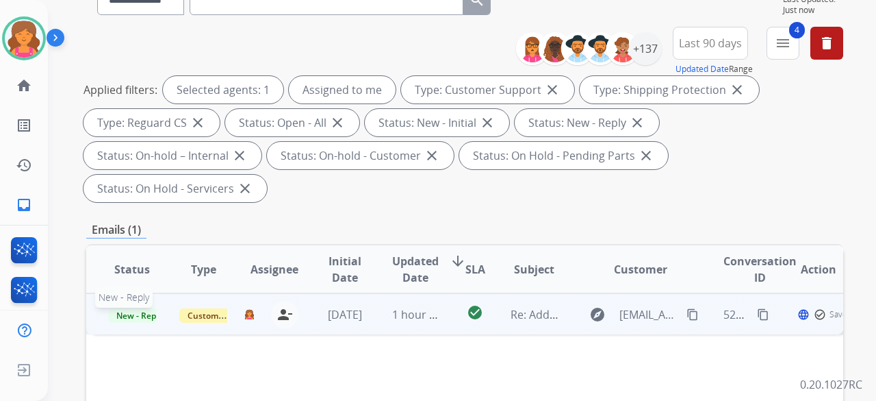
click at [125, 308] on span "New - Reply" at bounding box center [139, 315] width 62 height 14
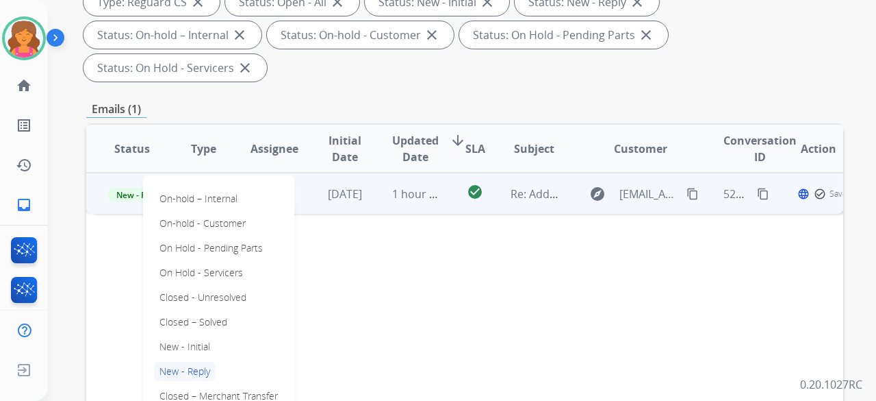
scroll to position [342, 0]
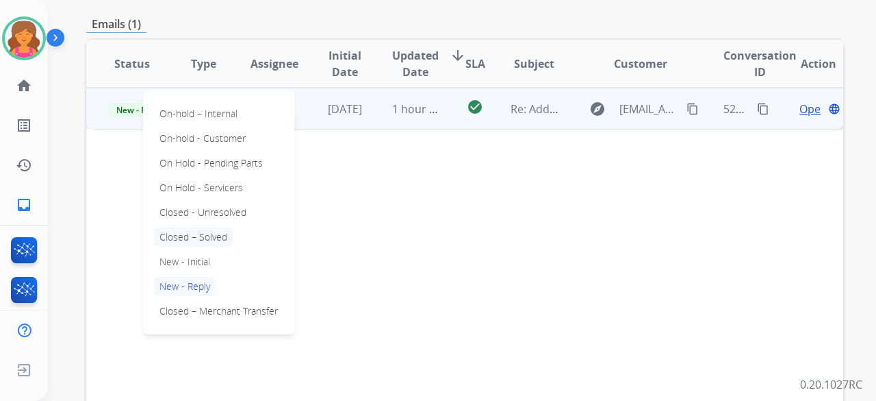
click at [203, 227] on p "Closed – Solved" at bounding box center [193, 236] width 79 height 19
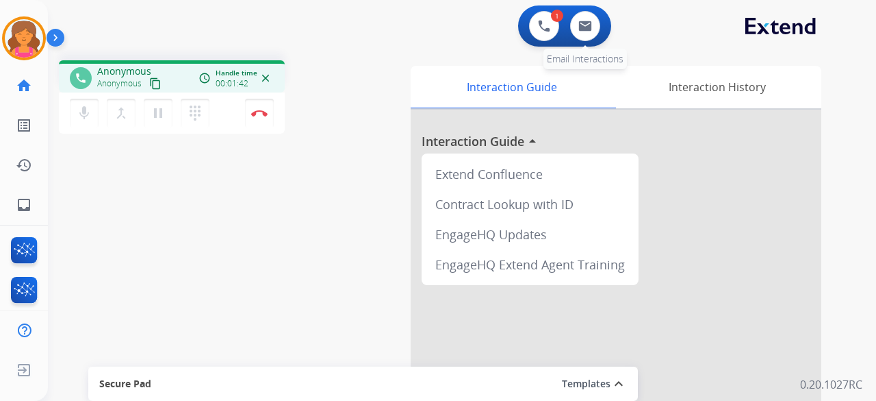
click at [570, 31] on div "0 Email Interactions" at bounding box center [585, 26] width 41 height 30
click at [575, 32] on button at bounding box center [585, 26] width 30 height 30
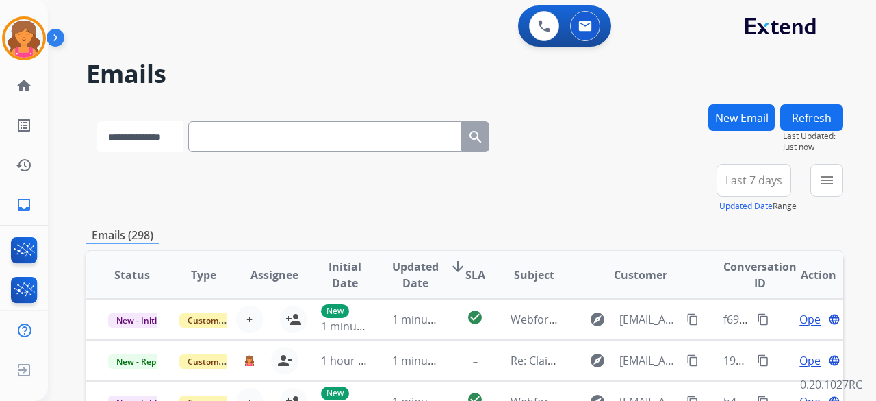
click at [183, 138] on select "**********" at bounding box center [140, 136] width 86 height 31
select select "**********"
click at [97, 121] on select "**********" at bounding box center [140, 136] width 86 height 31
paste input "**********"
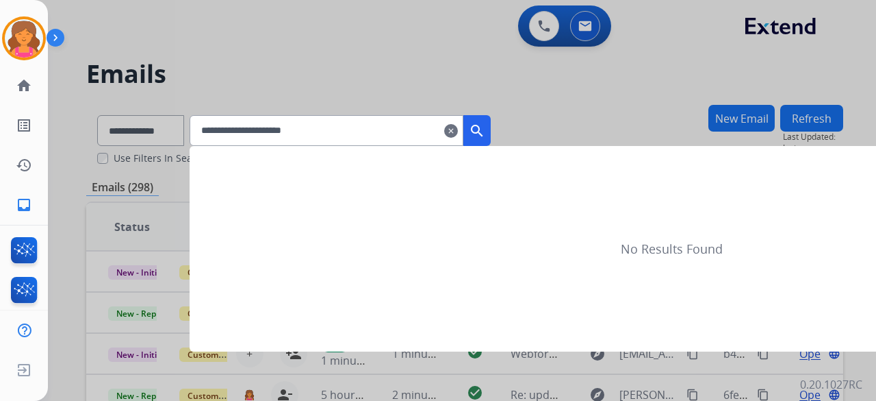
type input "**********"
click at [491, 131] on button "search" at bounding box center [476, 130] width 27 height 31
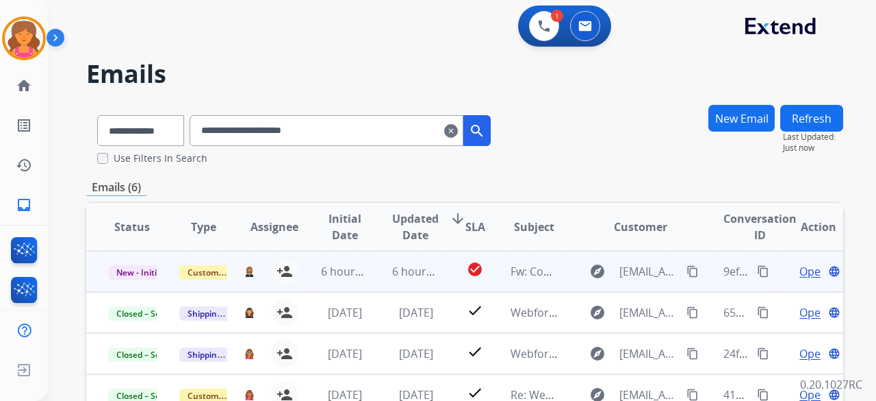
click at [800, 271] on span "Open" at bounding box center [814, 271] width 28 height 16
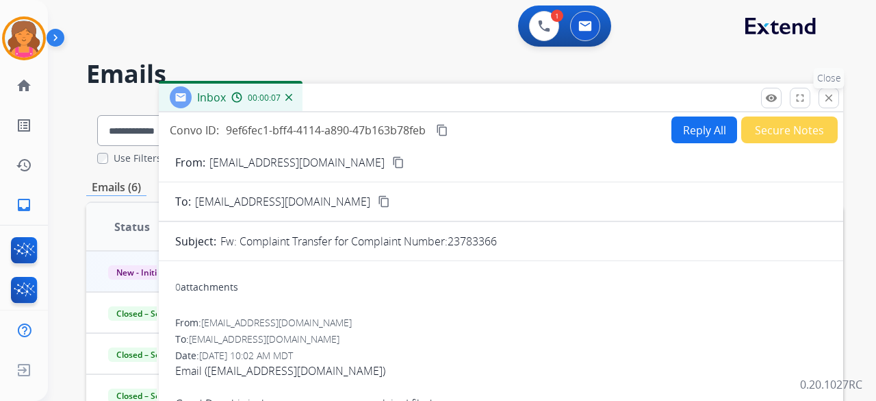
click at [830, 99] on mat-icon "close" at bounding box center [829, 98] width 12 height 12
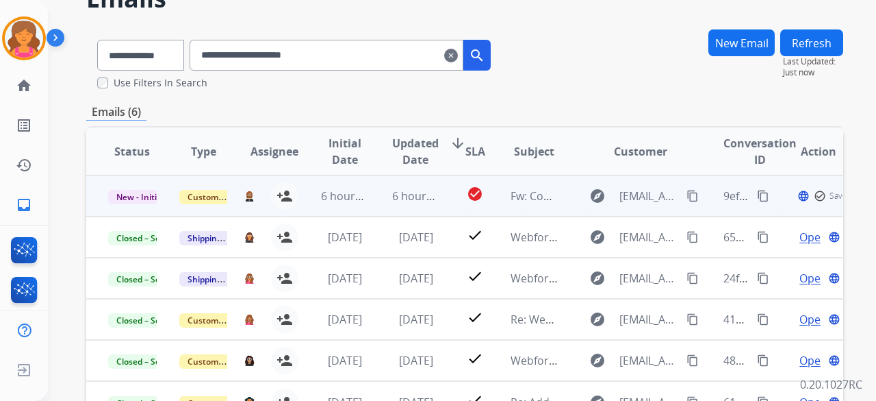
scroll to position [137, 0]
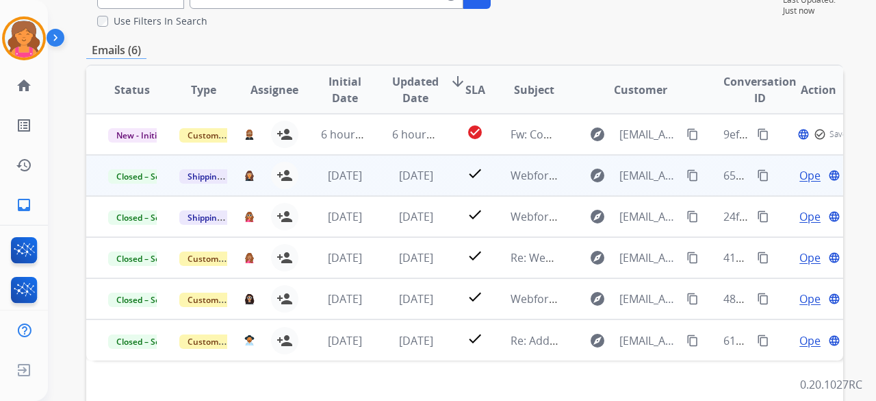
click at [808, 175] on span "Open" at bounding box center [814, 175] width 28 height 16
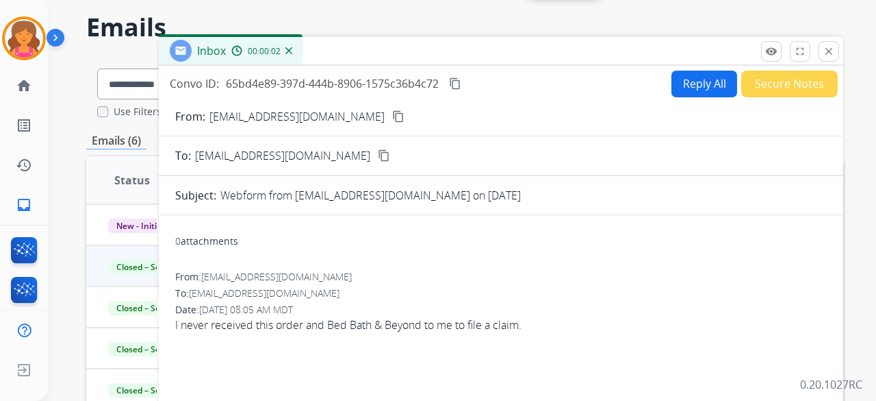
scroll to position [0, 0]
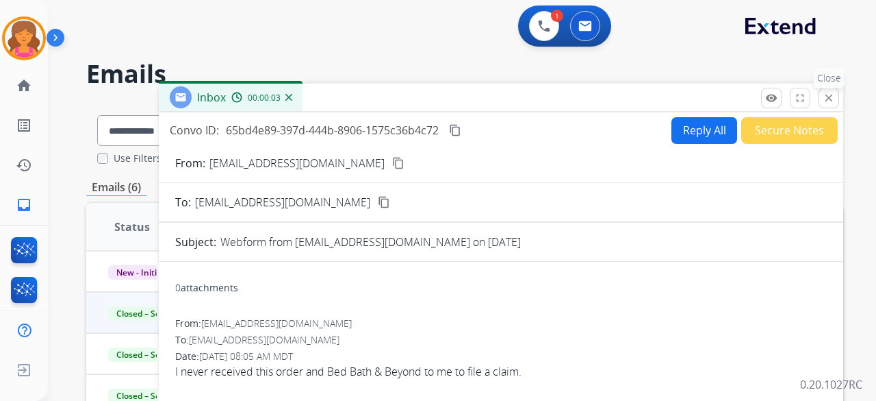
click at [823, 98] on button "close Close" at bounding box center [829, 98] width 21 height 21
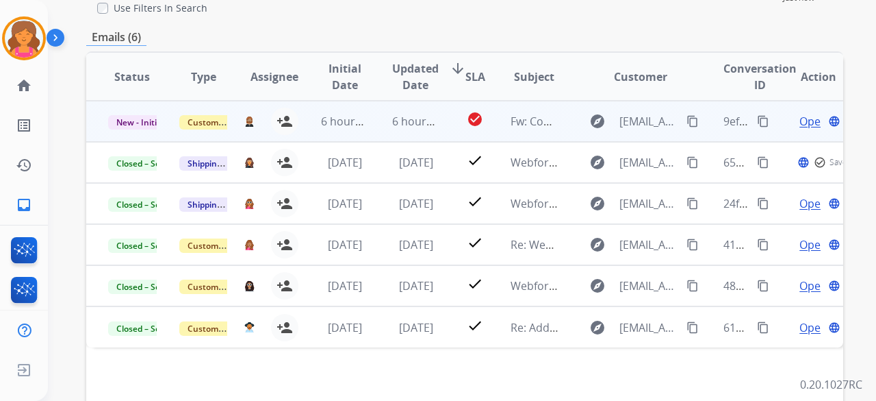
scroll to position [205, 0]
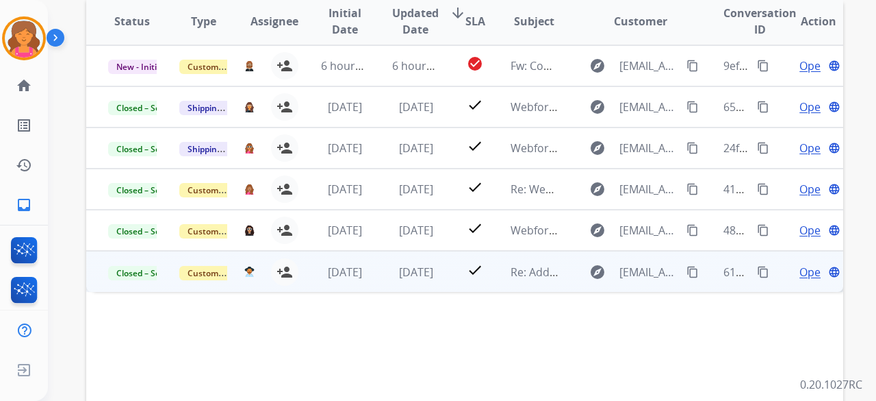
click at [800, 270] on span "Open" at bounding box center [814, 272] width 28 height 16
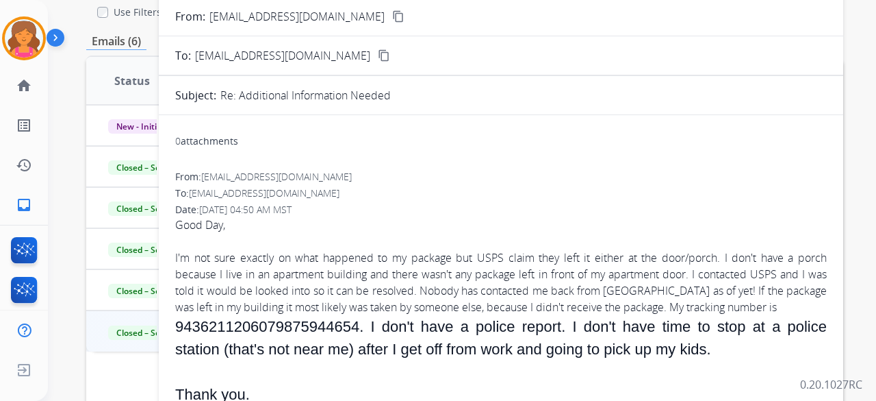
scroll to position [68, 0]
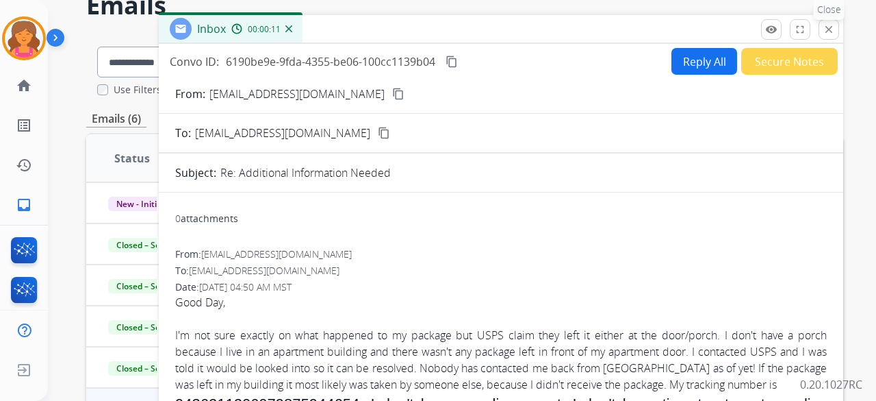
click at [830, 31] on mat-icon "close" at bounding box center [829, 29] width 12 height 12
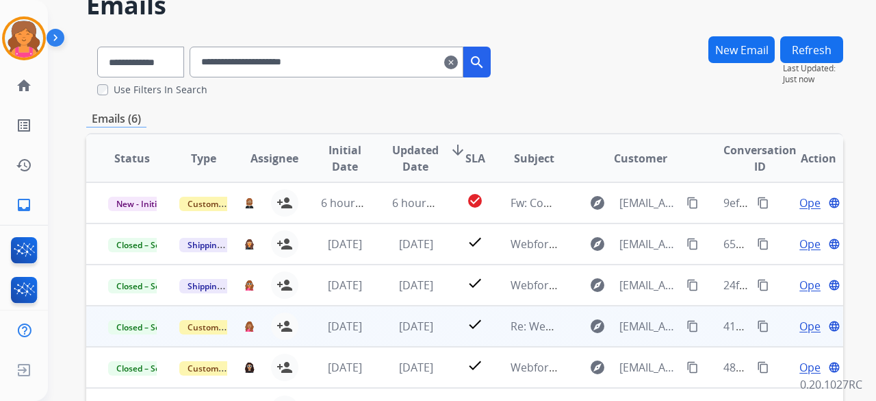
click at [800, 324] on span "Open" at bounding box center [814, 326] width 28 height 16
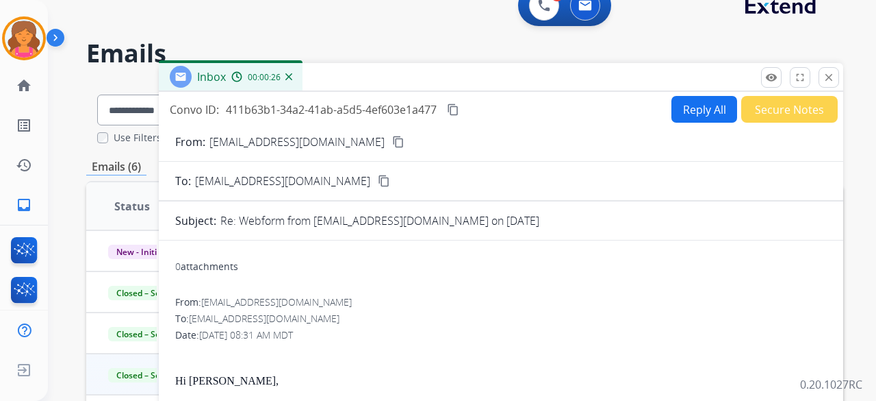
scroll to position [0, 0]
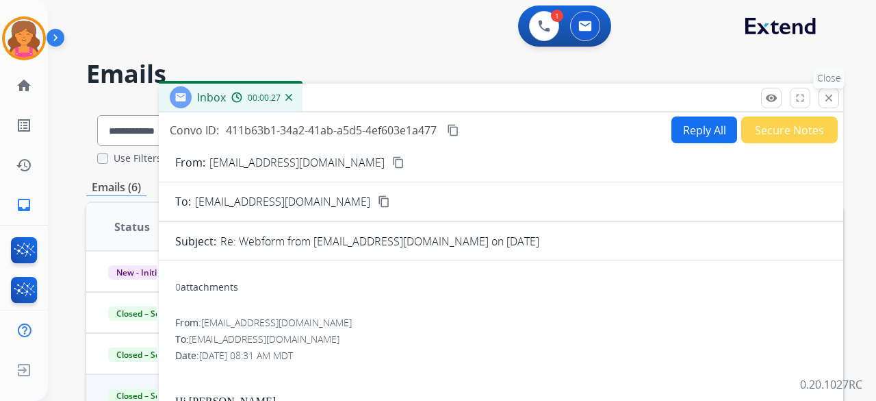
click at [828, 99] on mat-icon "close" at bounding box center [829, 98] width 12 height 12
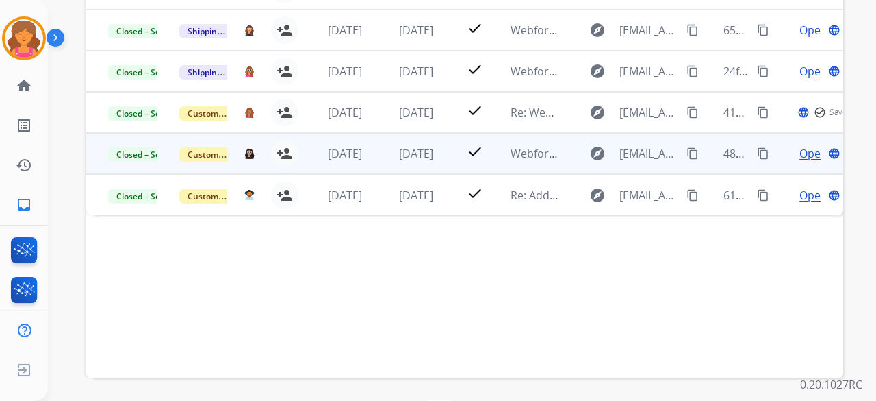
scroll to position [262, 0]
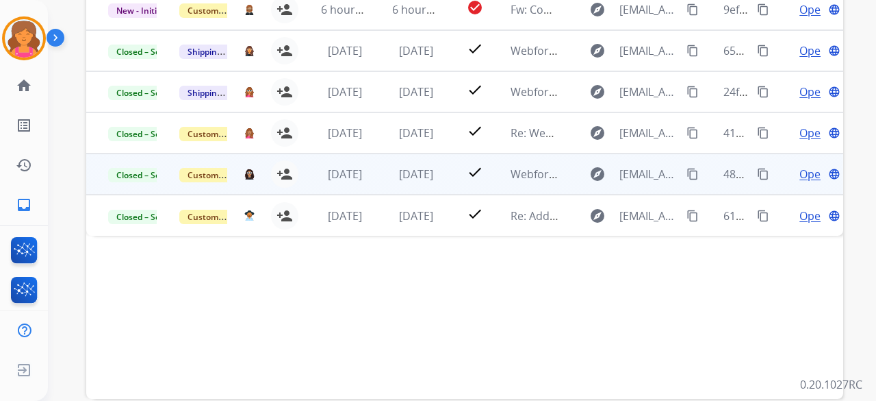
click at [804, 173] on span "Open" at bounding box center [814, 174] width 28 height 16
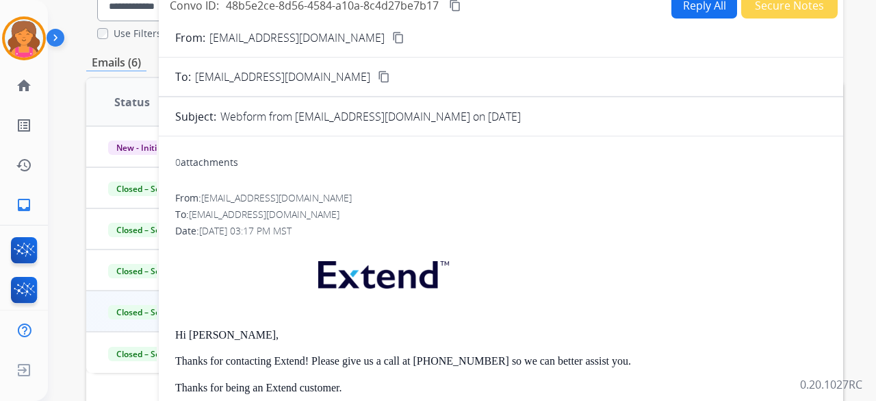
scroll to position [0, 0]
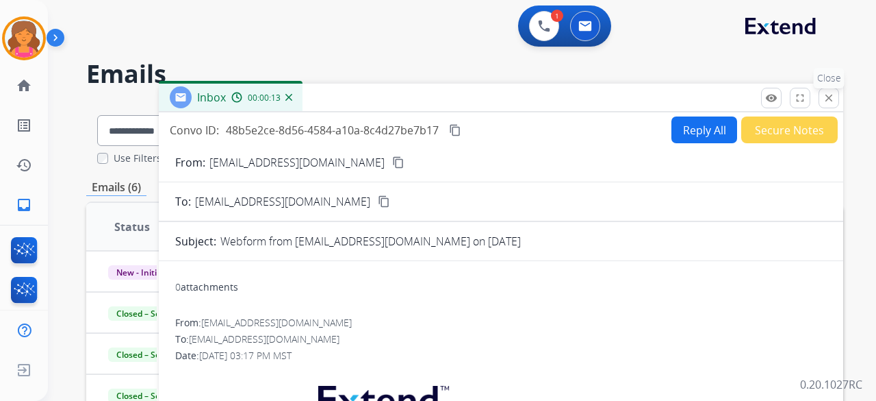
click at [826, 103] on mat-icon "close" at bounding box center [829, 98] width 12 height 12
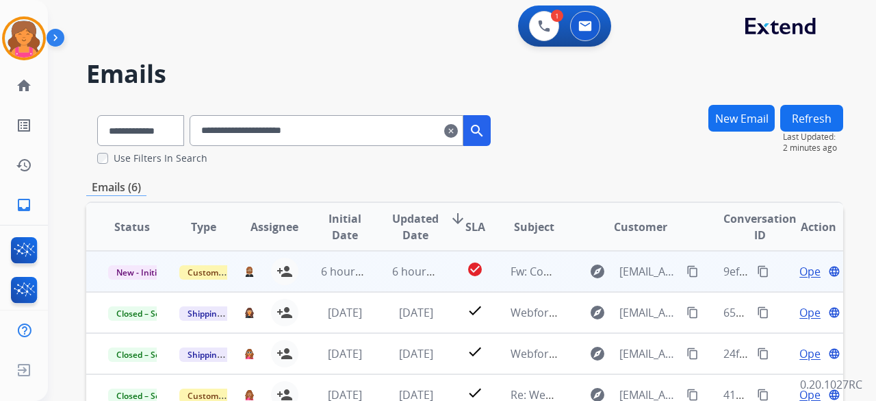
click at [802, 267] on span "Open" at bounding box center [814, 271] width 28 height 16
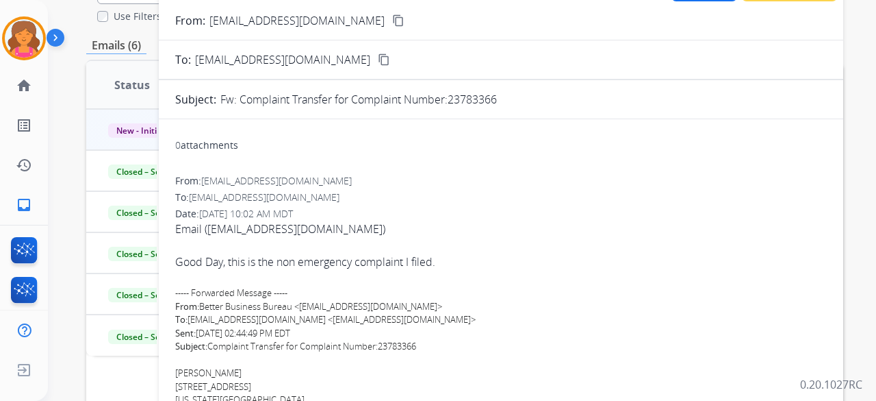
scroll to position [56, 0]
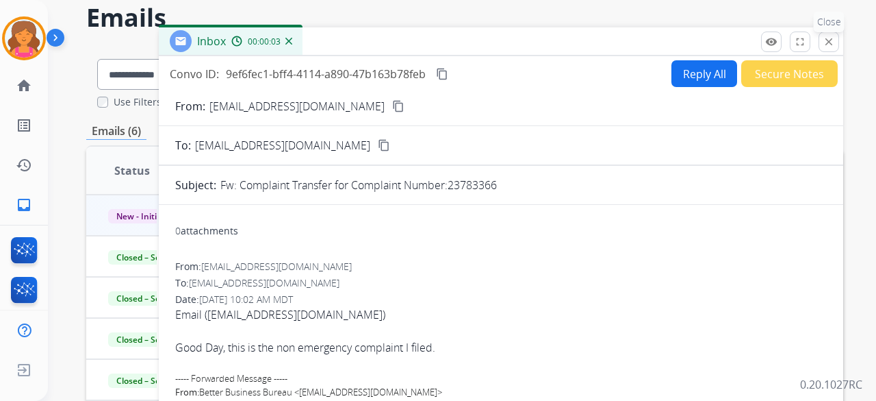
click at [827, 34] on button "close Close" at bounding box center [829, 41] width 21 height 21
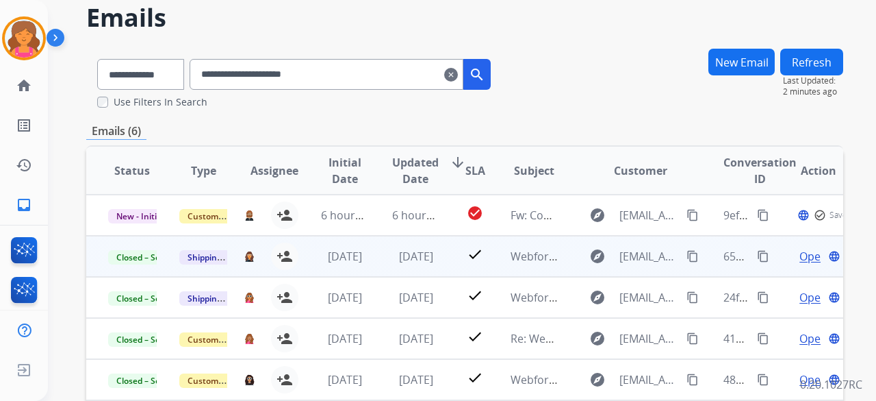
click at [800, 253] on span "Open" at bounding box center [814, 256] width 28 height 16
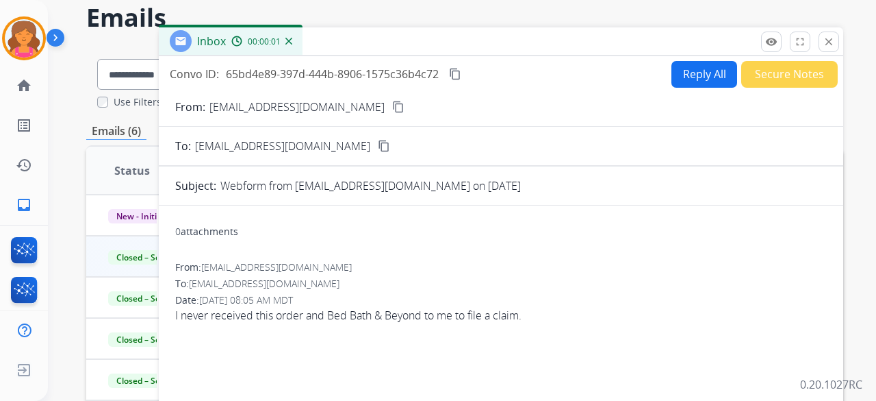
scroll to position [0, 0]
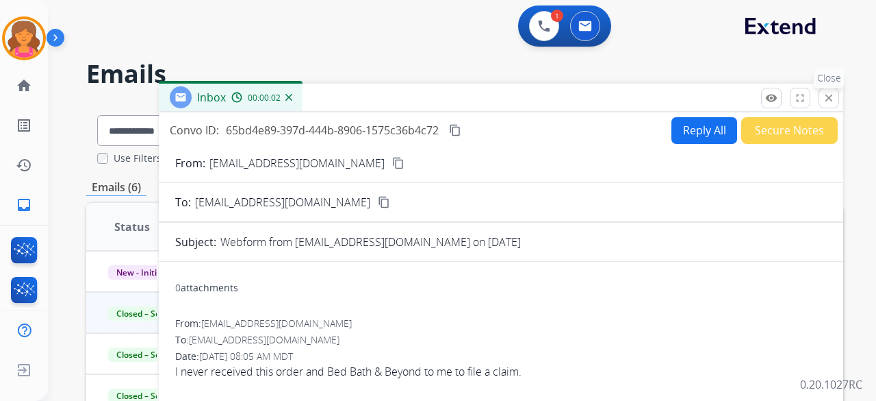
click at [825, 98] on mat-icon "close" at bounding box center [829, 98] width 12 height 12
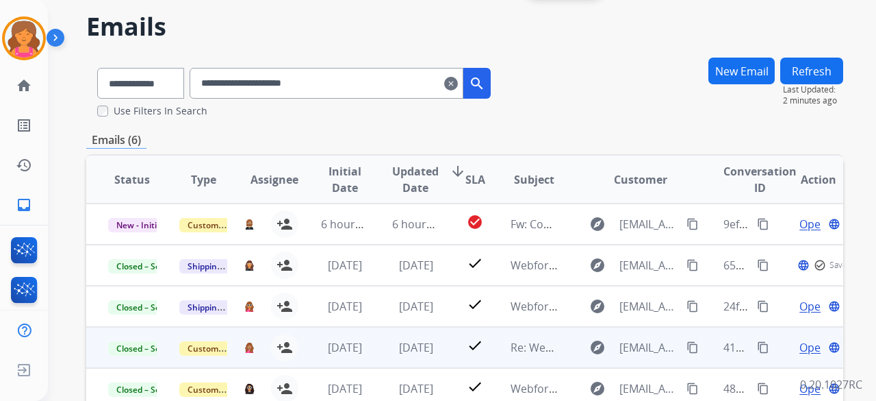
scroll to position [68, 0]
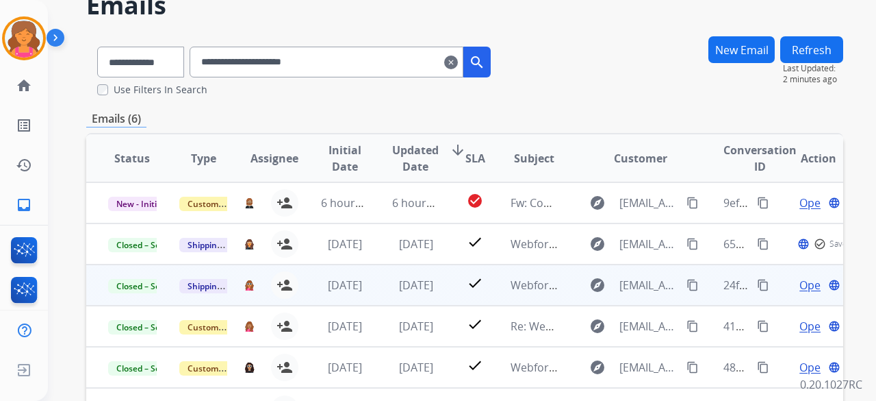
click at [800, 287] on span "Open" at bounding box center [814, 285] width 28 height 16
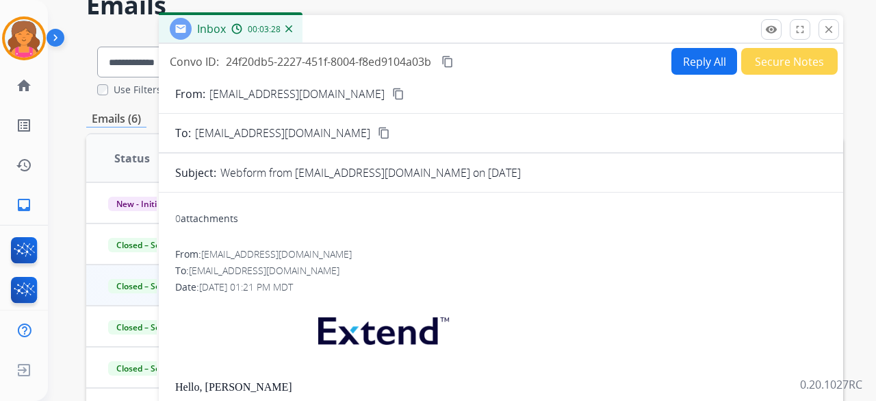
drag, startPoint x: 822, startPoint y: 30, endPoint x: 822, endPoint y: 38, distance: 7.5
click at [822, 30] on button "close Close" at bounding box center [829, 29] width 21 height 21
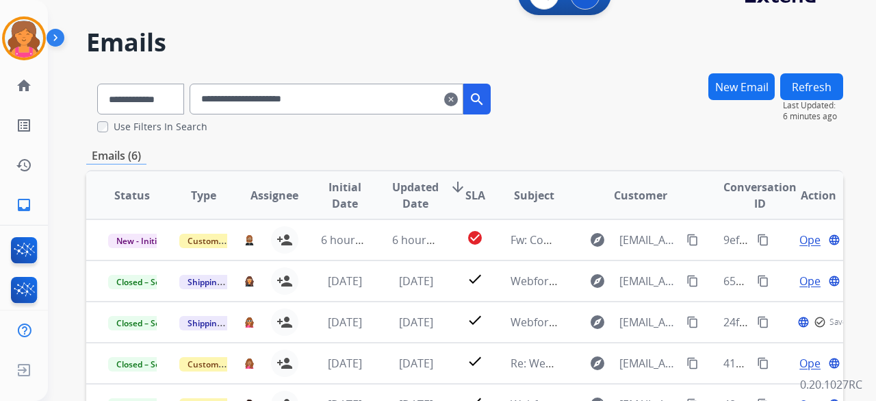
scroll to position [0, 0]
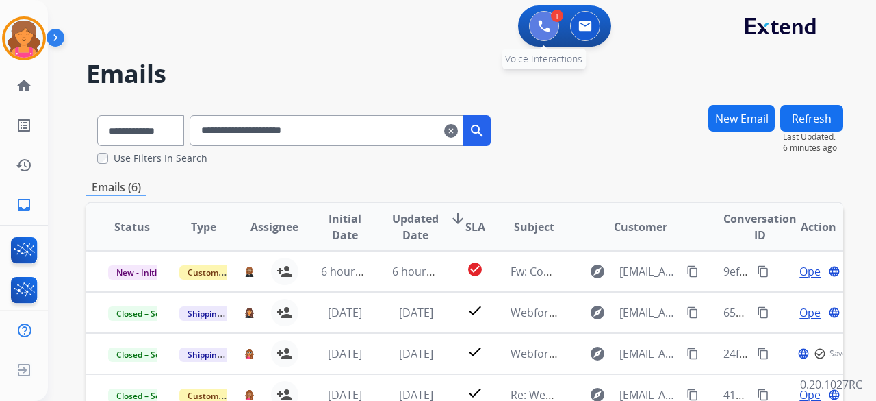
click at [541, 31] on img at bounding box center [544, 26] width 12 height 12
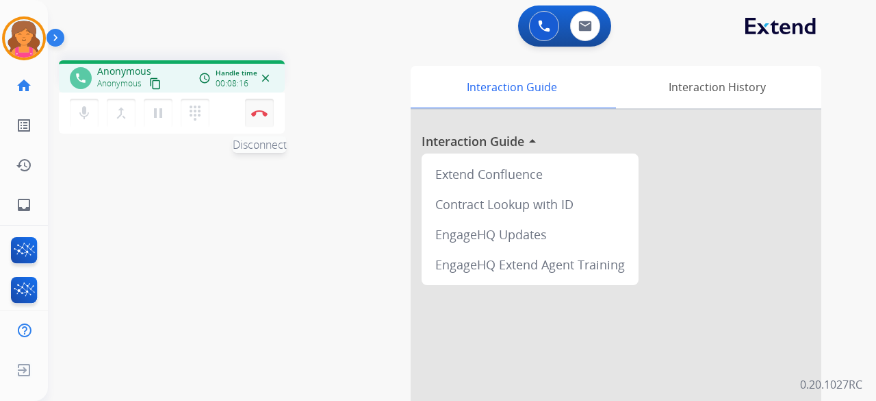
click at [262, 112] on img at bounding box center [259, 113] width 16 height 7
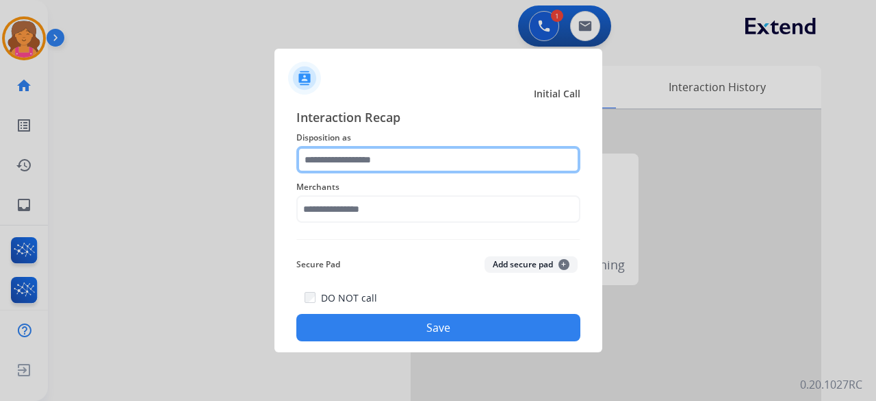
click at [338, 160] on input "text" at bounding box center [438, 159] width 284 height 27
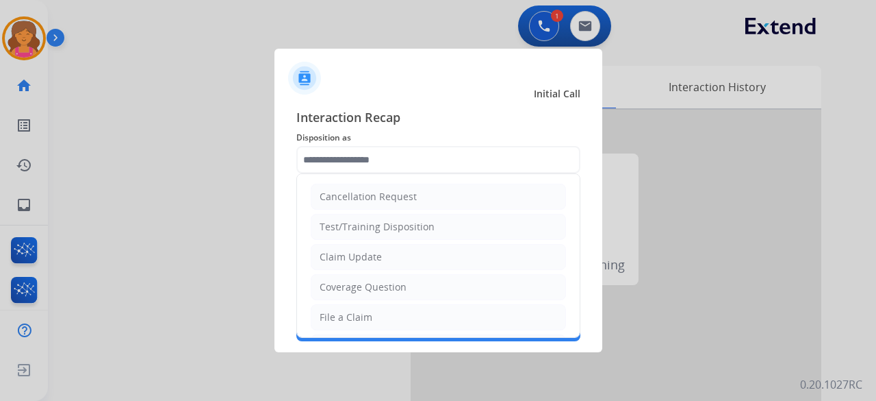
drag, startPoint x: 353, startPoint y: 315, endPoint x: 351, endPoint y: 299, distance: 16.0
click at [353, 310] on div "File a Claim" at bounding box center [346, 317] width 53 height 14
type input "**********"
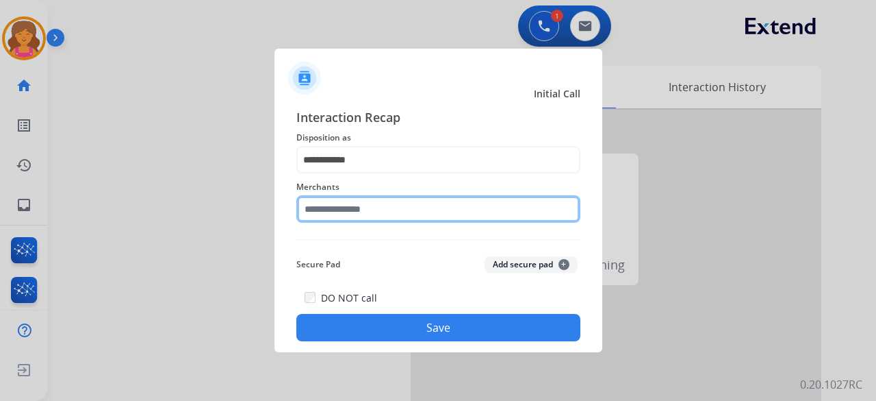
click at [359, 212] on input "text" at bounding box center [438, 208] width 284 height 27
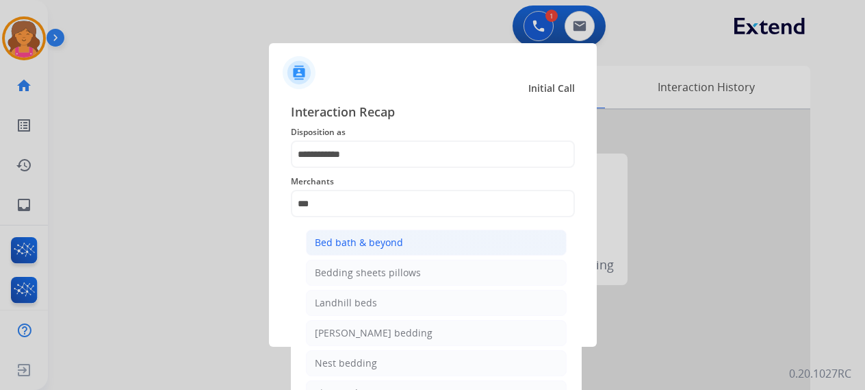
click at [324, 241] on div "Bed bath & beyond" at bounding box center [359, 243] width 88 height 14
type input "**********"
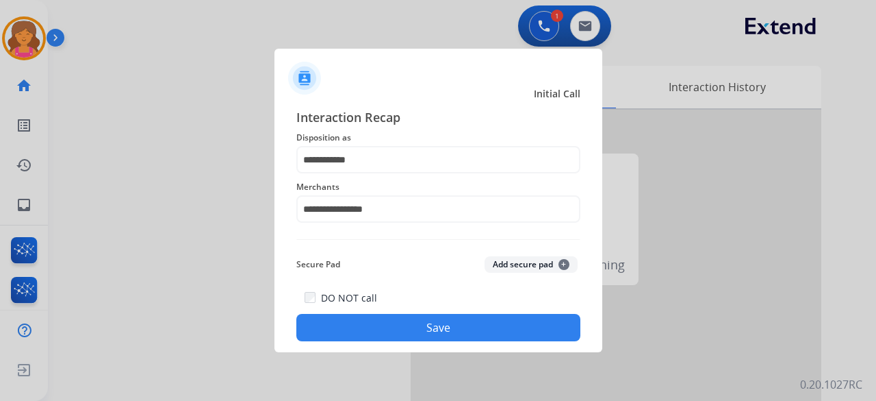
click at [372, 322] on button "Save" at bounding box center [438, 327] width 284 height 27
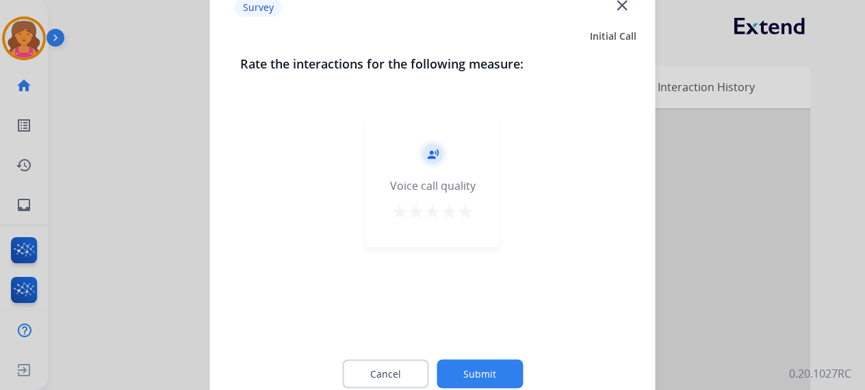
click at [474, 220] on div "record_voice_over Voice call quality star star star star star" at bounding box center [433, 181] width 134 height 130
click at [471, 216] on mat-icon "star" at bounding box center [465, 211] width 16 height 16
click at [487, 386] on button "Submit" at bounding box center [480, 373] width 86 height 29
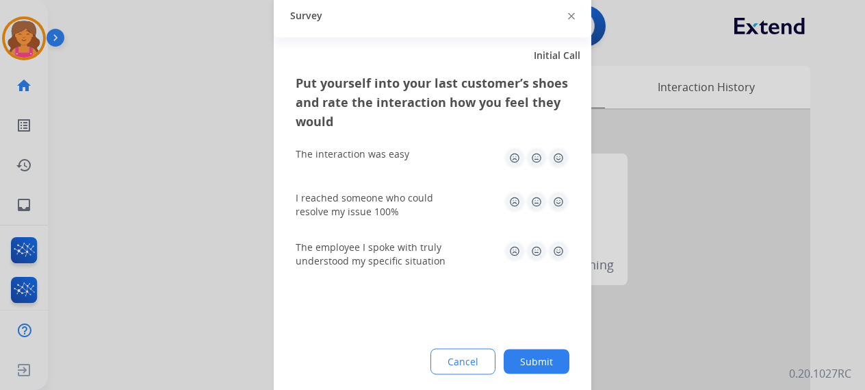
click at [561, 158] on img at bounding box center [559, 158] width 22 height 22
click at [561, 199] on img at bounding box center [559, 201] width 22 height 22
click at [564, 243] on img at bounding box center [559, 251] width 22 height 22
click at [542, 373] on div "Cancel Submit" at bounding box center [433, 361] width 274 height 26
click at [542, 359] on button "Submit" at bounding box center [537, 360] width 66 height 25
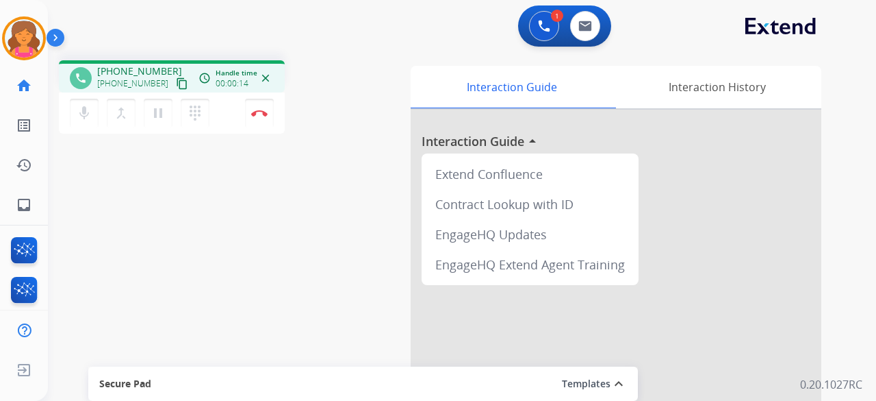
click at [176, 80] on mat-icon "content_copy" at bounding box center [182, 83] width 12 height 12
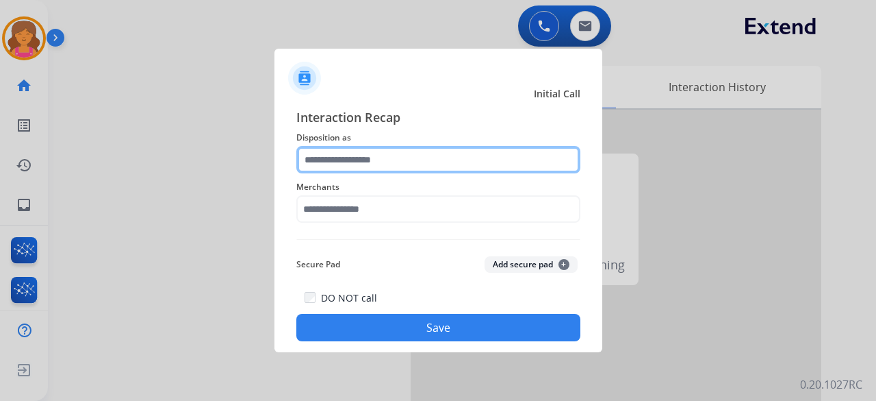
click at [353, 164] on input "text" at bounding box center [438, 159] width 284 height 27
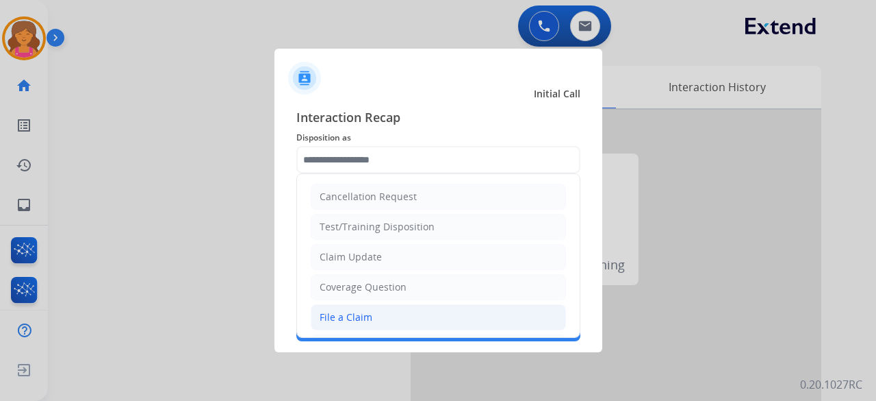
click at [393, 310] on li "File a Claim" at bounding box center [438, 317] width 255 height 26
type input "**********"
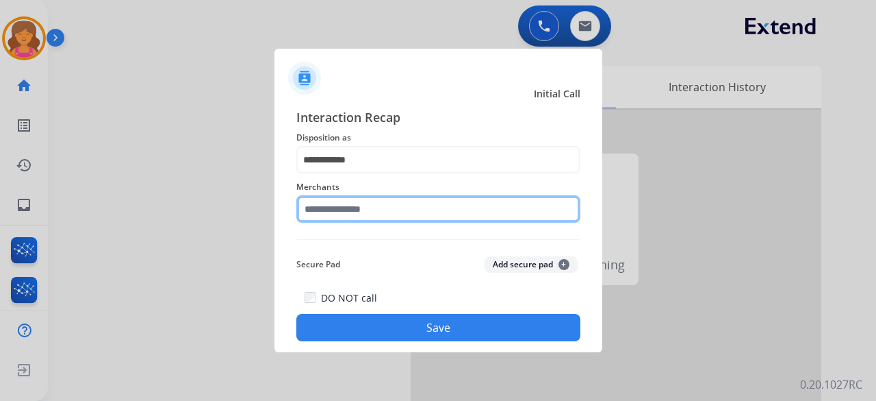
click at [347, 207] on input "text" at bounding box center [438, 208] width 284 height 27
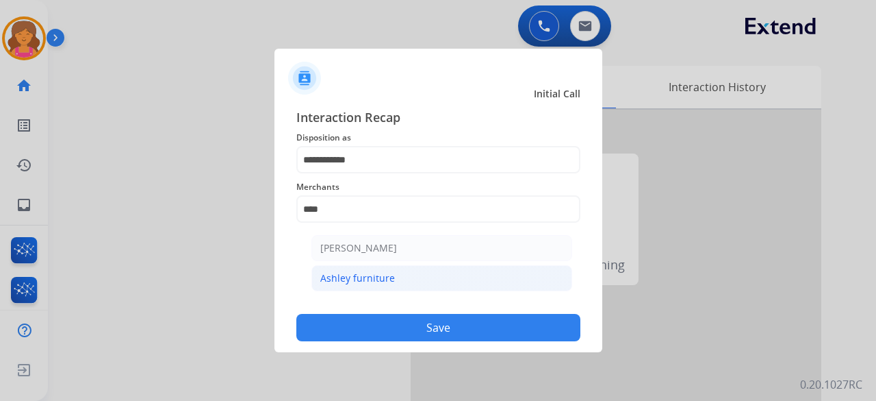
click at [405, 277] on li "Ashley furniture" at bounding box center [442, 278] width 261 height 26
type input "**********"
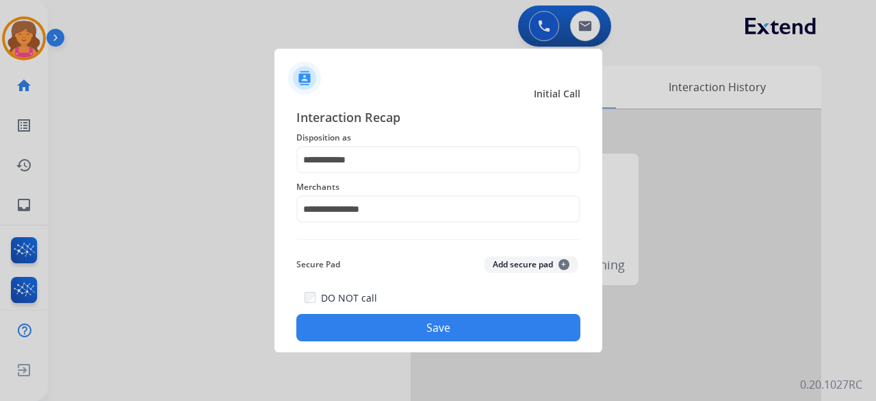
click at [382, 328] on button "Save" at bounding box center [438, 327] width 284 height 27
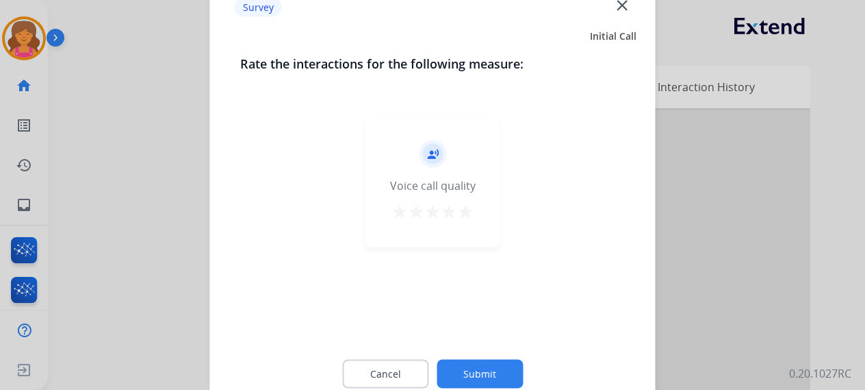
click at [463, 212] on mat-icon "star" at bounding box center [465, 211] width 16 height 16
click at [449, 363] on button "Submit" at bounding box center [480, 373] width 86 height 29
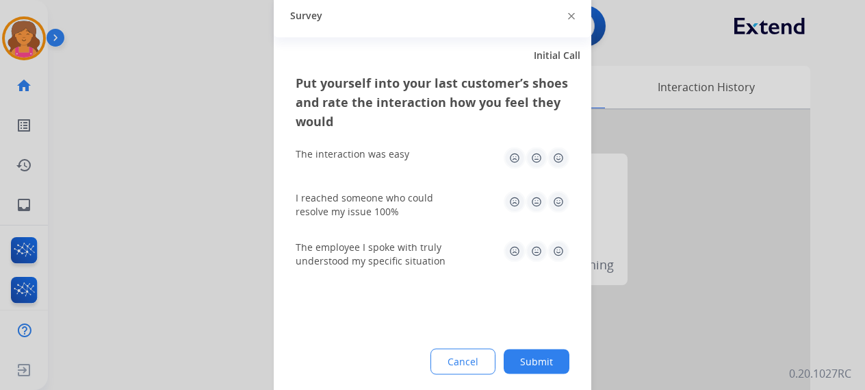
click at [557, 156] on img at bounding box center [559, 158] width 22 height 22
click at [556, 203] on img at bounding box center [559, 201] width 22 height 22
click at [560, 244] on img at bounding box center [559, 251] width 22 height 22
click at [550, 362] on button "Submit" at bounding box center [537, 360] width 66 height 25
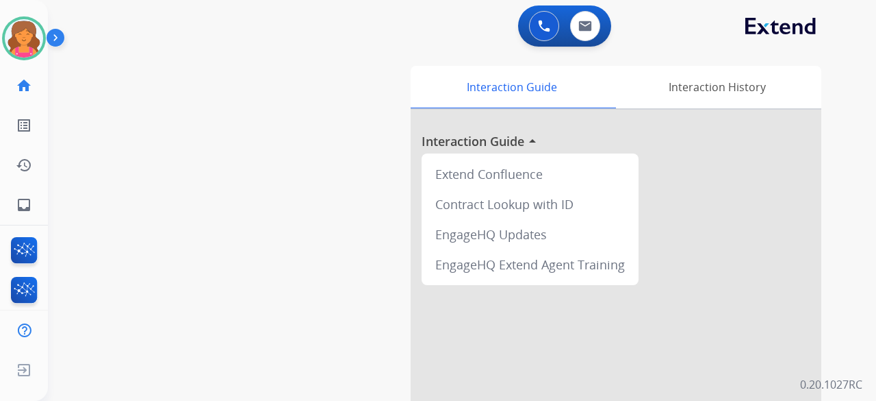
click at [508, 384] on div at bounding box center [616, 365] width 411 height 511
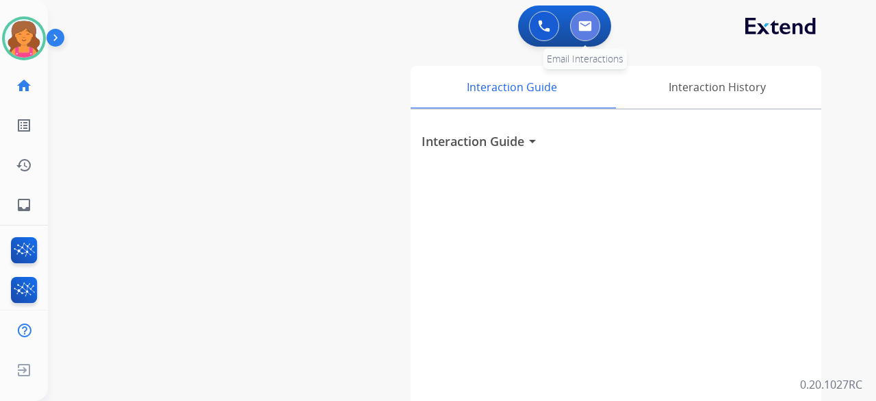
click at [592, 25] on button at bounding box center [585, 26] width 30 height 30
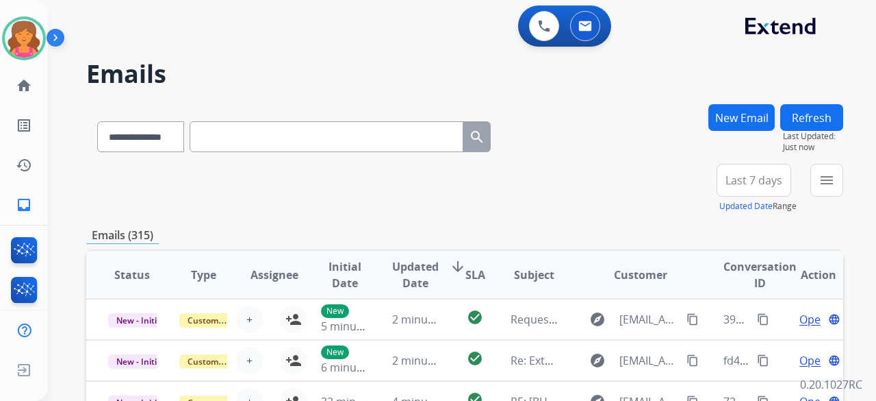
click at [752, 183] on span "Last 7 days" at bounding box center [754, 179] width 57 height 5
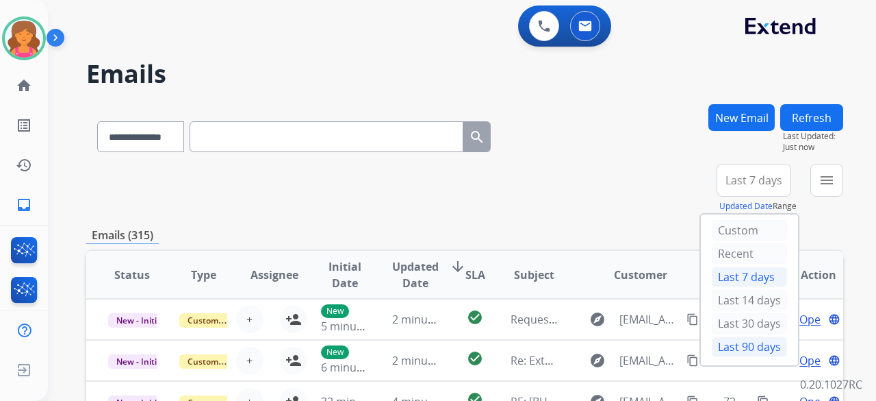
click at [748, 343] on div "Last 90 days" at bounding box center [749, 346] width 75 height 21
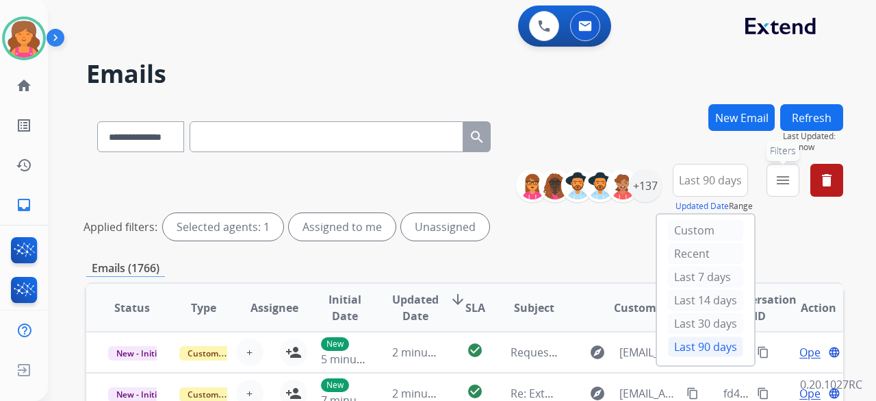
click at [783, 170] on button "menu Filters" at bounding box center [783, 180] width 33 height 33
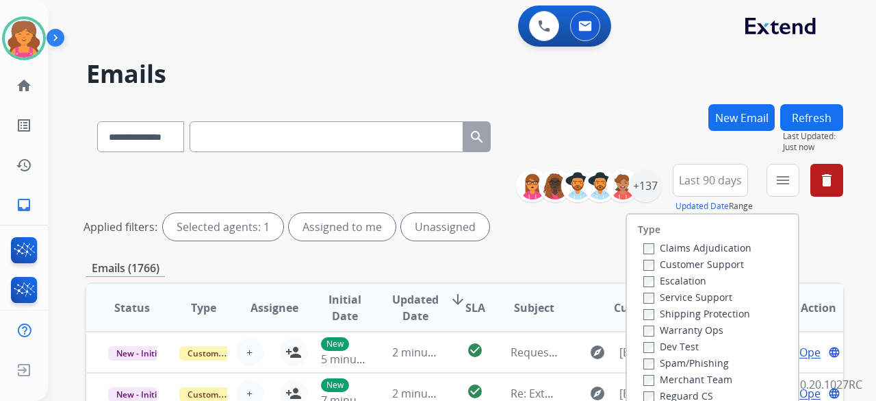
click at [721, 262] on label "Customer Support" at bounding box center [694, 263] width 101 height 13
click at [697, 313] on label "Shipping Protection" at bounding box center [697, 313] width 107 height 13
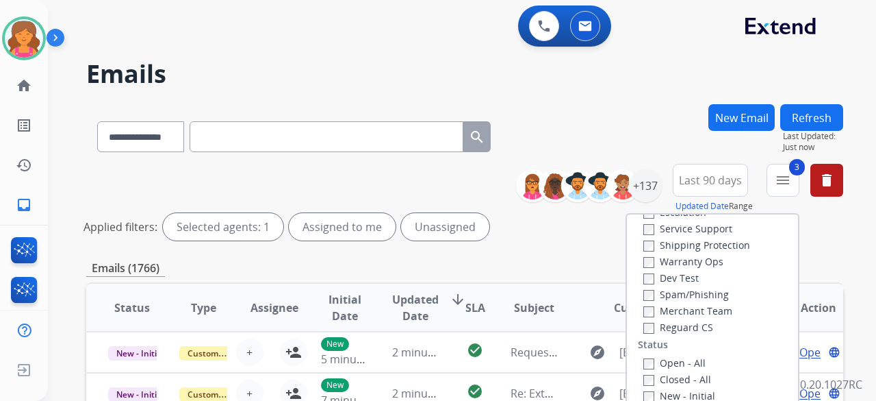
click at [644, 357] on label "Open - All" at bounding box center [675, 362] width 62 height 13
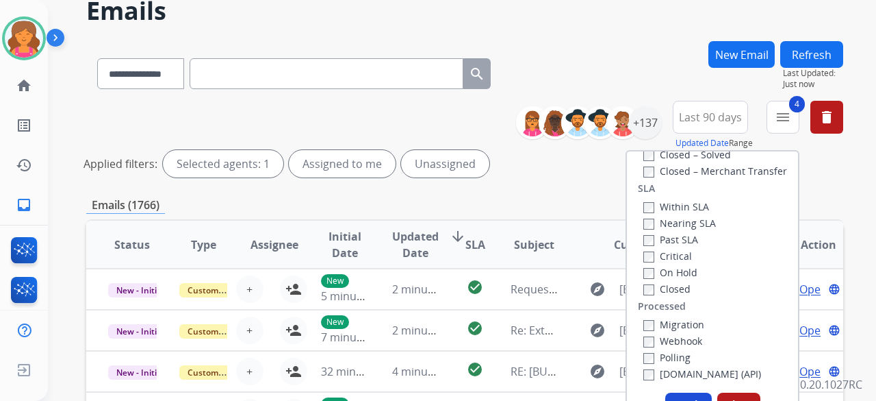
scroll to position [205, 0]
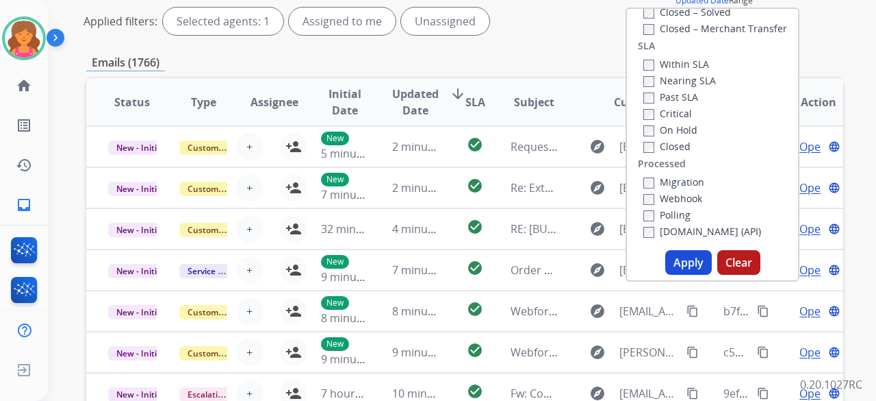
click at [687, 270] on button "Apply" at bounding box center [688, 262] width 47 height 25
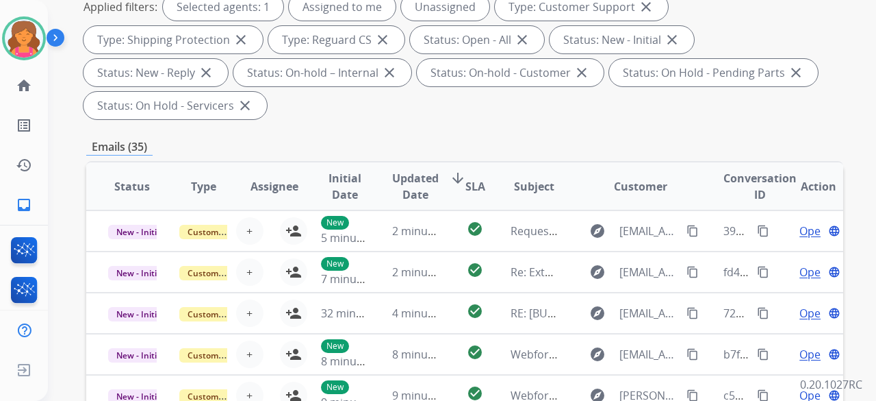
scroll to position [68, 0]
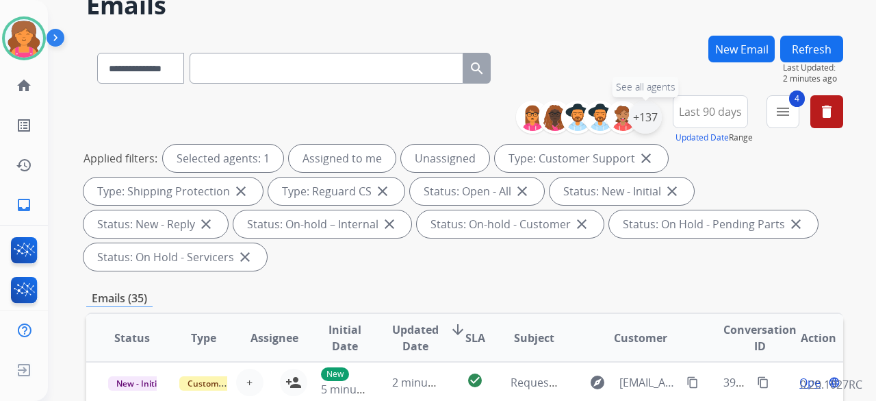
click at [655, 127] on div "+137" at bounding box center [645, 117] width 33 height 33
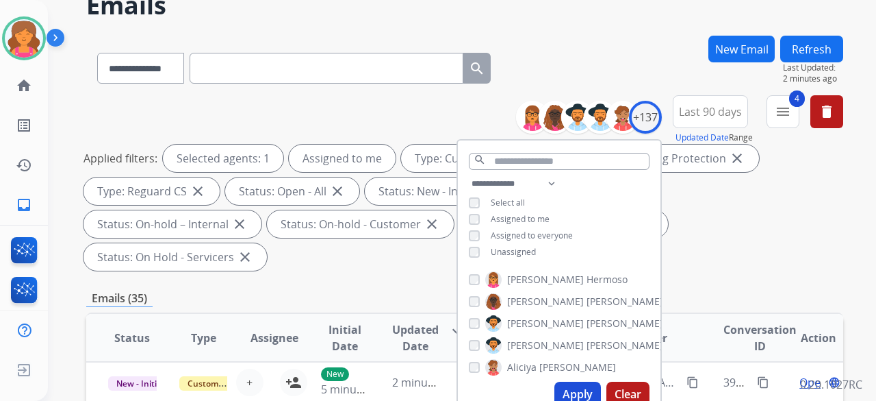
click at [579, 396] on button "Apply" at bounding box center [578, 393] width 47 height 25
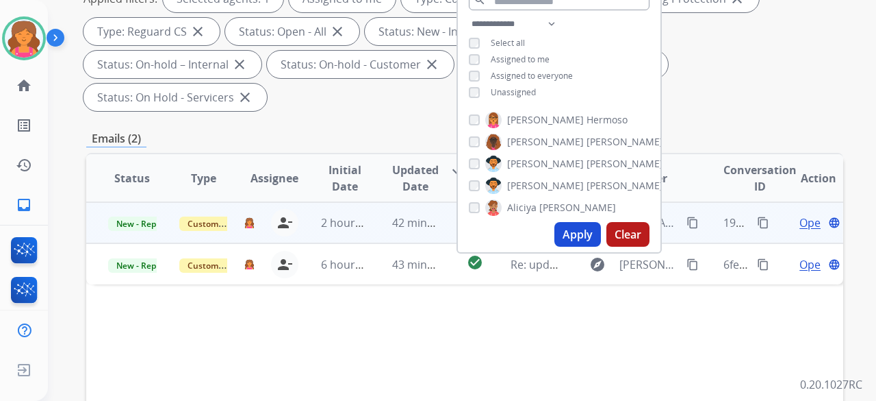
scroll to position [274, 0]
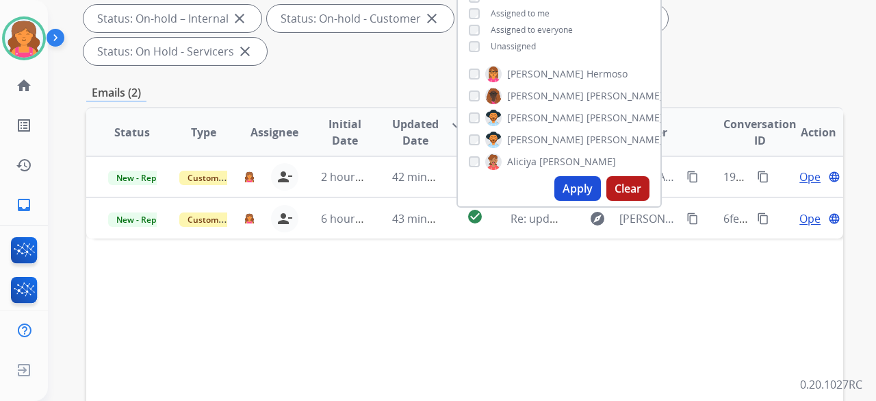
click at [780, 281] on div "Status Type Assignee Initial Date Updated Date arrow_downward SLA Subject Custo…" at bounding box center [464, 336] width 757 height 459
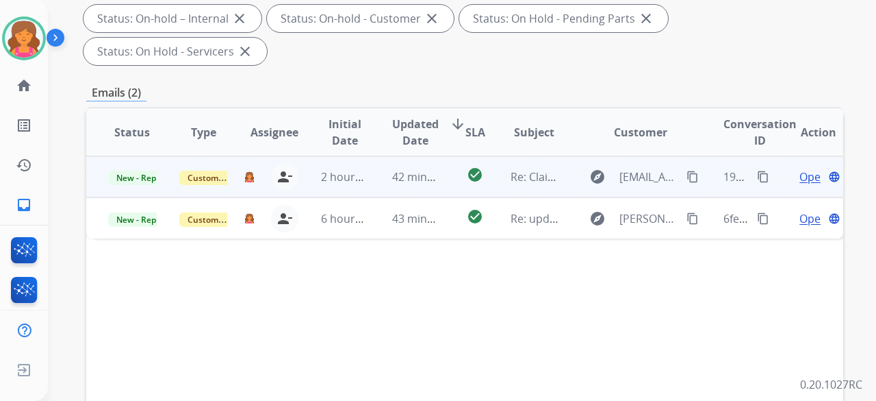
click at [800, 168] on span "Open" at bounding box center [814, 176] width 28 height 16
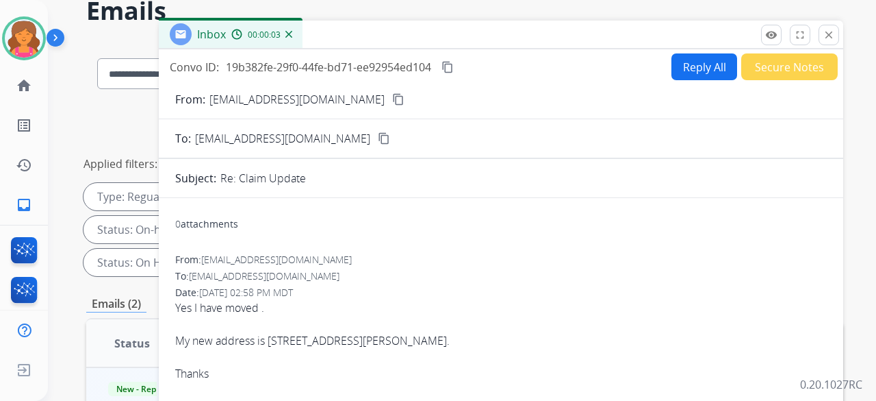
scroll to position [0, 0]
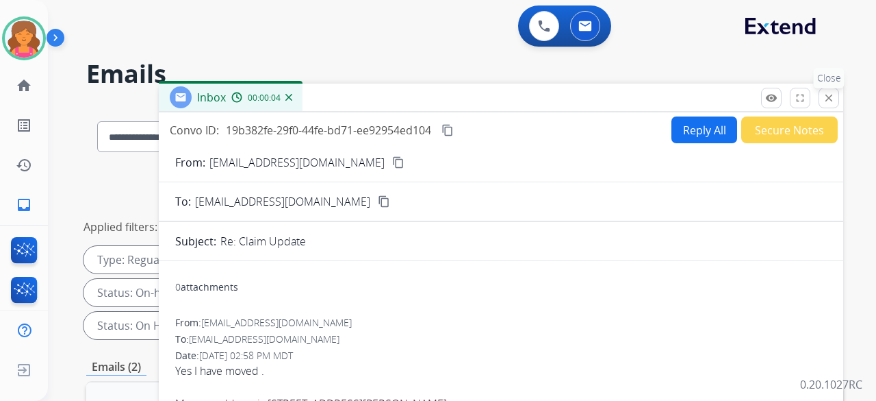
click at [830, 100] on mat-icon "close" at bounding box center [829, 98] width 12 height 12
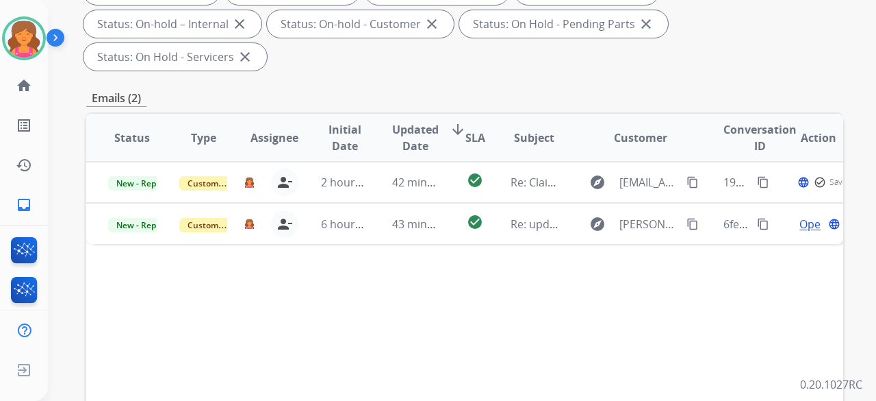
scroll to position [342, 0]
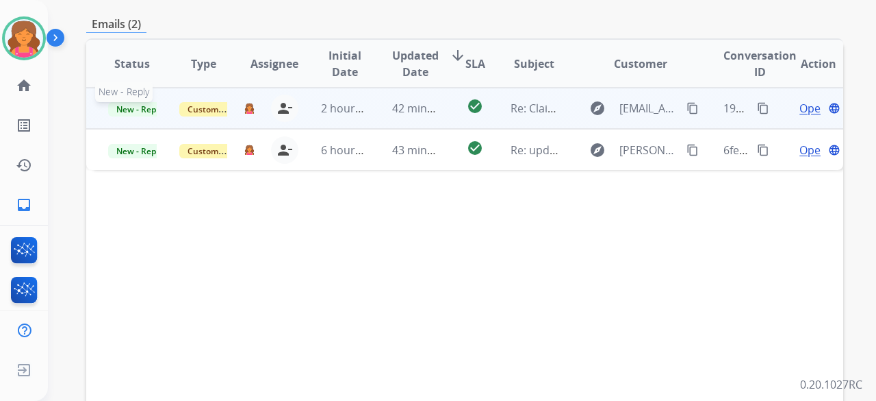
click at [148, 102] on span "New - Reply" at bounding box center [139, 109] width 62 height 14
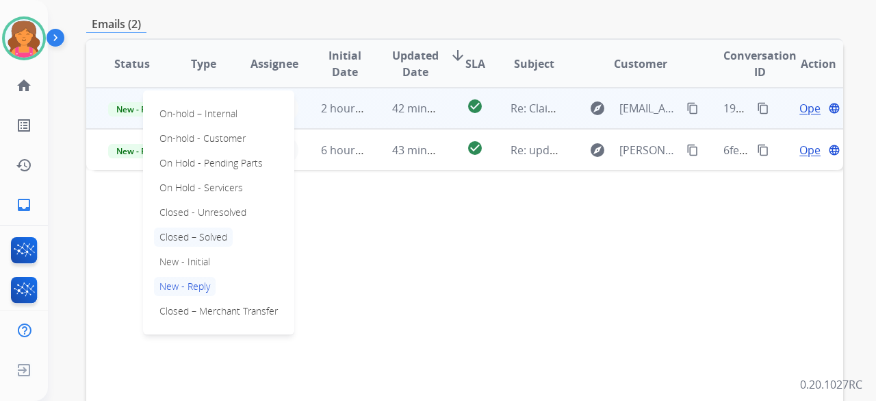
click at [207, 227] on p "Closed – Solved" at bounding box center [193, 236] width 79 height 19
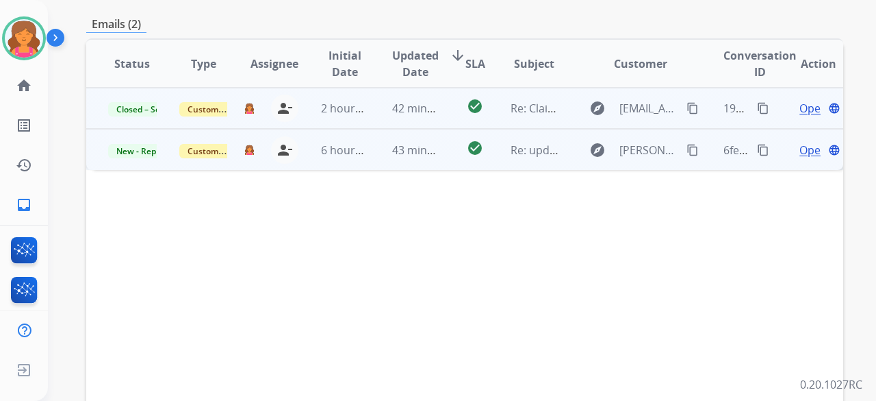
click at [805, 142] on span "Open" at bounding box center [814, 150] width 28 height 16
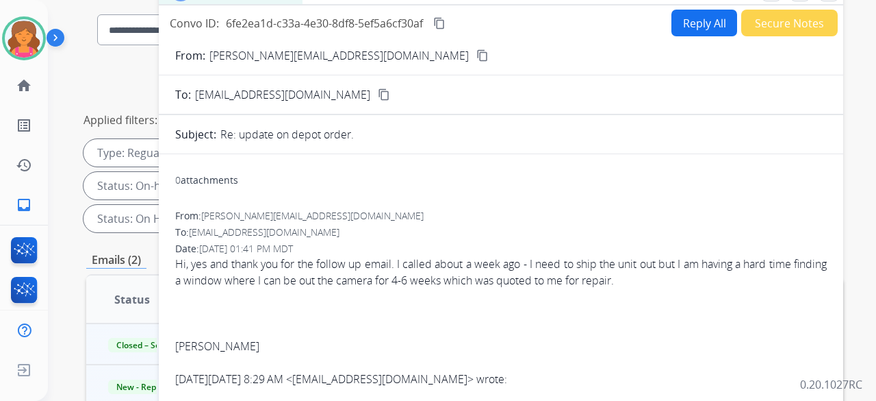
scroll to position [66, 0]
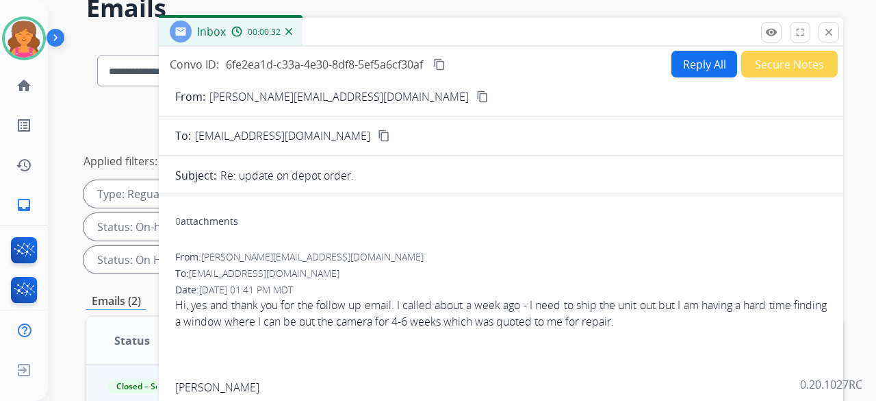
click at [672, 71] on button "Reply All" at bounding box center [705, 64] width 66 height 27
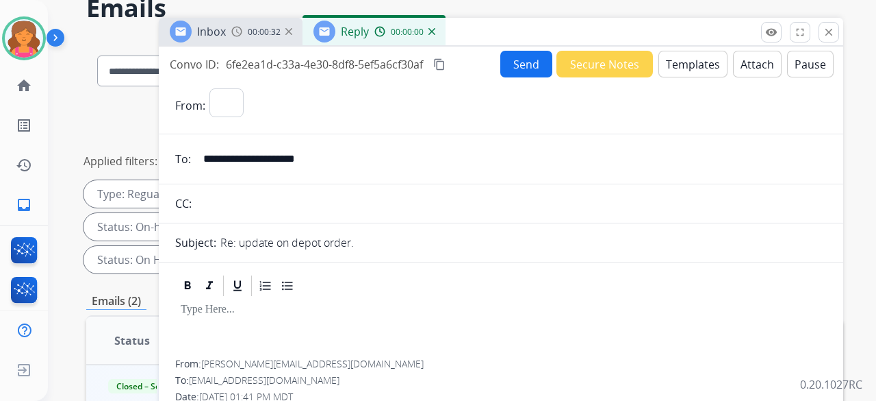
select select "**********"
click at [673, 73] on button "Templates" at bounding box center [693, 64] width 69 height 27
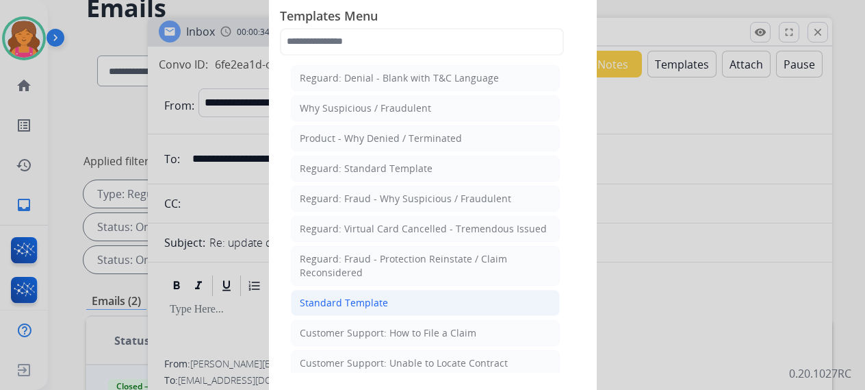
click at [401, 294] on li "Standard Template" at bounding box center [425, 303] width 269 height 26
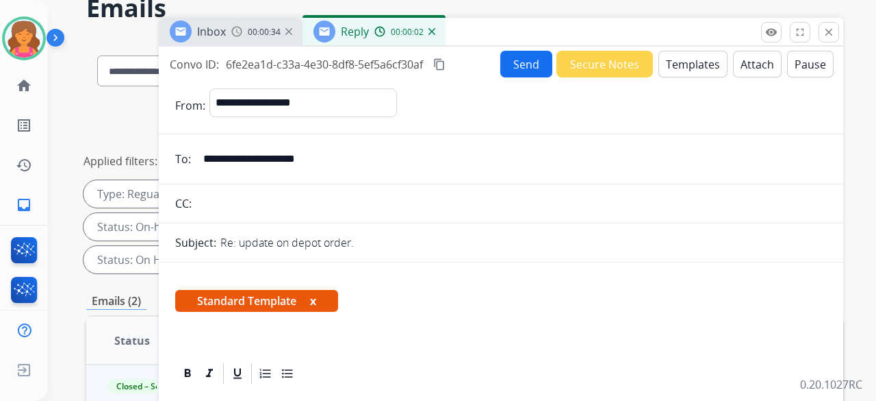
scroll to position [342, 0]
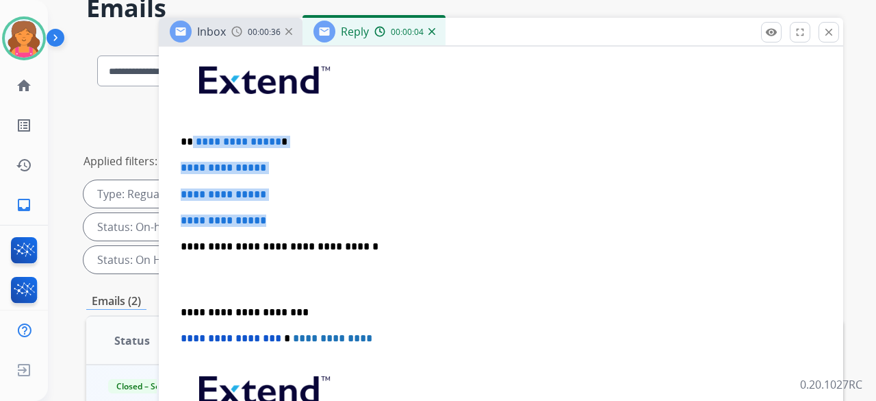
drag, startPoint x: 279, startPoint y: 211, endPoint x: 190, endPoint y: 138, distance: 114.7
click at [190, 138] on div "**********" at bounding box center [501, 278] width 652 height 471
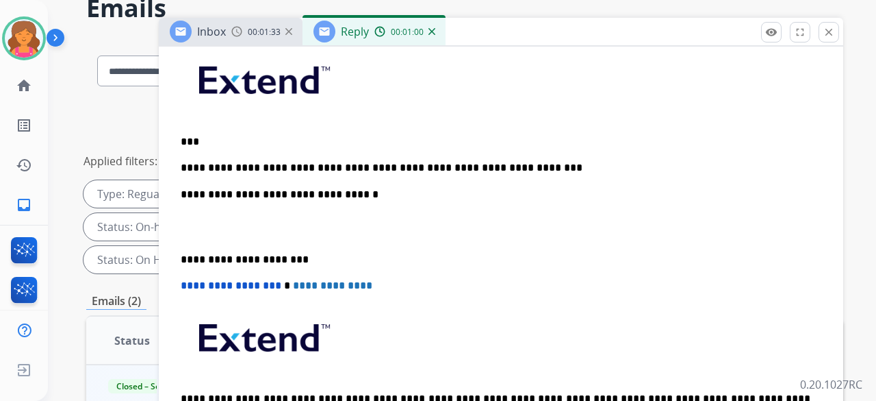
click at [296, 172] on div "**********" at bounding box center [501, 252] width 652 height 418
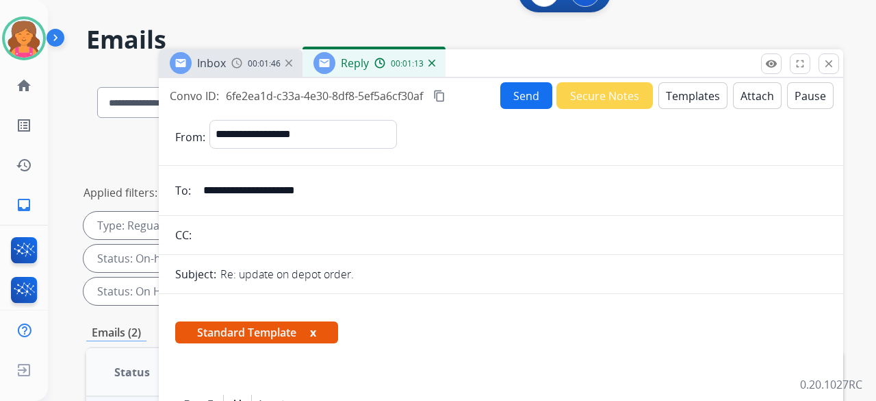
scroll to position [0, 0]
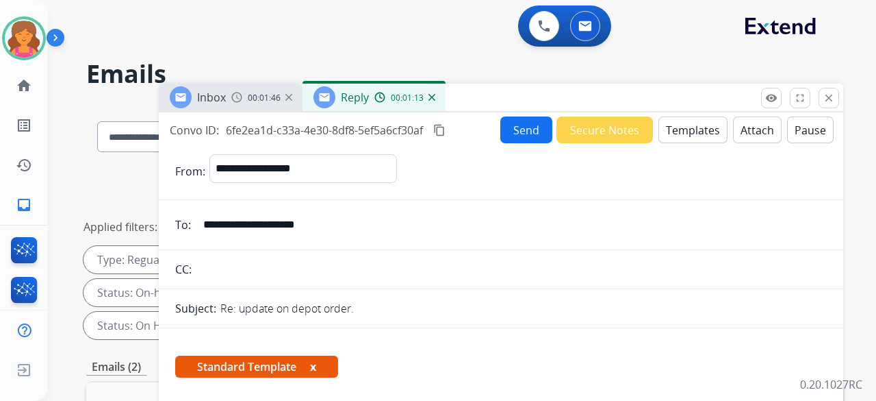
click at [522, 125] on button "Send" at bounding box center [526, 129] width 52 height 27
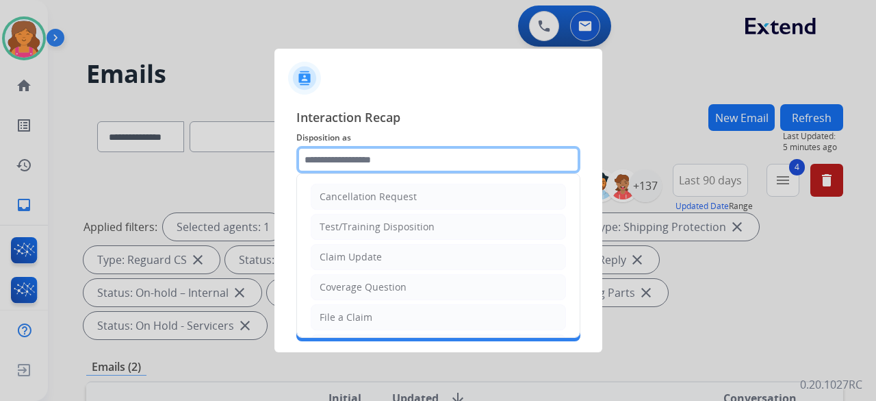
click at [382, 157] on input "text" at bounding box center [438, 159] width 284 height 27
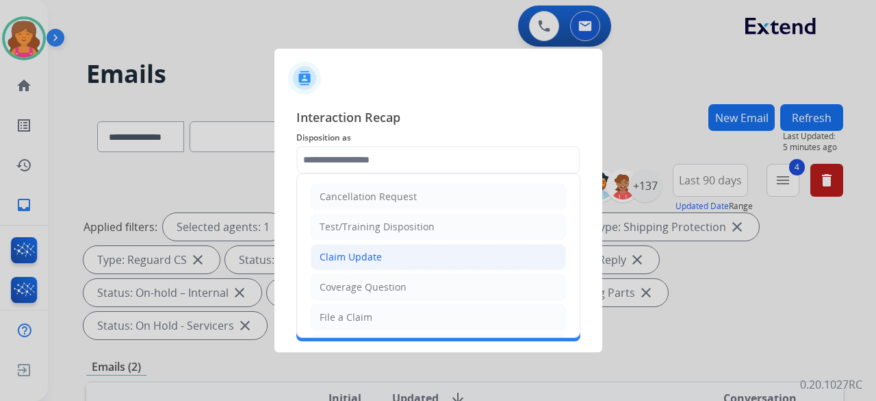
click at [360, 253] on div "Claim Update" at bounding box center [351, 257] width 62 height 14
type input "**********"
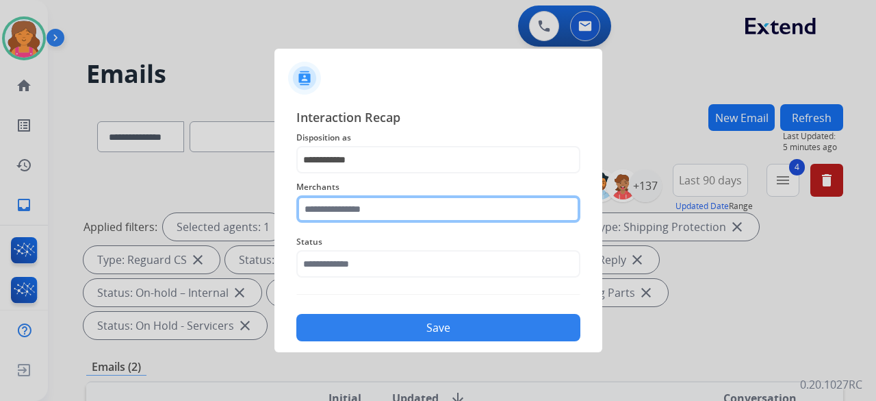
click at [367, 212] on input "text" at bounding box center [438, 208] width 284 height 27
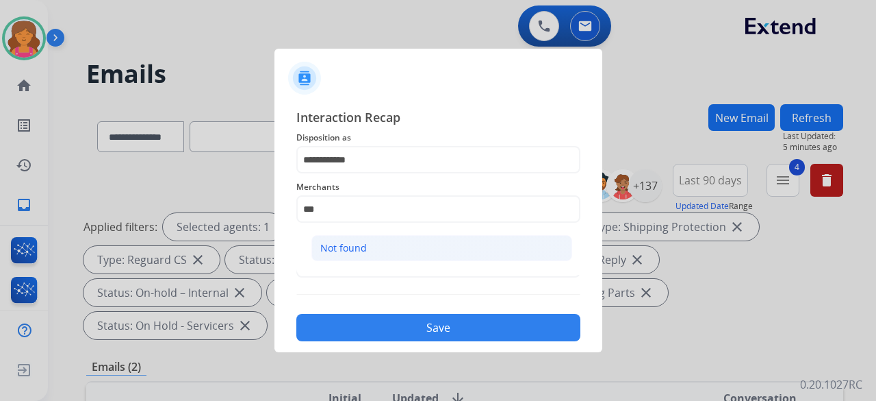
click at [348, 255] on li "Not found" at bounding box center [442, 248] width 261 height 26
type input "*********"
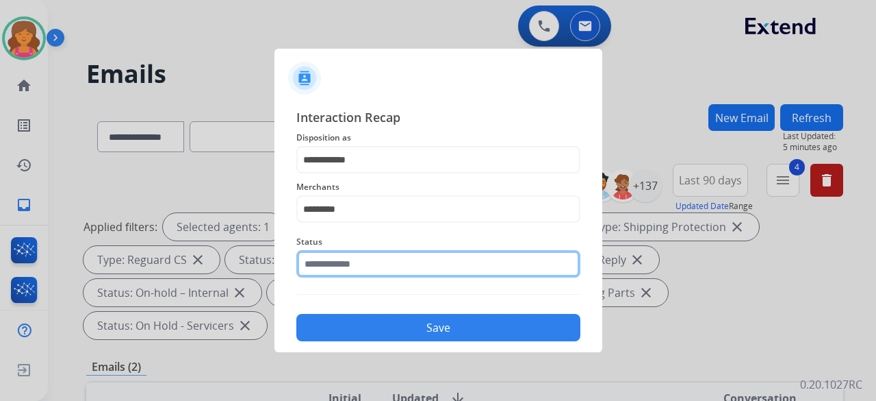
click at [352, 259] on input "text" at bounding box center [438, 263] width 284 height 27
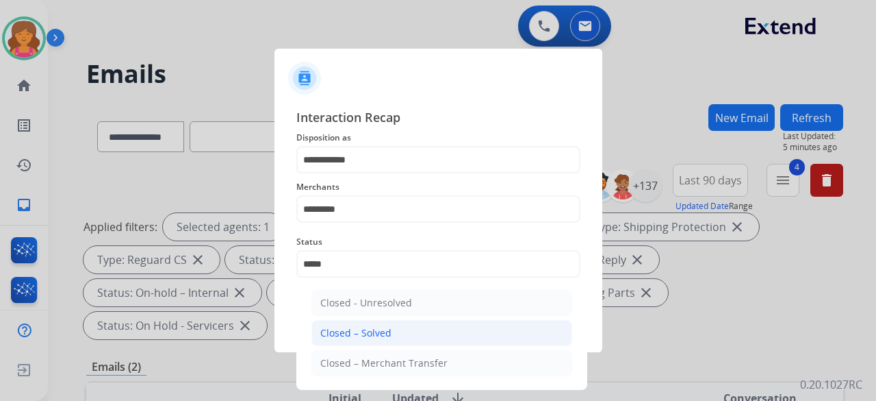
click at [517, 331] on li "Closed – Solved" at bounding box center [442, 333] width 261 height 26
type input "**********"
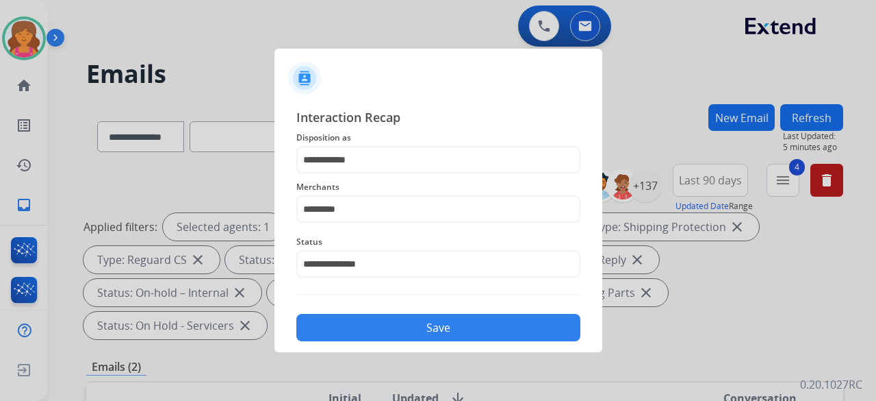
click at [473, 319] on button "Save" at bounding box center [438, 327] width 284 height 27
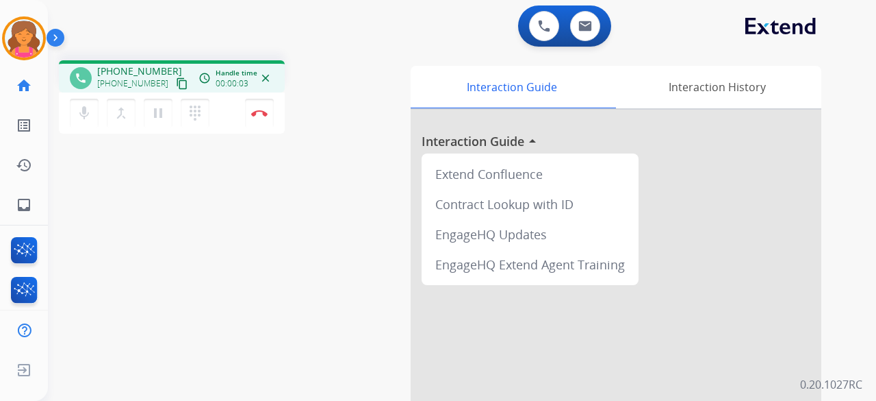
click at [176, 84] on mat-icon "content_copy" at bounding box center [182, 83] width 12 height 12
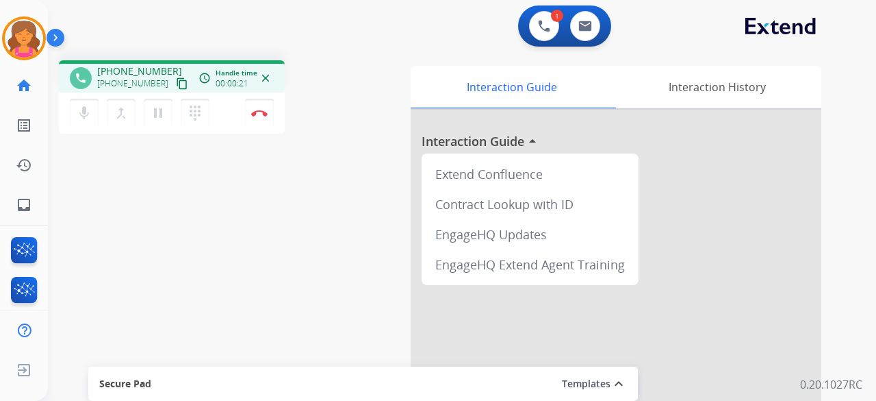
drag, startPoint x: 166, startPoint y: 82, endPoint x: 174, endPoint y: 84, distance: 7.7
click at [176, 82] on mat-icon "content_copy" at bounding box center [182, 83] width 12 height 12
drag, startPoint x: 170, startPoint y: 81, endPoint x: 202, endPoint y: 100, distance: 37.1
click at [176, 81] on mat-icon "content_copy" at bounding box center [182, 83] width 12 height 12
click at [262, 114] on img at bounding box center [259, 113] width 16 height 7
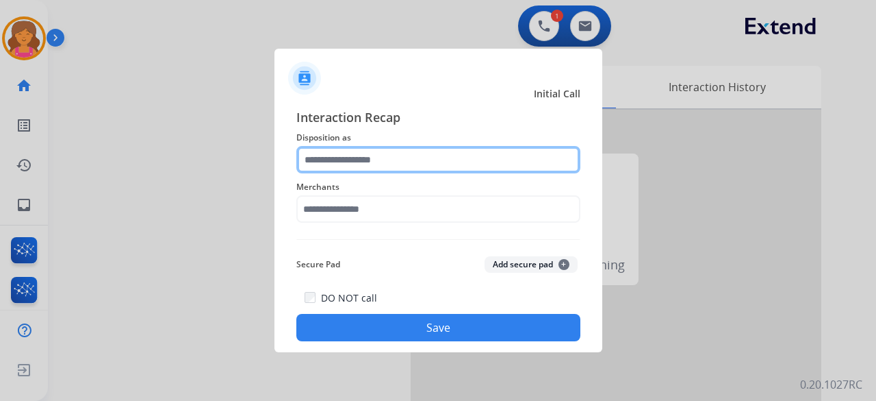
click at [390, 165] on input "text" at bounding box center [438, 159] width 284 height 27
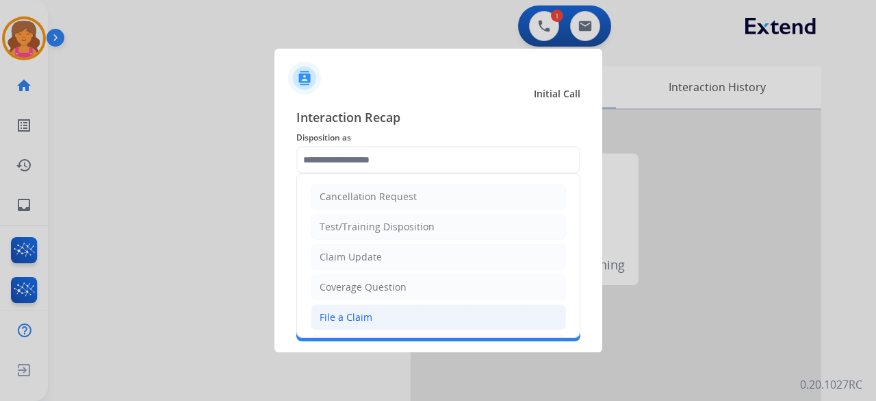
click at [378, 310] on li "File a Claim" at bounding box center [438, 317] width 255 height 26
type input "**********"
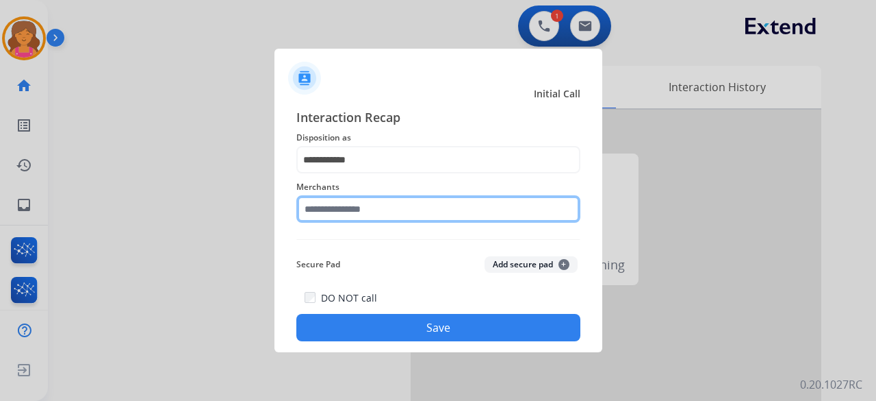
click at [355, 214] on input "text" at bounding box center [438, 208] width 284 height 27
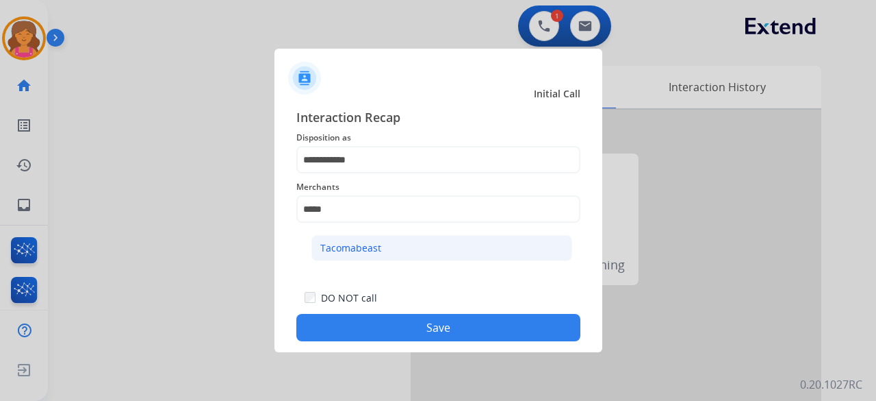
click at [415, 240] on li "Tacomabeast" at bounding box center [442, 248] width 261 height 26
type input "**********"
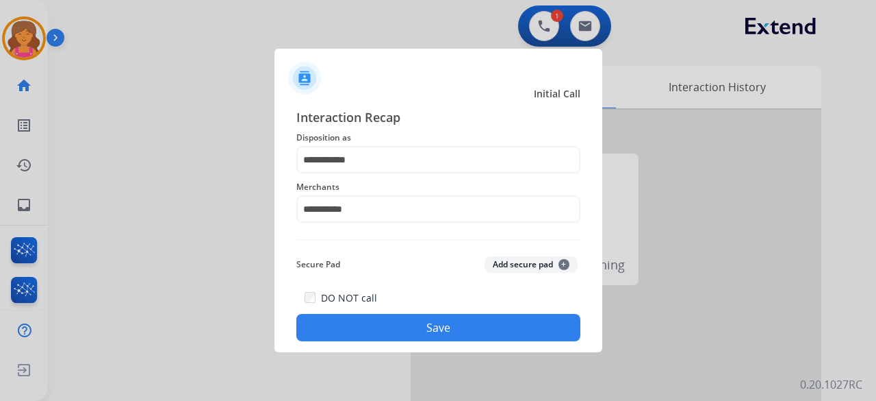
click at [415, 325] on button "Save" at bounding box center [438, 327] width 284 height 27
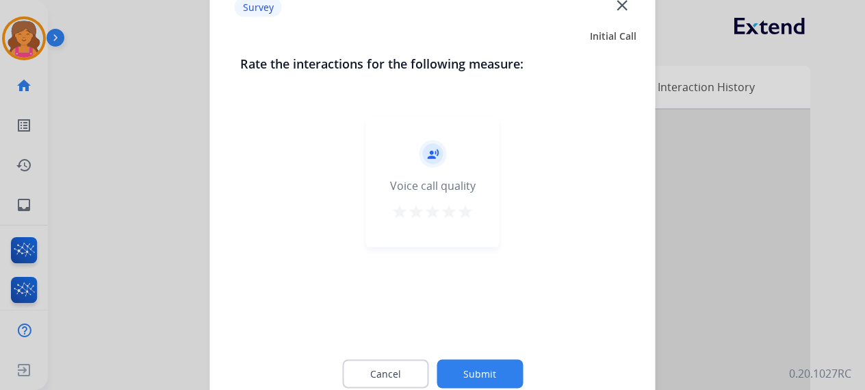
click at [460, 212] on mat-icon "star" at bounding box center [465, 211] width 16 height 16
click at [479, 364] on button "Submit" at bounding box center [480, 373] width 86 height 29
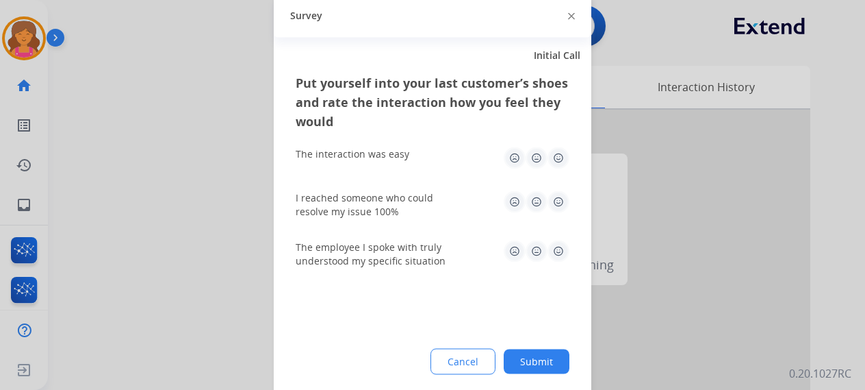
click at [560, 152] on img at bounding box center [559, 158] width 22 height 22
click at [554, 209] on img at bounding box center [559, 201] width 22 height 22
click at [560, 249] on img at bounding box center [559, 251] width 22 height 22
click at [537, 373] on div "Cancel Submit" at bounding box center [433, 361] width 274 height 26
click at [539, 357] on button "Submit" at bounding box center [537, 360] width 66 height 25
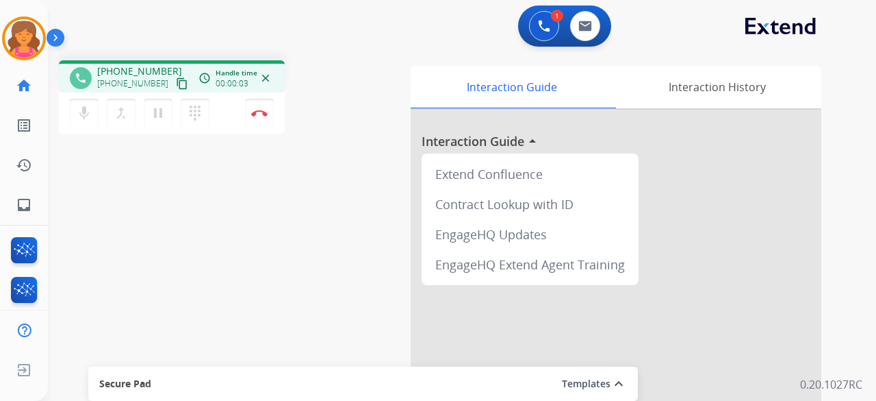
click at [176, 88] on mat-icon "content_copy" at bounding box center [182, 83] width 12 height 12
click at [257, 112] on img at bounding box center [259, 113] width 16 height 7
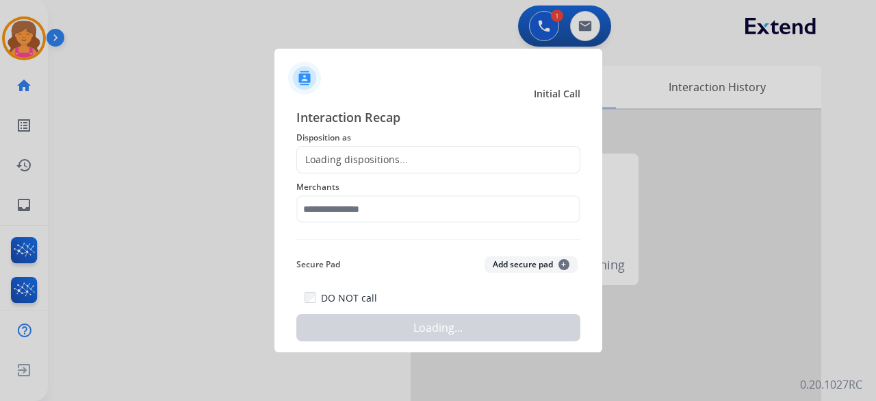
click at [383, 154] on div "Loading dispositions..." at bounding box center [352, 160] width 111 height 14
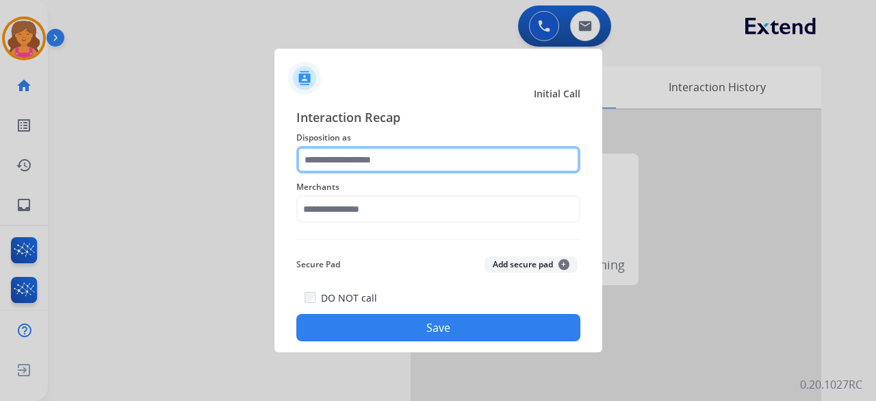
click at [382, 156] on input "text" at bounding box center [438, 159] width 284 height 27
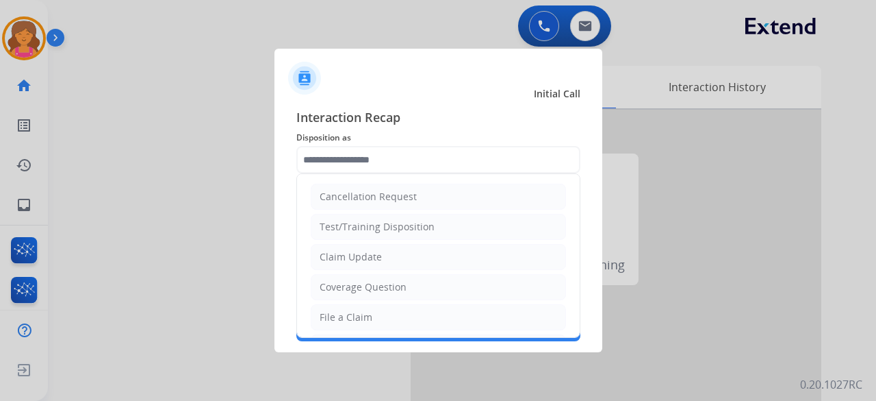
drag, startPoint x: 351, startPoint y: 312, endPoint x: 353, endPoint y: 305, distance: 7.0
click at [351, 311] on div "File a Claim" at bounding box center [346, 317] width 53 height 14
type input "**********"
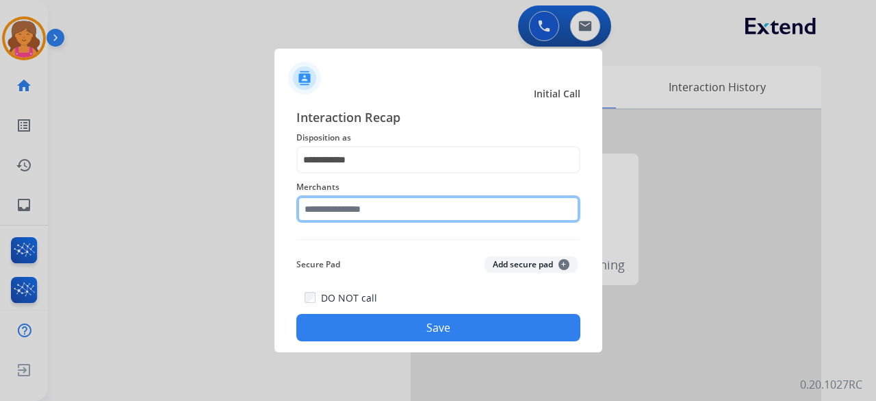
click at [369, 218] on div "Merchants" at bounding box center [438, 200] width 284 height 55
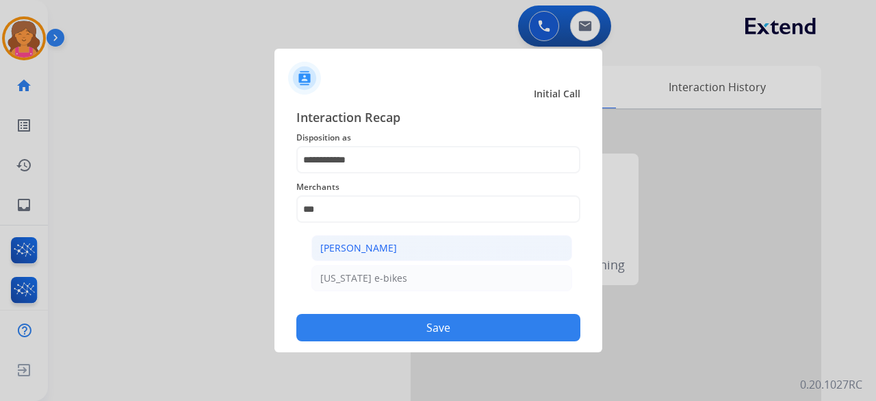
click at [391, 243] on div "[PERSON_NAME]" at bounding box center [358, 248] width 77 height 14
type input "**********"
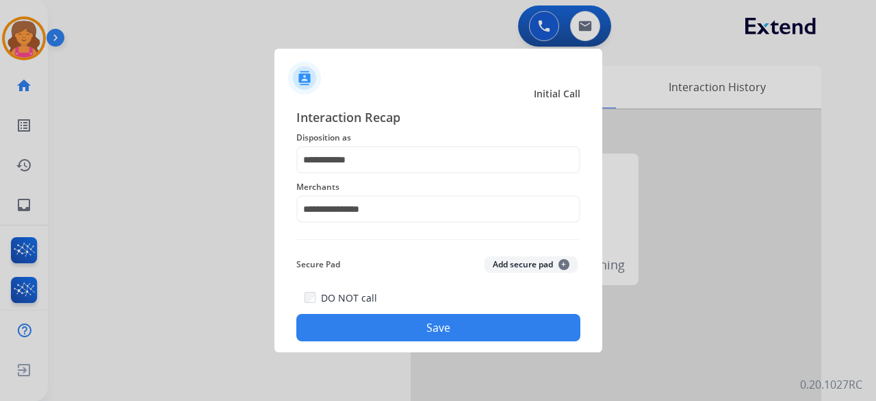
click at [381, 319] on button "Save" at bounding box center [438, 327] width 284 height 27
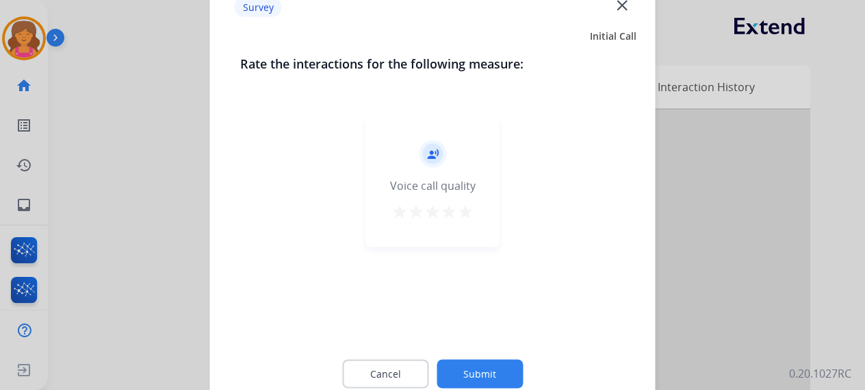
click at [473, 218] on div "star star star star star" at bounding box center [433, 213] width 82 height 21
click at [464, 216] on mat-icon "star" at bounding box center [465, 211] width 16 height 16
click at [489, 359] on button "Submit" at bounding box center [480, 373] width 86 height 29
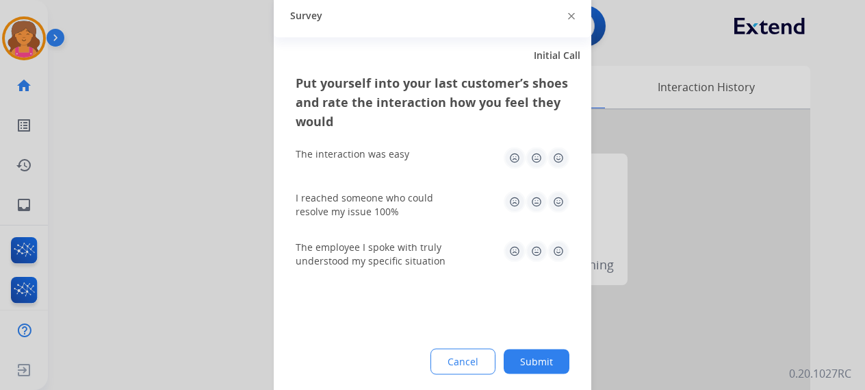
click at [568, 158] on img at bounding box center [559, 158] width 22 height 22
click at [559, 199] on img at bounding box center [559, 201] width 22 height 22
drag, startPoint x: 551, startPoint y: 248, endPoint x: 555, endPoint y: 275, distance: 27.6
click at [552, 249] on img at bounding box center [559, 251] width 22 height 22
click at [555, 361] on button "Submit" at bounding box center [537, 360] width 66 height 25
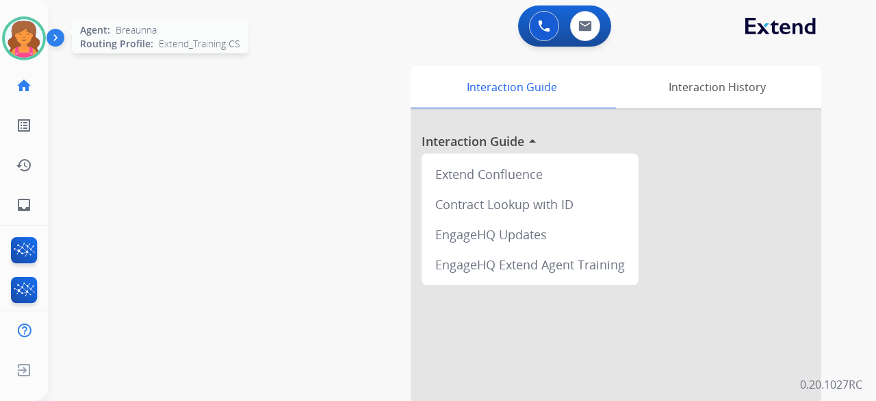
click at [23, 42] on img at bounding box center [24, 38] width 38 height 38
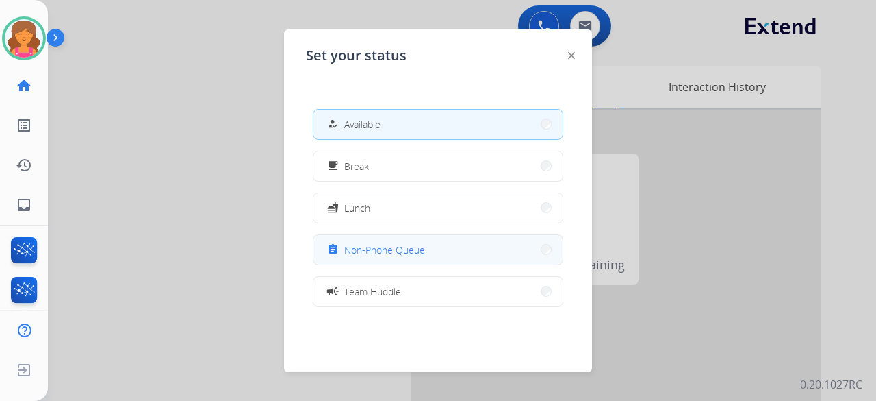
click at [379, 243] on span "Non-Phone Queue" at bounding box center [384, 249] width 81 height 14
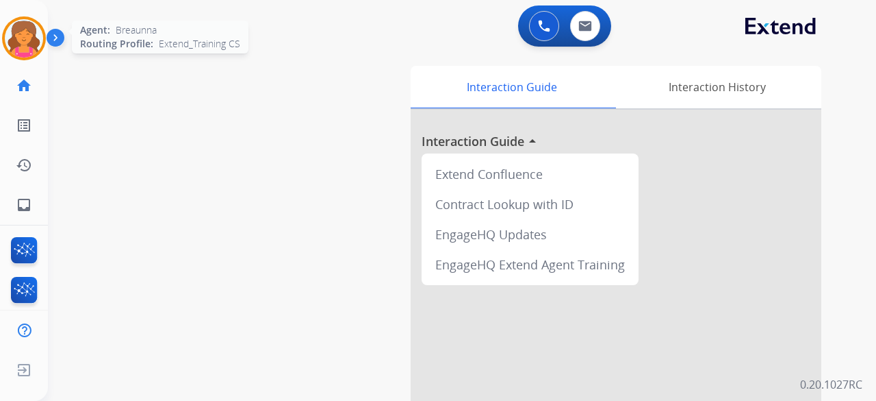
click at [18, 39] on img at bounding box center [24, 38] width 38 height 38
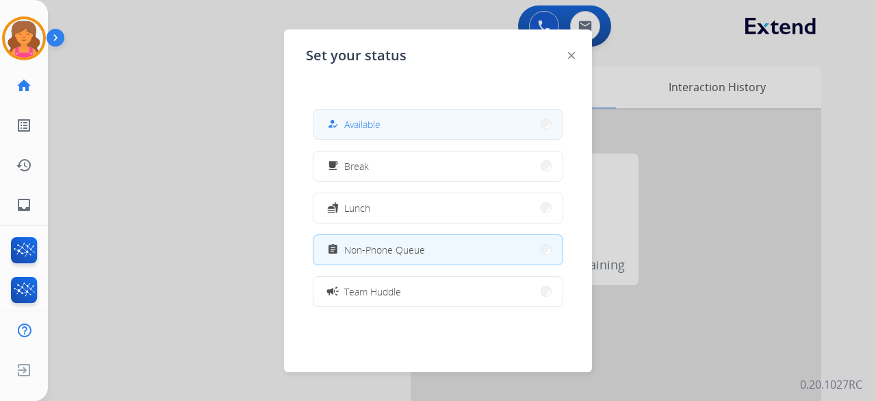
click at [545, 134] on button "how_to_reg Available" at bounding box center [438, 124] width 249 height 29
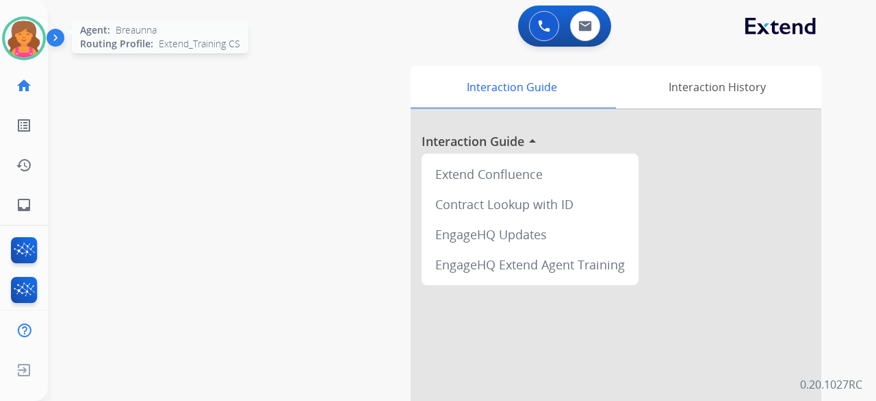
click at [11, 55] on div at bounding box center [24, 38] width 44 height 44
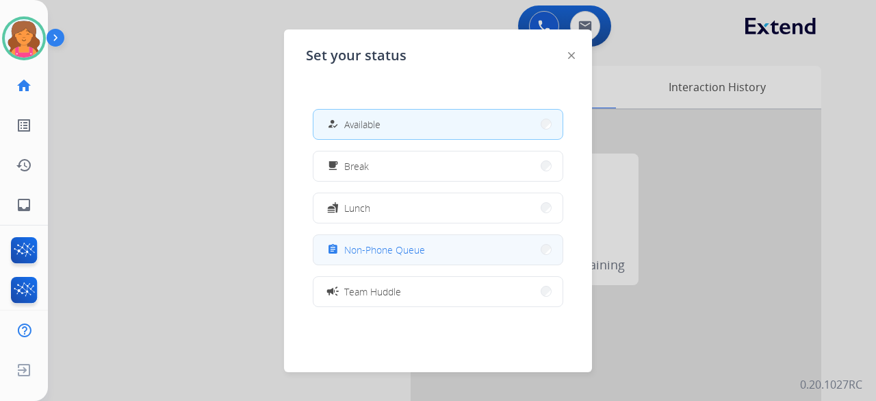
click at [389, 257] on div "assignment Non-Phone Queue" at bounding box center [375, 249] width 101 height 16
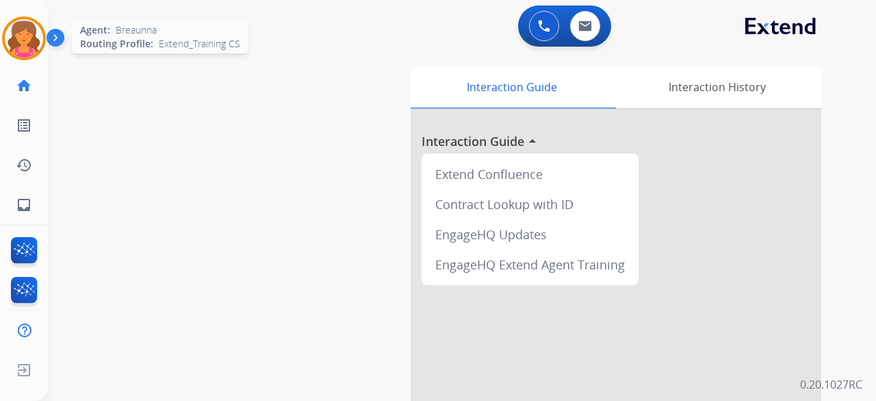
click at [36, 50] on img at bounding box center [24, 38] width 38 height 38
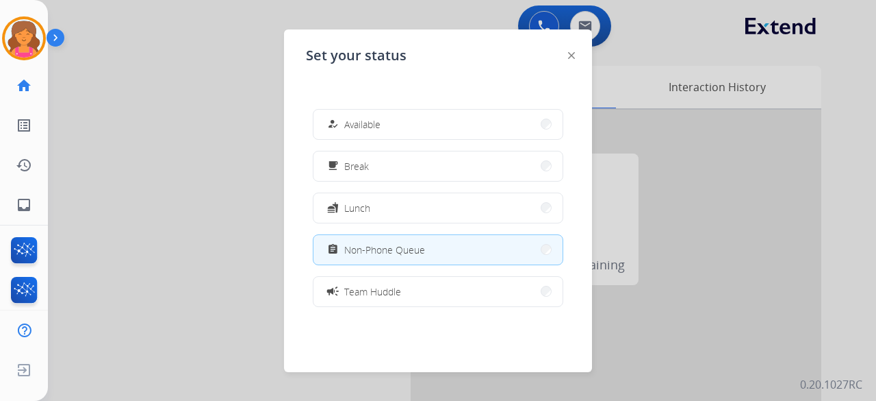
click at [71, 283] on div at bounding box center [438, 200] width 876 height 401
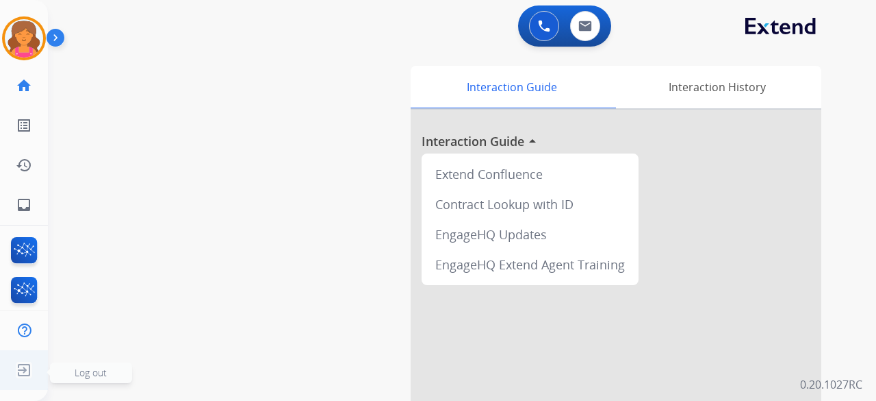
click at [16, 377] on img at bounding box center [24, 370] width 25 height 26
click at [78, 366] on span "Log out" at bounding box center [91, 372] width 32 height 13
